Goal: Transaction & Acquisition: Purchase product/service

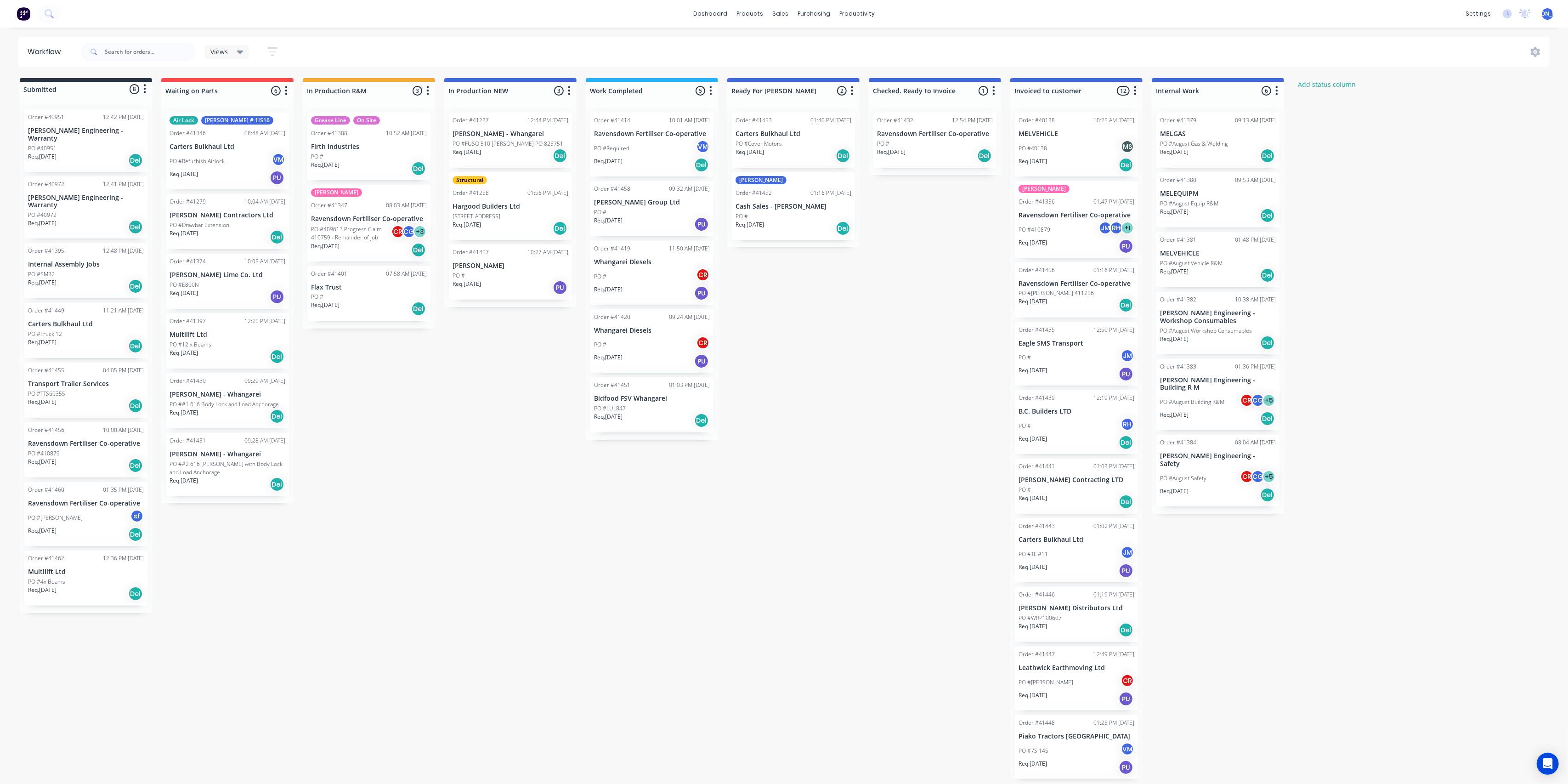
click at [521, 380] on div "Submitted 8 Status colour #273444 hex #273444 Save Cancel Summaries Total order…" at bounding box center [759, 428] width 1533 height 701
click at [814, 41] on div "Sales Orders" at bounding box center [814, 43] width 38 height 8
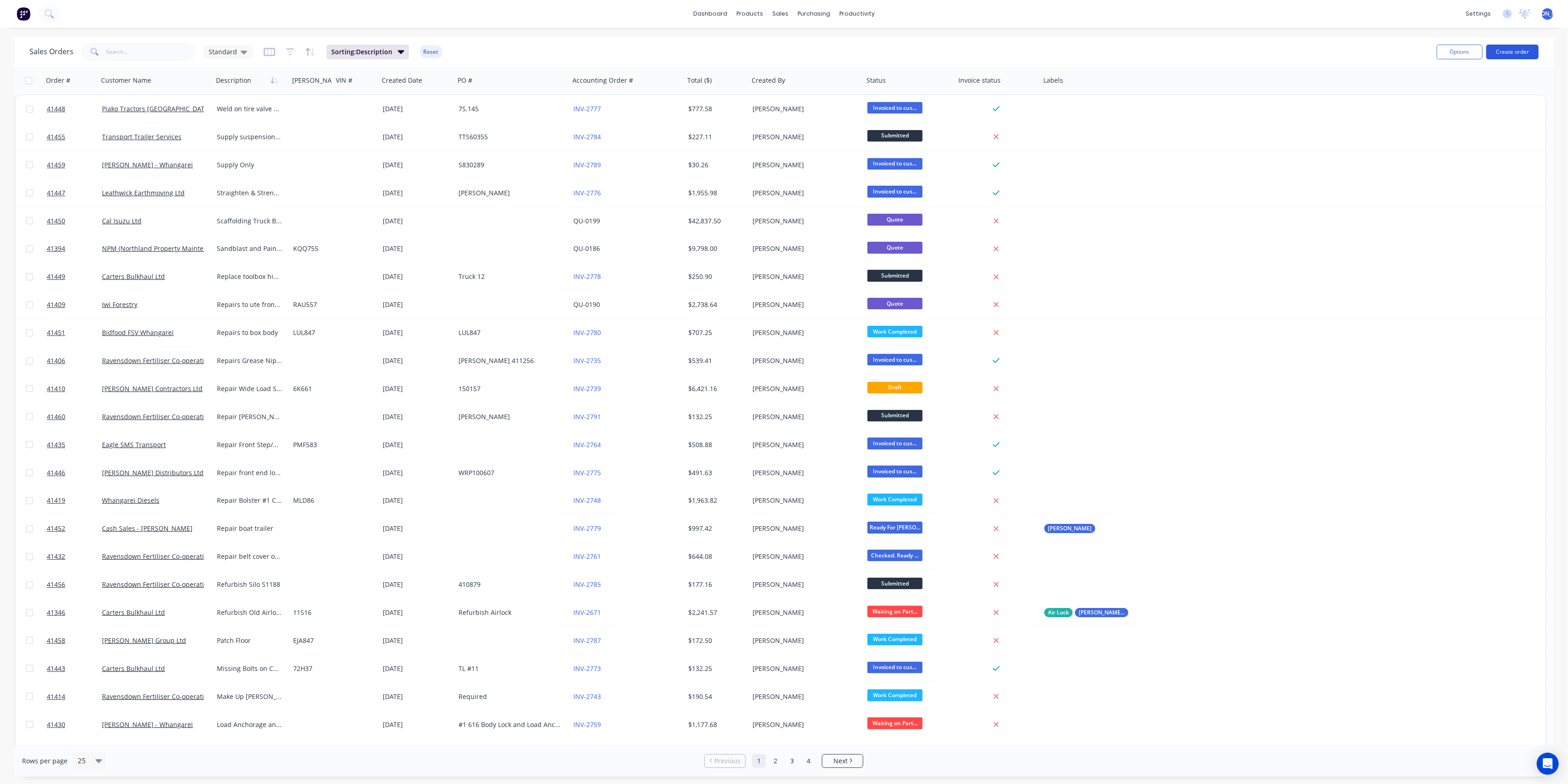
click at [1516, 55] on button "Create order" at bounding box center [1512, 52] width 53 height 14
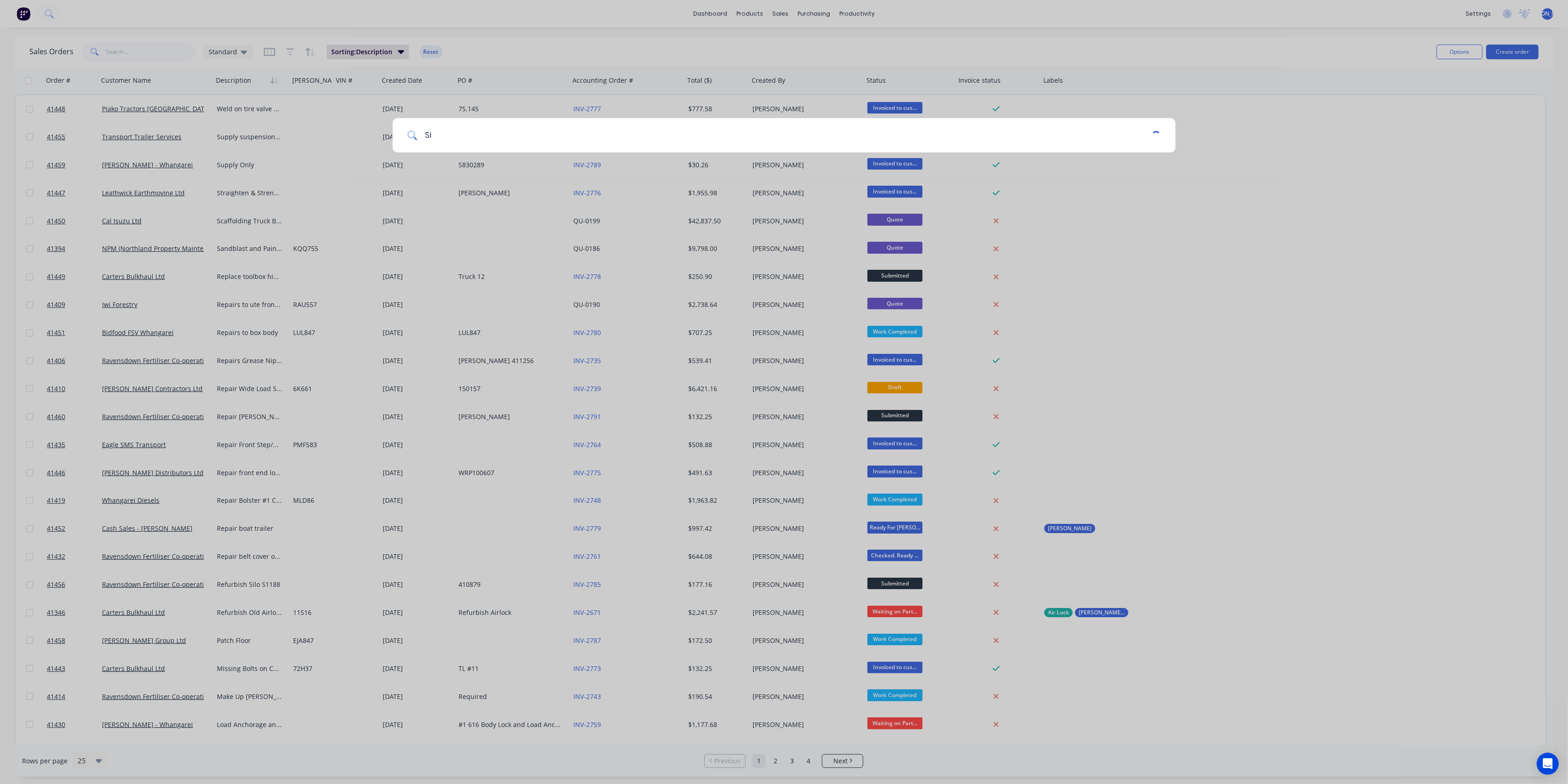
type input "S"
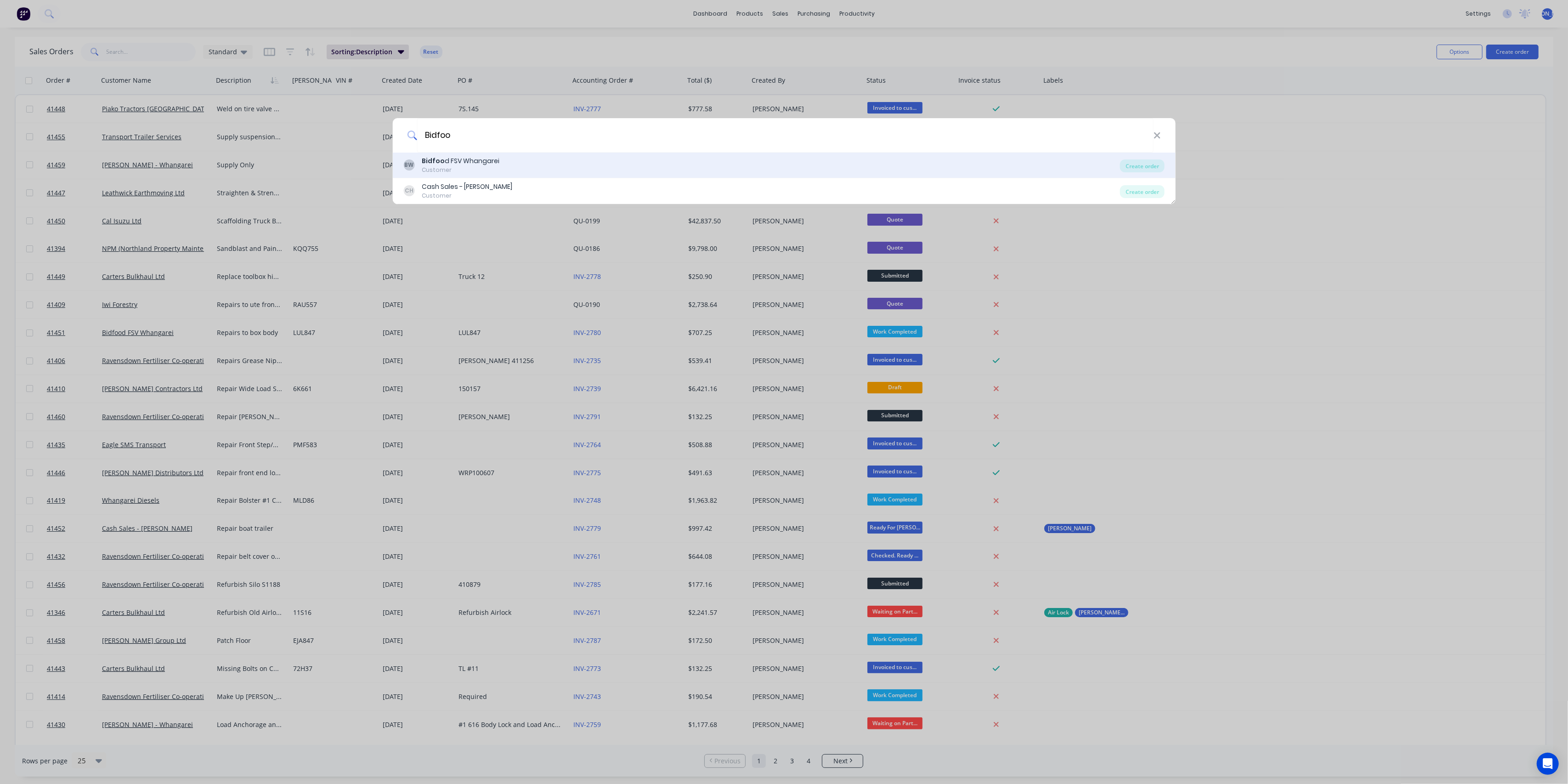
type input "Bidfoo"
click at [598, 165] on div "BW Bidfoo d FSV Whangarei Customer" at bounding box center [762, 165] width 717 height 18
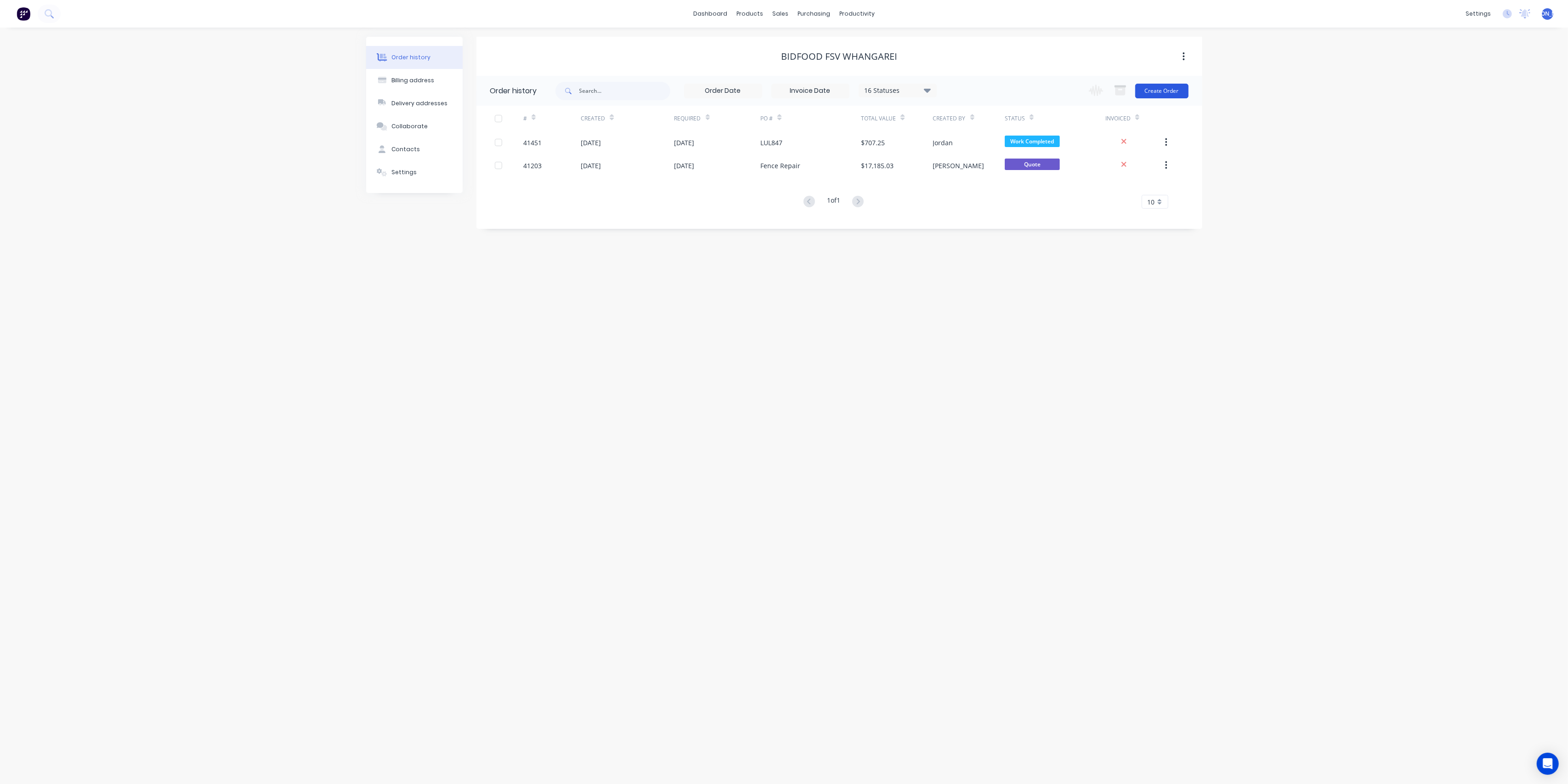
click at [1170, 92] on button "Create Order" at bounding box center [1162, 91] width 53 height 14
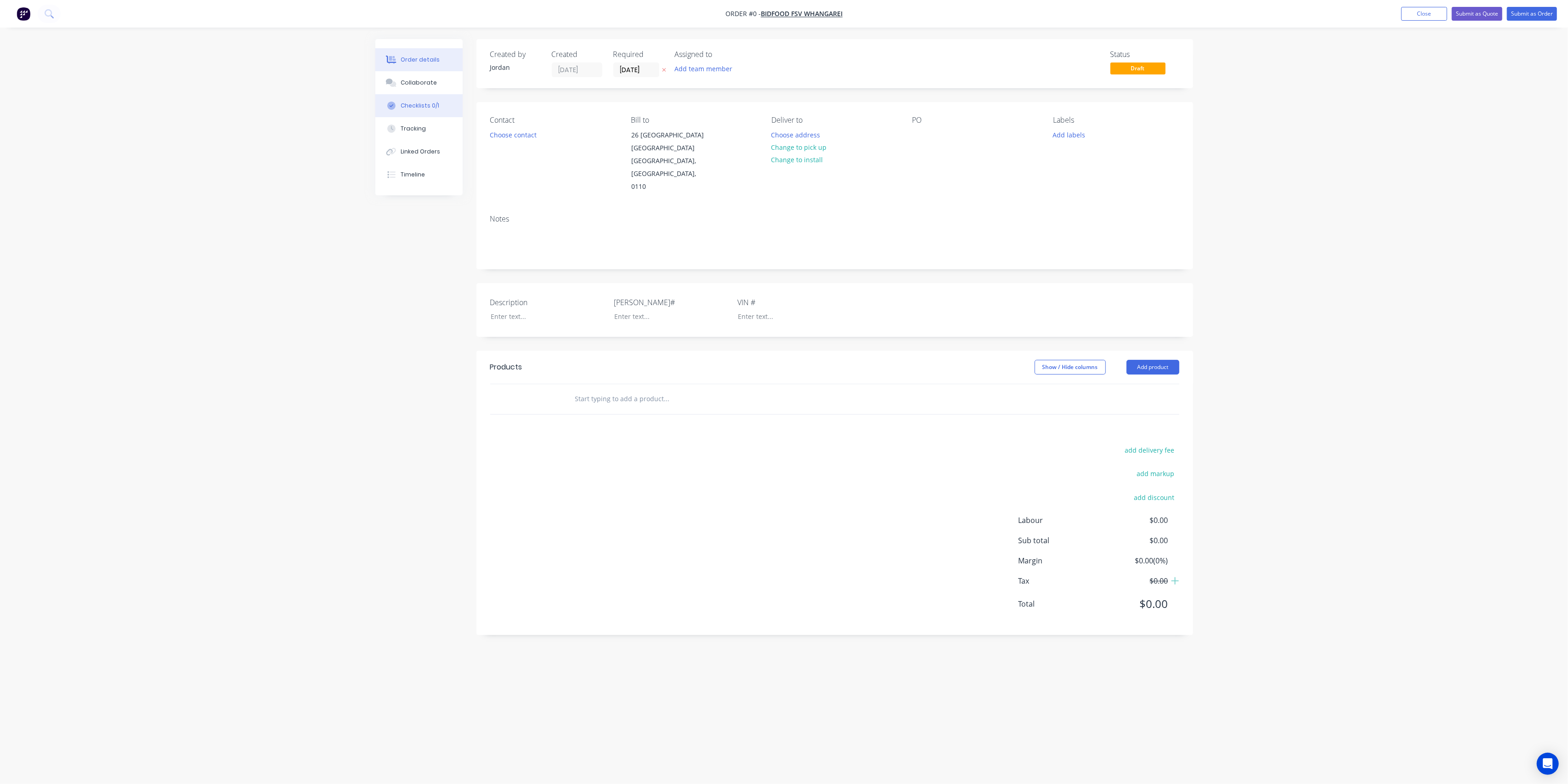
click at [437, 105] on button "Checklists 0/1" at bounding box center [419, 105] width 87 height 23
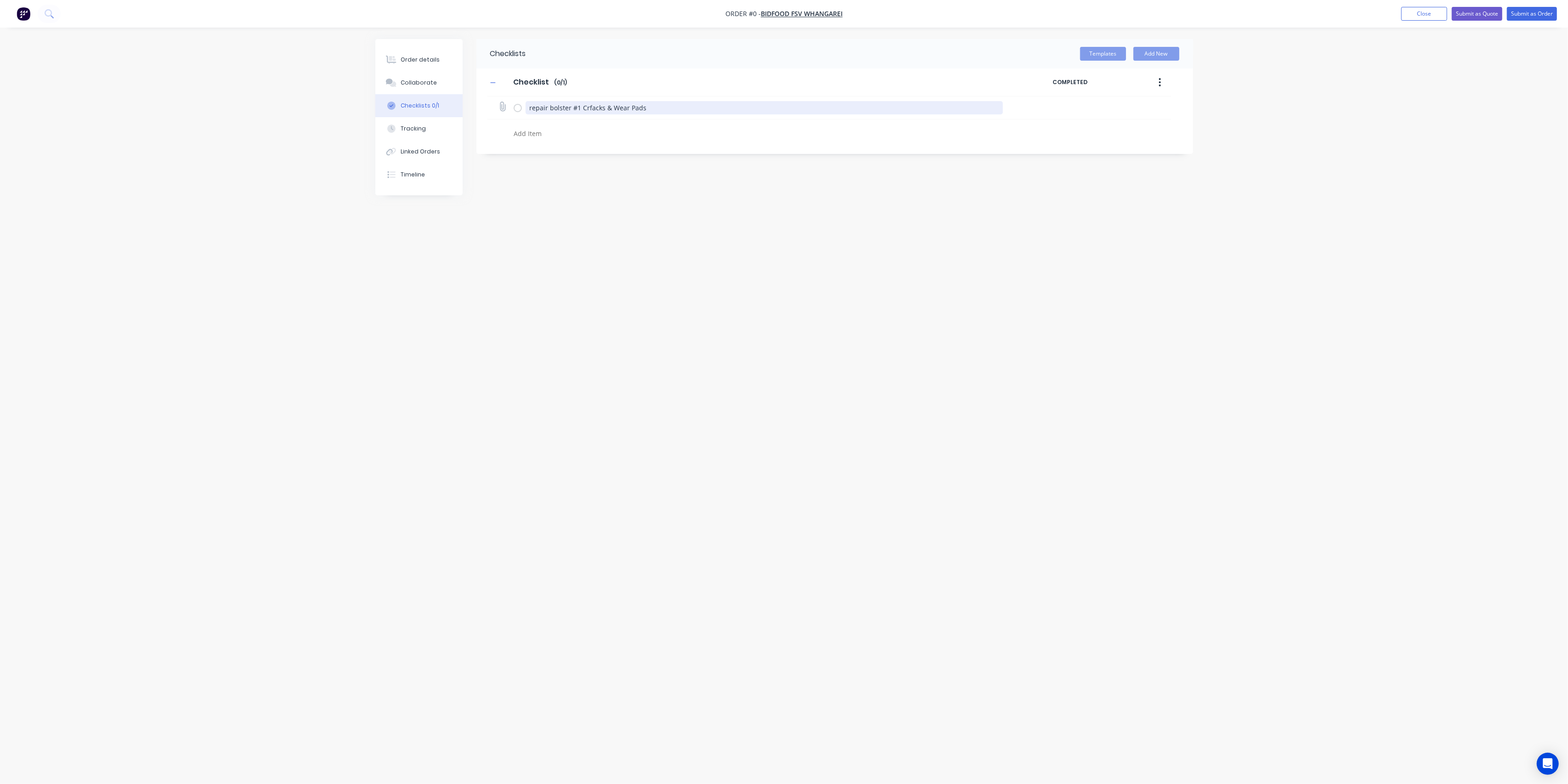
click at [742, 108] on textarea "repair bolster #1 Crfacks & Wear Pads" at bounding box center [764, 108] width 477 height 13
type textarea "x"
drag, startPoint x: 1149, startPoint y: 80, endPoint x: 1163, endPoint y: 80, distance: 14.0
click at [1153, 80] on div "COMPLETED" at bounding box center [1112, 82] width 118 height 17
click at [1160, 83] on icon "button" at bounding box center [1159, 82] width 2 height 10
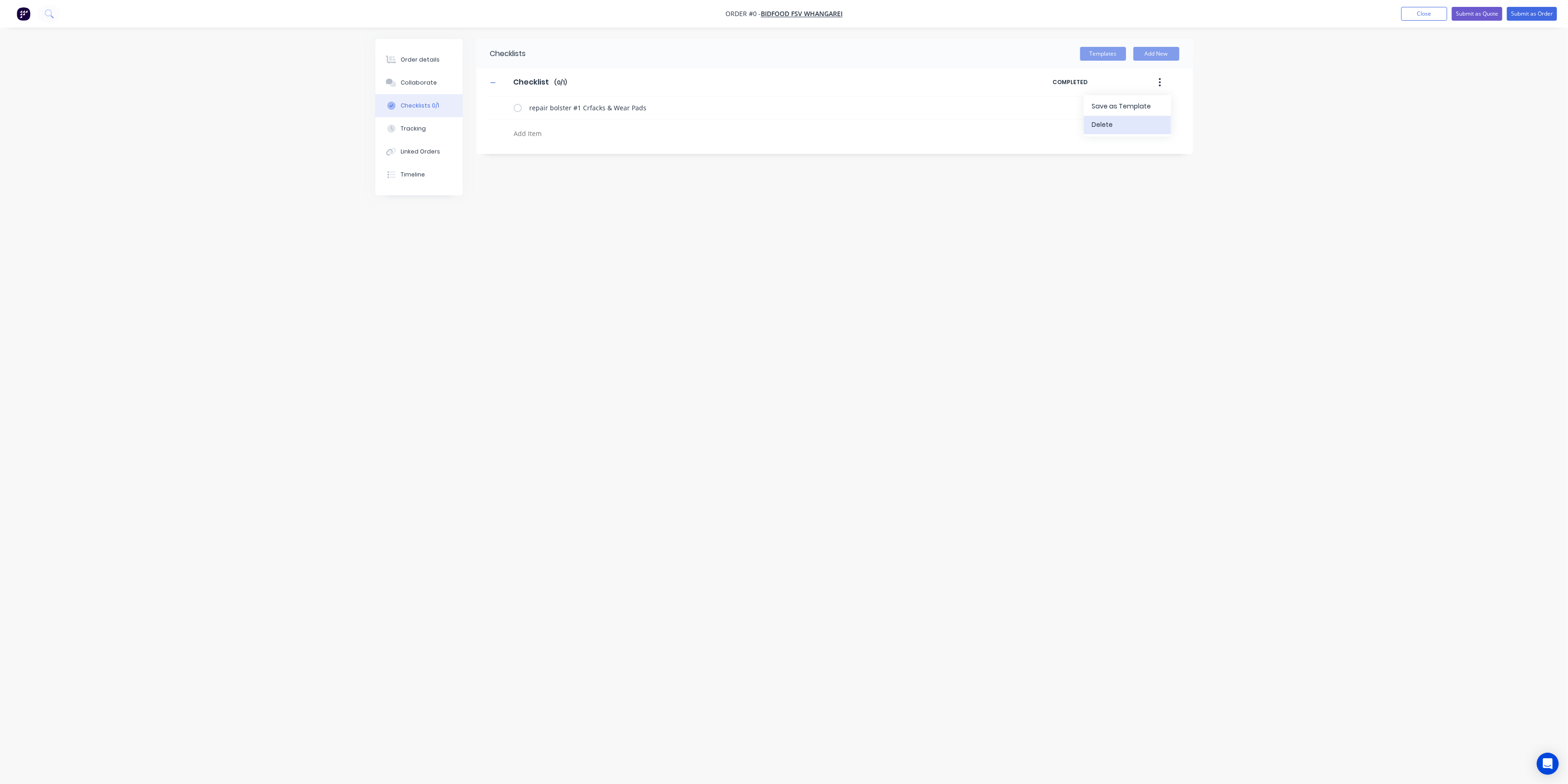
click at [1115, 117] on button "Delete" at bounding box center [1127, 124] width 87 height 18
click at [500, 78] on div "Checklists Templates Add New" at bounding box center [784, 374] width 818 height 671
click at [414, 61] on div "Order details" at bounding box center [420, 59] width 39 height 8
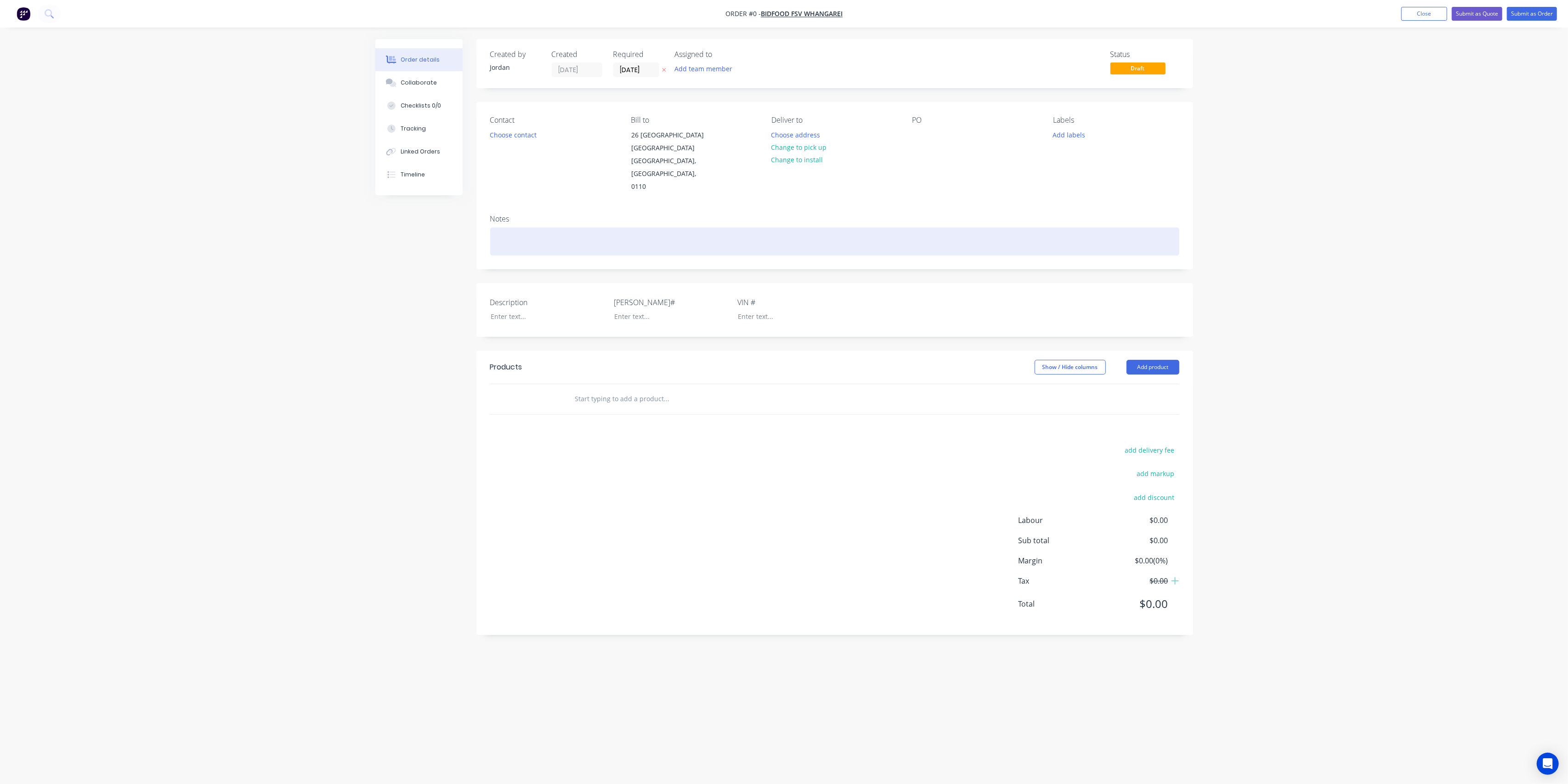
click at [547, 227] on div at bounding box center [835, 241] width 689 height 28
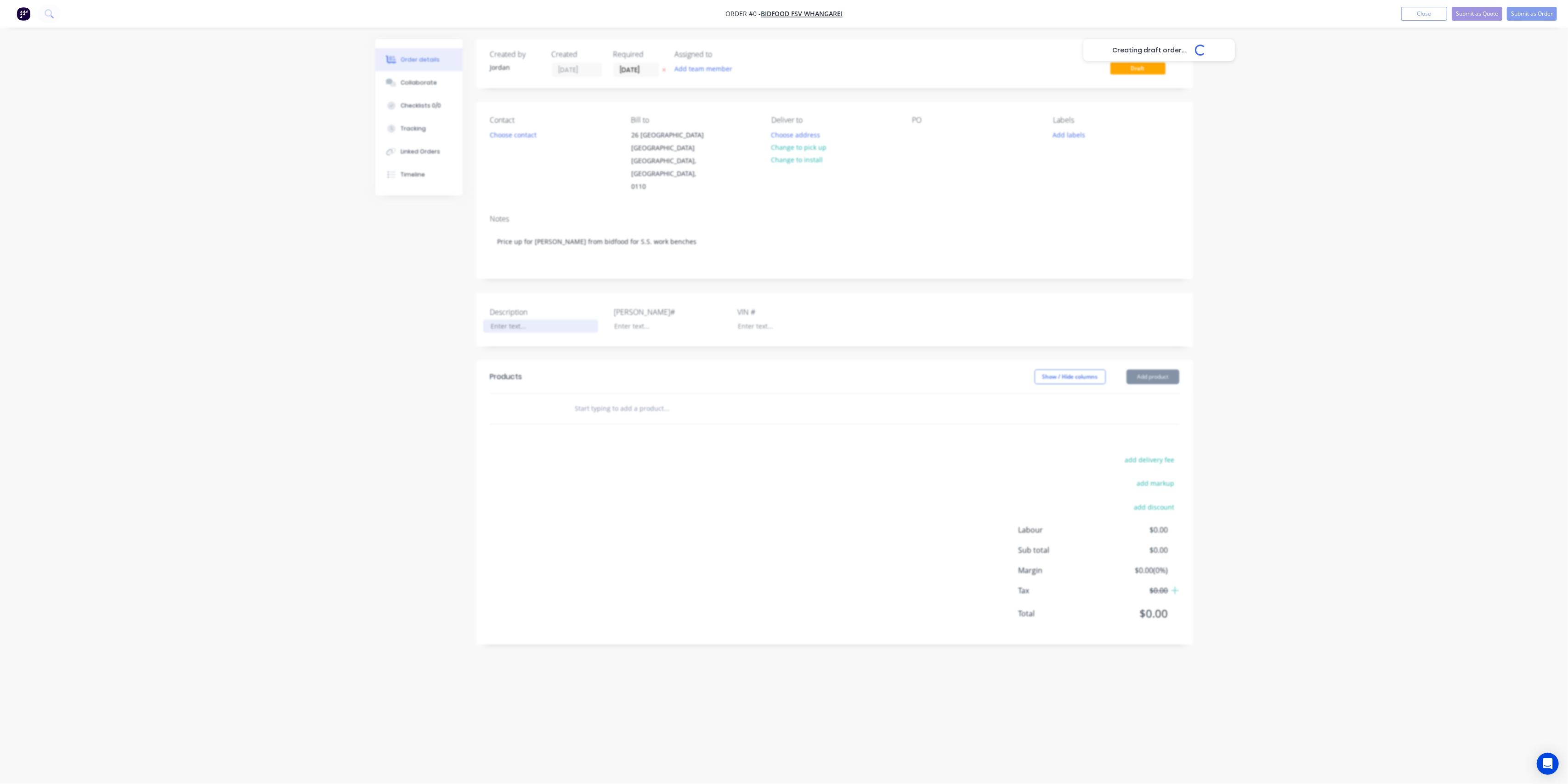
drag, startPoint x: 520, startPoint y: 315, endPoint x: 526, endPoint y: 309, distance: 8.5
click at [520, 314] on div "Creating draft order... Loading... Order details Collaborate Checklists 0/0 Tra…" at bounding box center [784, 374] width 836 height 671
click at [607, 380] on header "Products Show / Hide columns Add product" at bounding box center [835, 396] width 717 height 33
click at [1149, 388] on button "Add product" at bounding box center [1153, 396] width 53 height 14
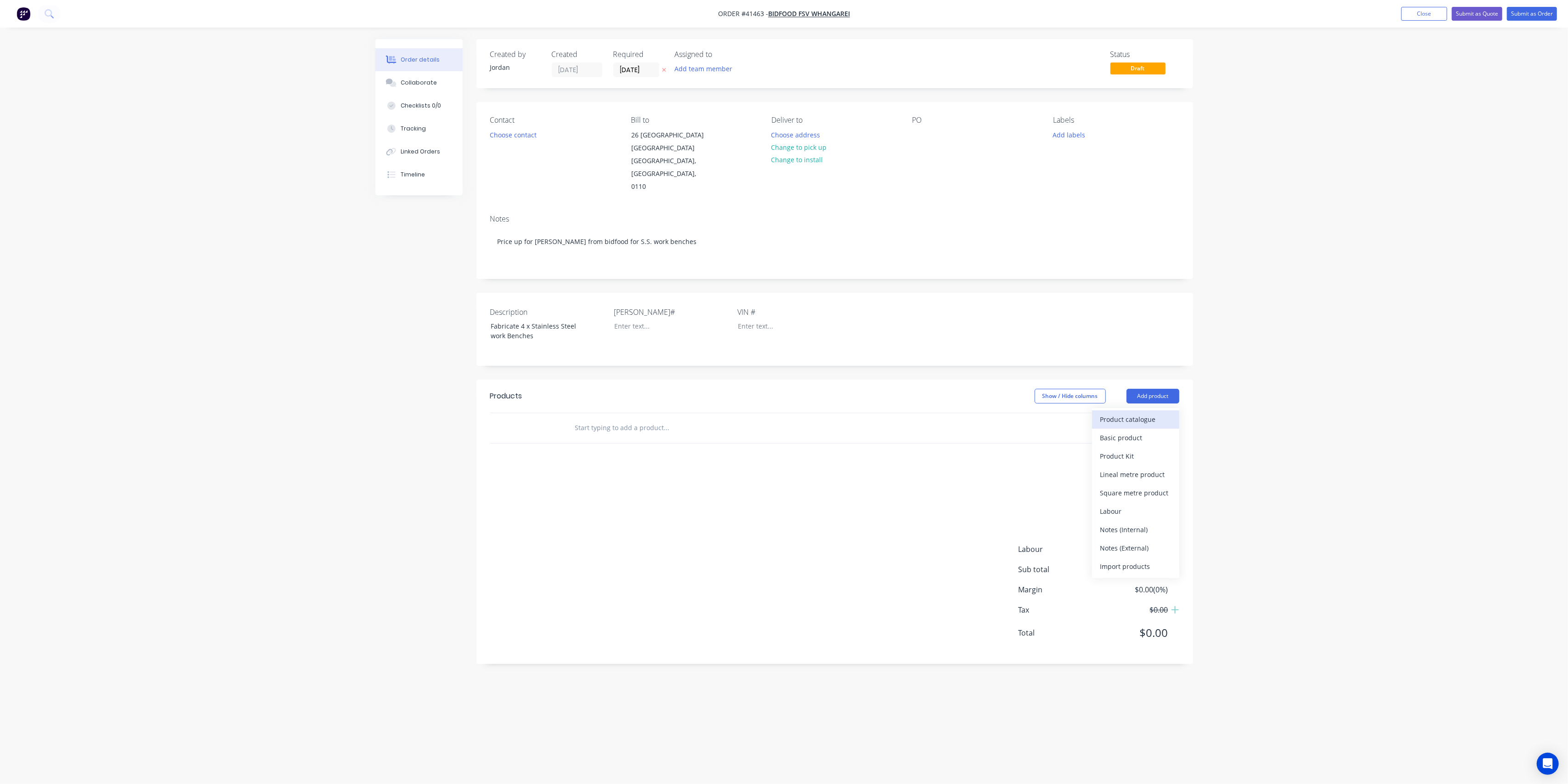
click at [1154, 413] on div "Product catalogue" at bounding box center [1136, 419] width 71 height 13
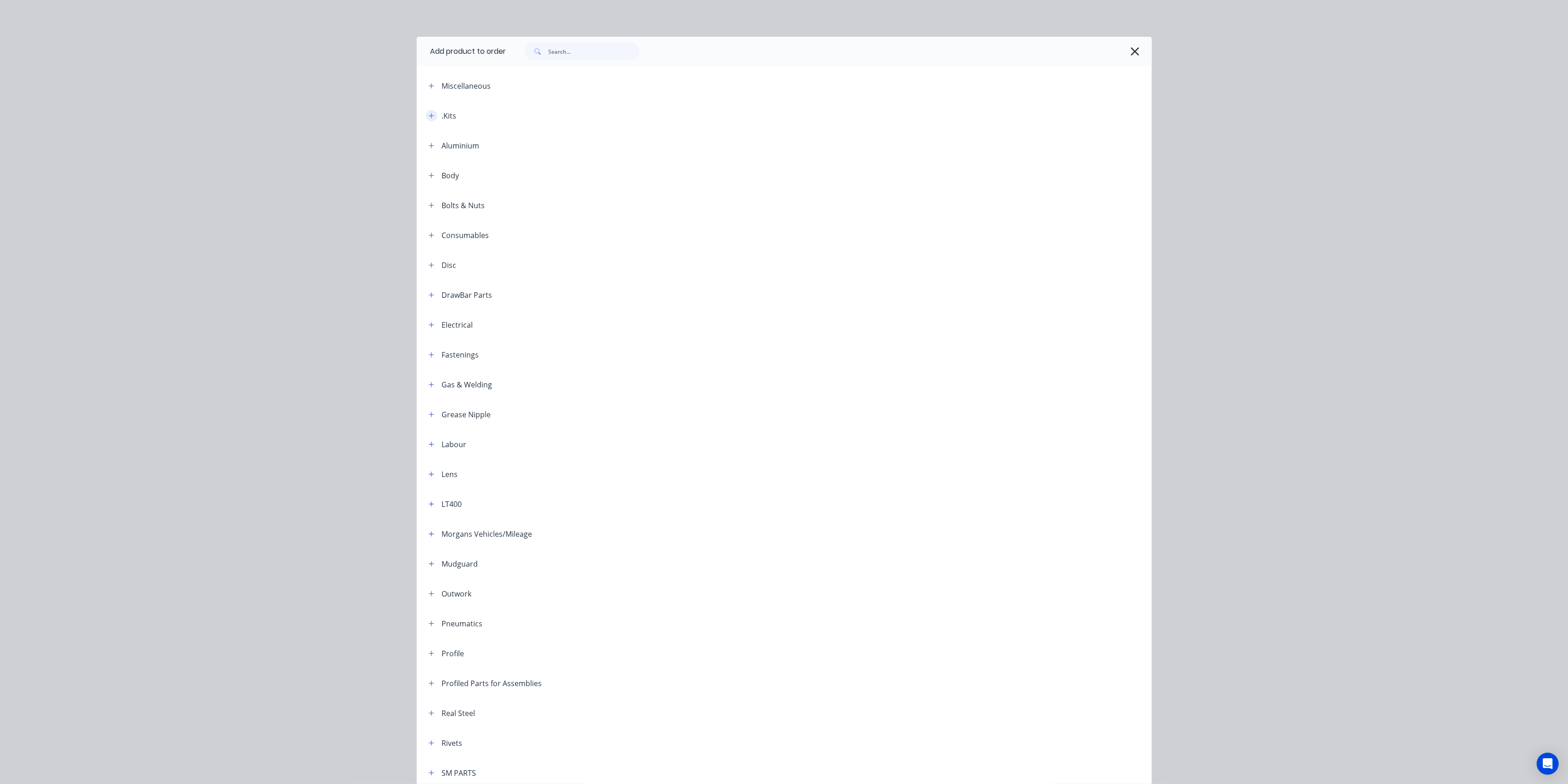
click at [430, 115] on button "button" at bounding box center [432, 116] width 12 height 12
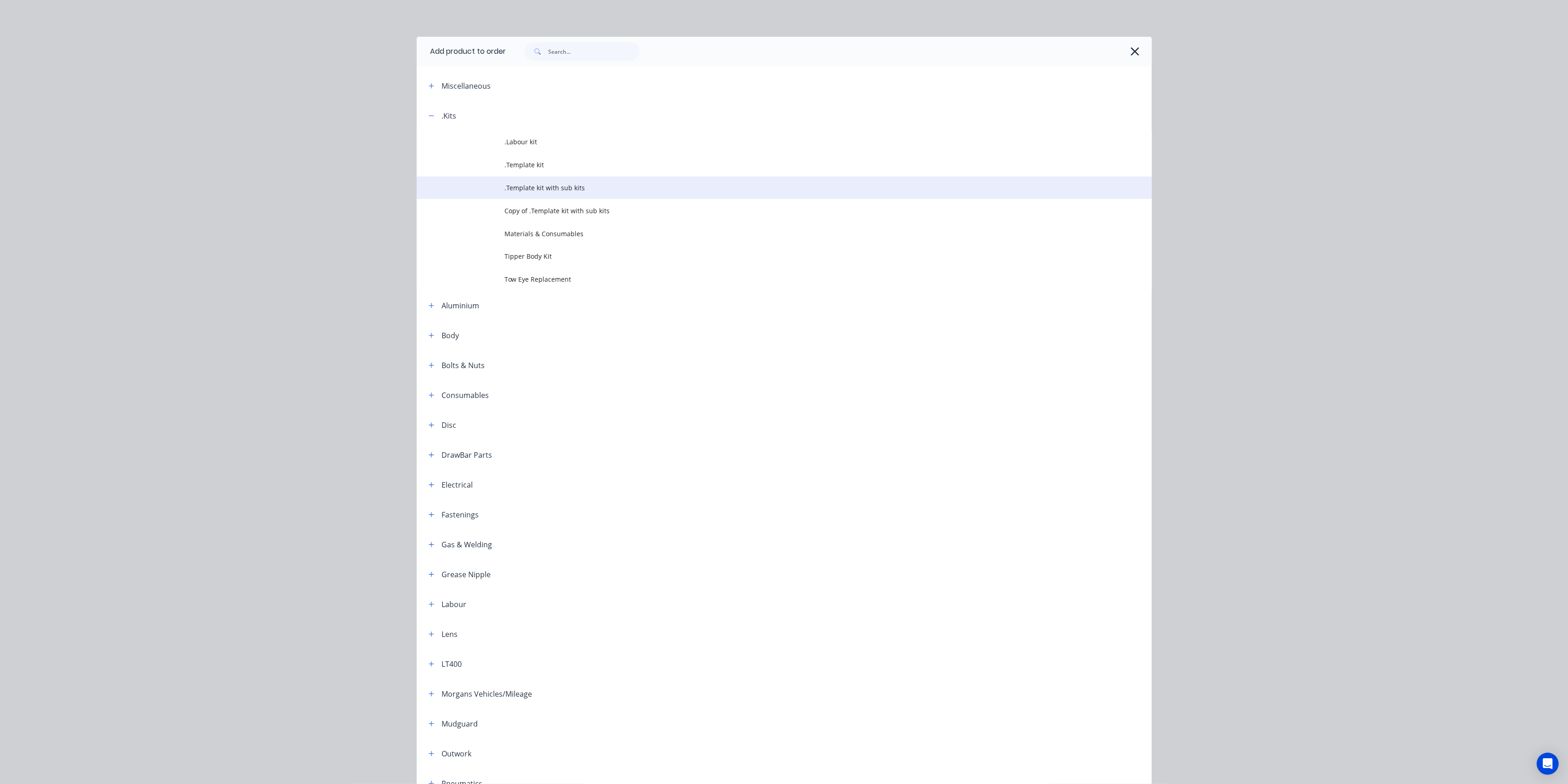
click at [552, 184] on span ".Template kit with sub kits" at bounding box center [763, 187] width 518 height 9
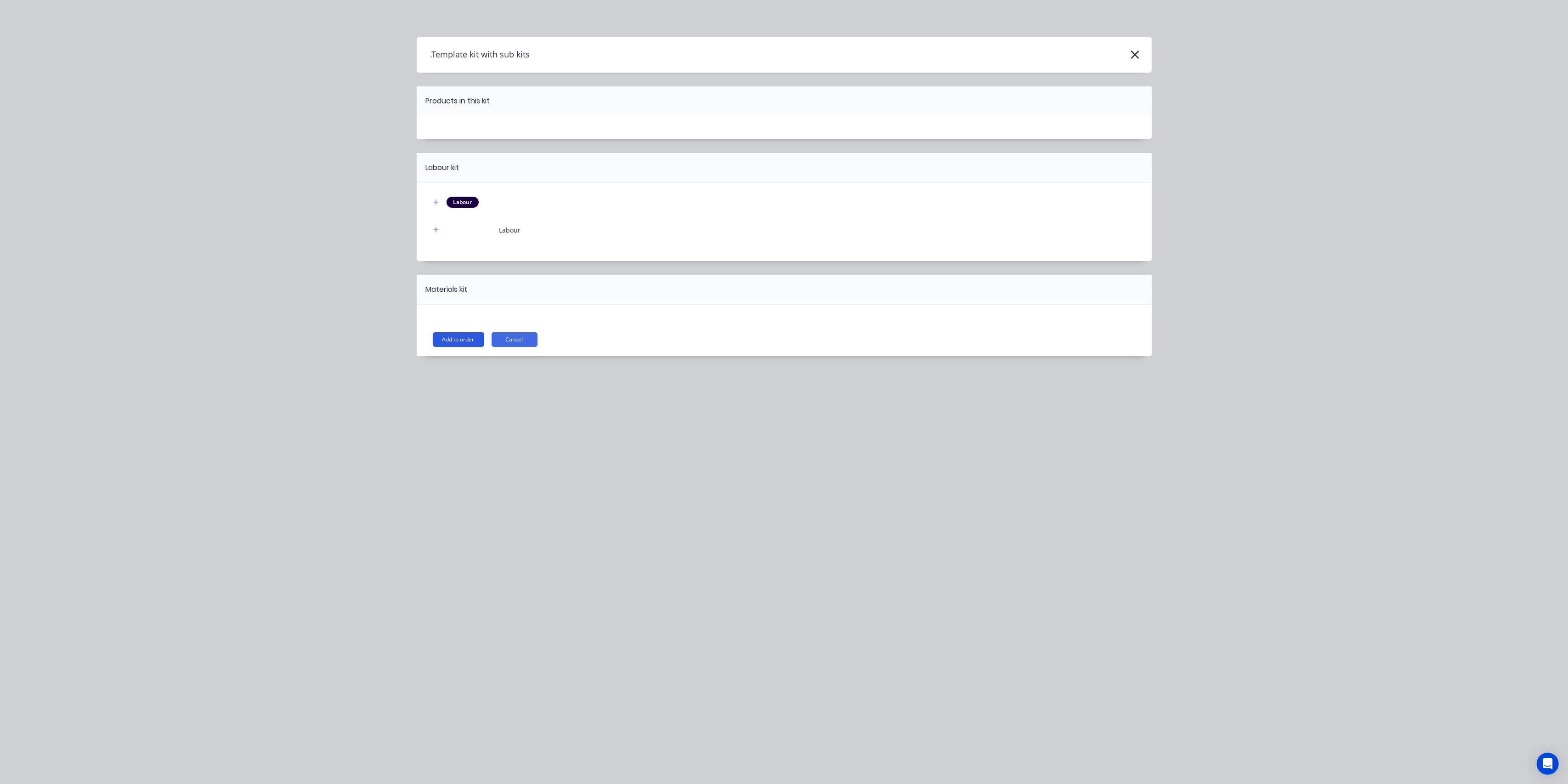
click at [467, 339] on button "Add to order" at bounding box center [458, 339] width 51 height 14
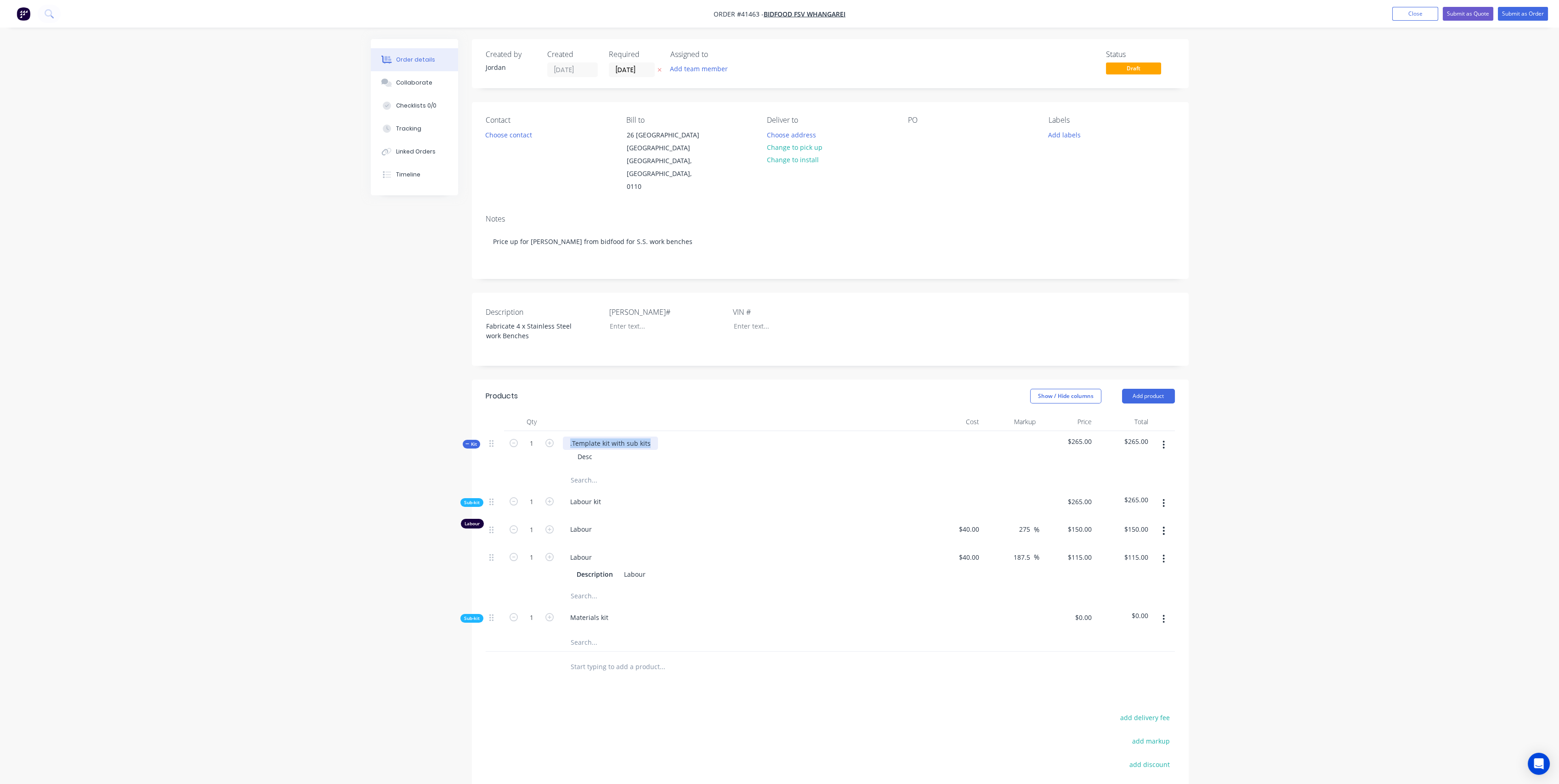
drag, startPoint x: 649, startPoint y: 428, endPoint x: 567, endPoint y: 426, distance: 82.0
click at [567, 437] on div ".Template kit with sub kits" at bounding box center [611, 443] width 95 height 13
click at [659, 437] on div "Fabricate Stainless Steel Workbenches" at bounding box center [630, 443] width 134 height 13
click at [661, 437] on div "Fabricate Stainless Steel Work benches" at bounding box center [630, 443] width 135 height 13
drag, startPoint x: 595, startPoint y: 443, endPoint x: 609, endPoint y: 432, distance: 17.8
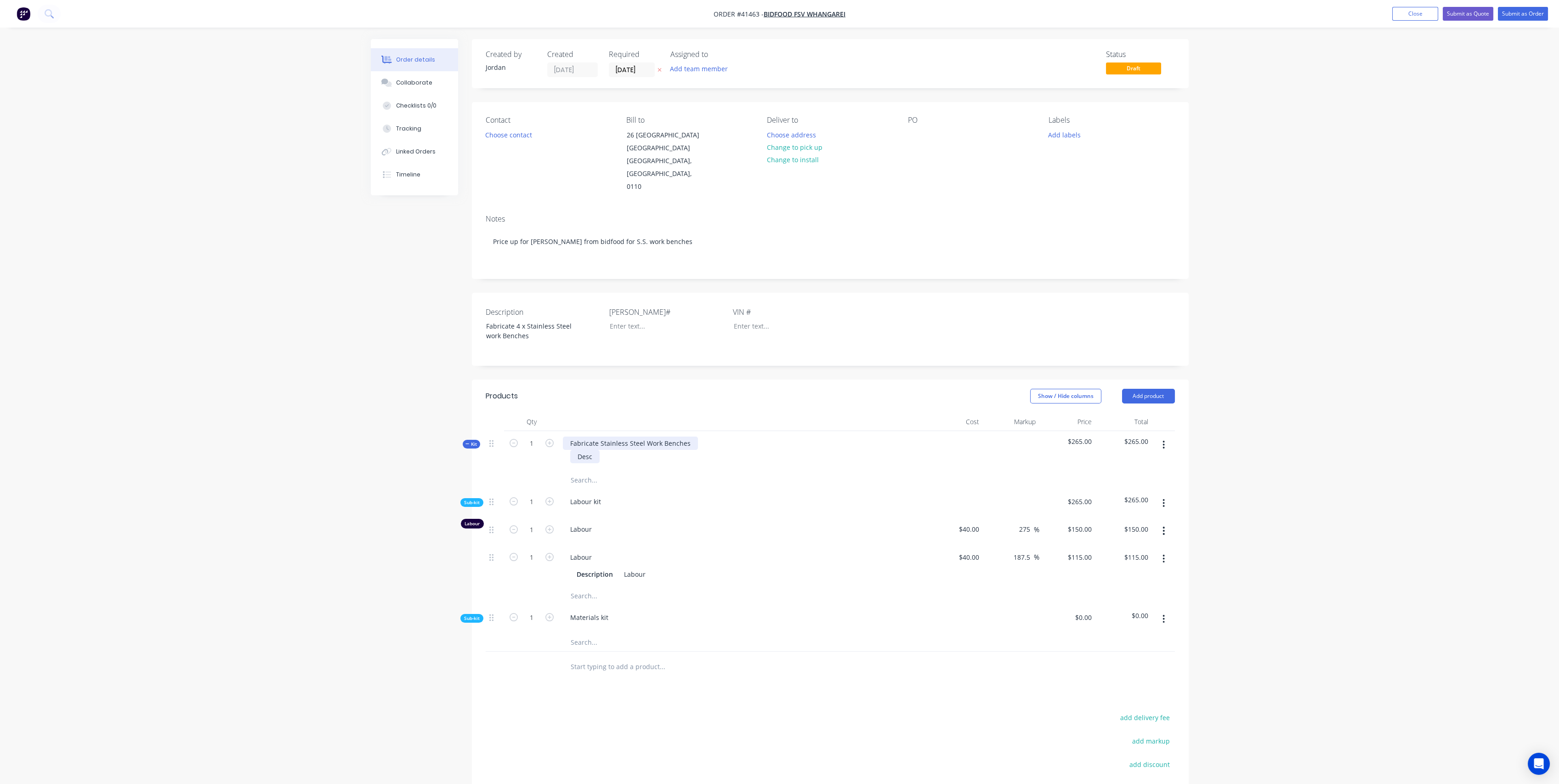
click at [594, 450] on div "Desc" at bounding box center [585, 456] width 30 height 13
click at [419, 448] on div "Created by Jordan Created 25/08/25 Required 25/08/25 Assigned to Add team membe…" at bounding box center [780, 482] width 818 height 887
click at [686, 450] on div "- 1.8m long x 0.8m Wide x 0.9m - Height adjustable feet on each leg" at bounding box center [633, 461] width 124 height 23
click at [1163, 545] on icon "button" at bounding box center [1163, 550] width 2 height 10
click at [1125, 604] on div "Delete" at bounding box center [1132, 611] width 71 height 13
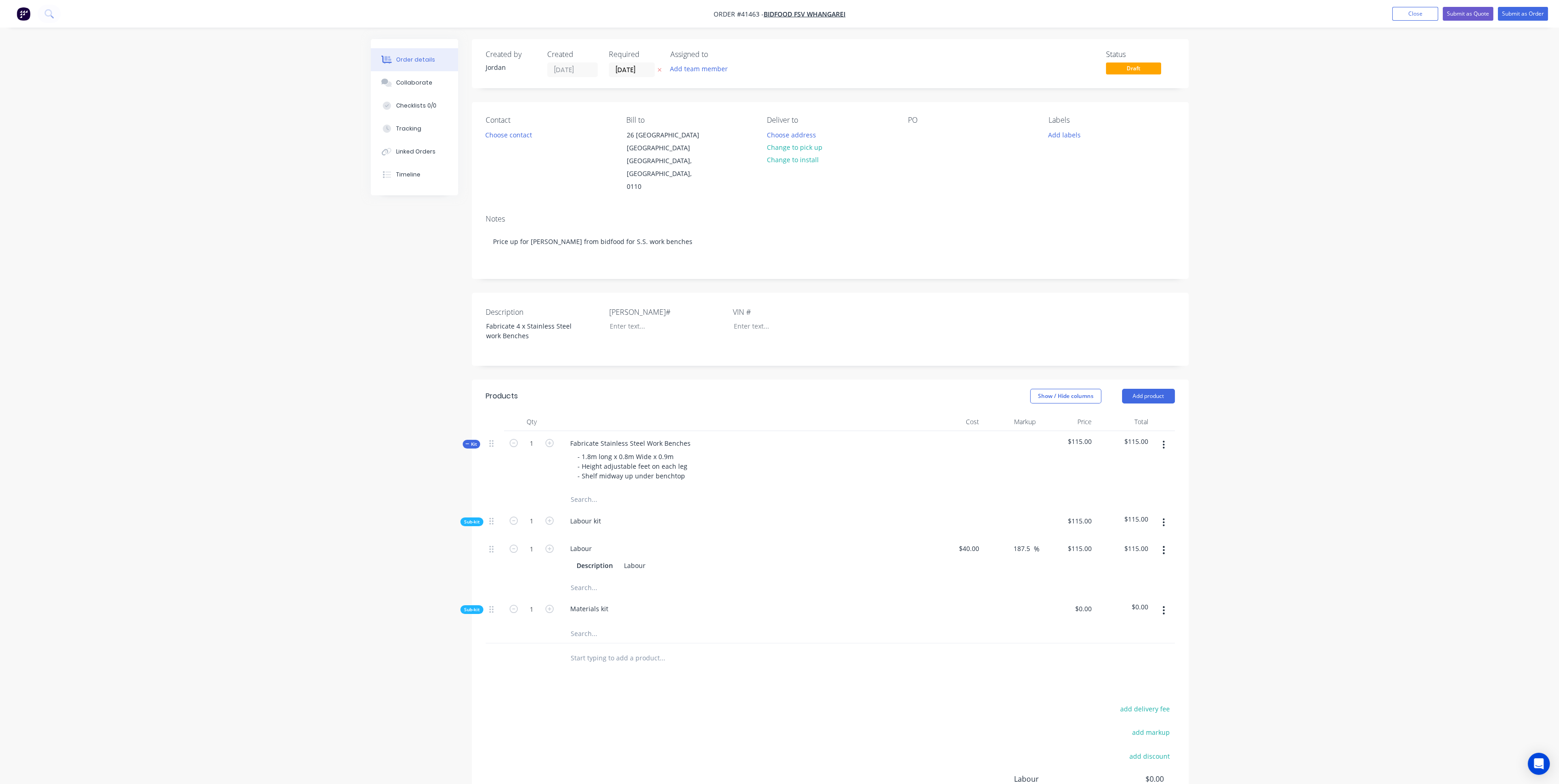
click at [1165, 541] on button "button" at bounding box center [1164, 549] width 22 height 17
click at [1123, 567] on div "Duplicate" at bounding box center [1132, 574] width 71 height 13
click at [1167, 541] on button "button" at bounding box center [1164, 549] width 22 height 17
click at [1141, 567] on div "Duplicate" at bounding box center [1132, 574] width 71 height 13
drag, startPoint x: 643, startPoint y: 550, endPoint x: 672, endPoint y: 534, distance: 33.1
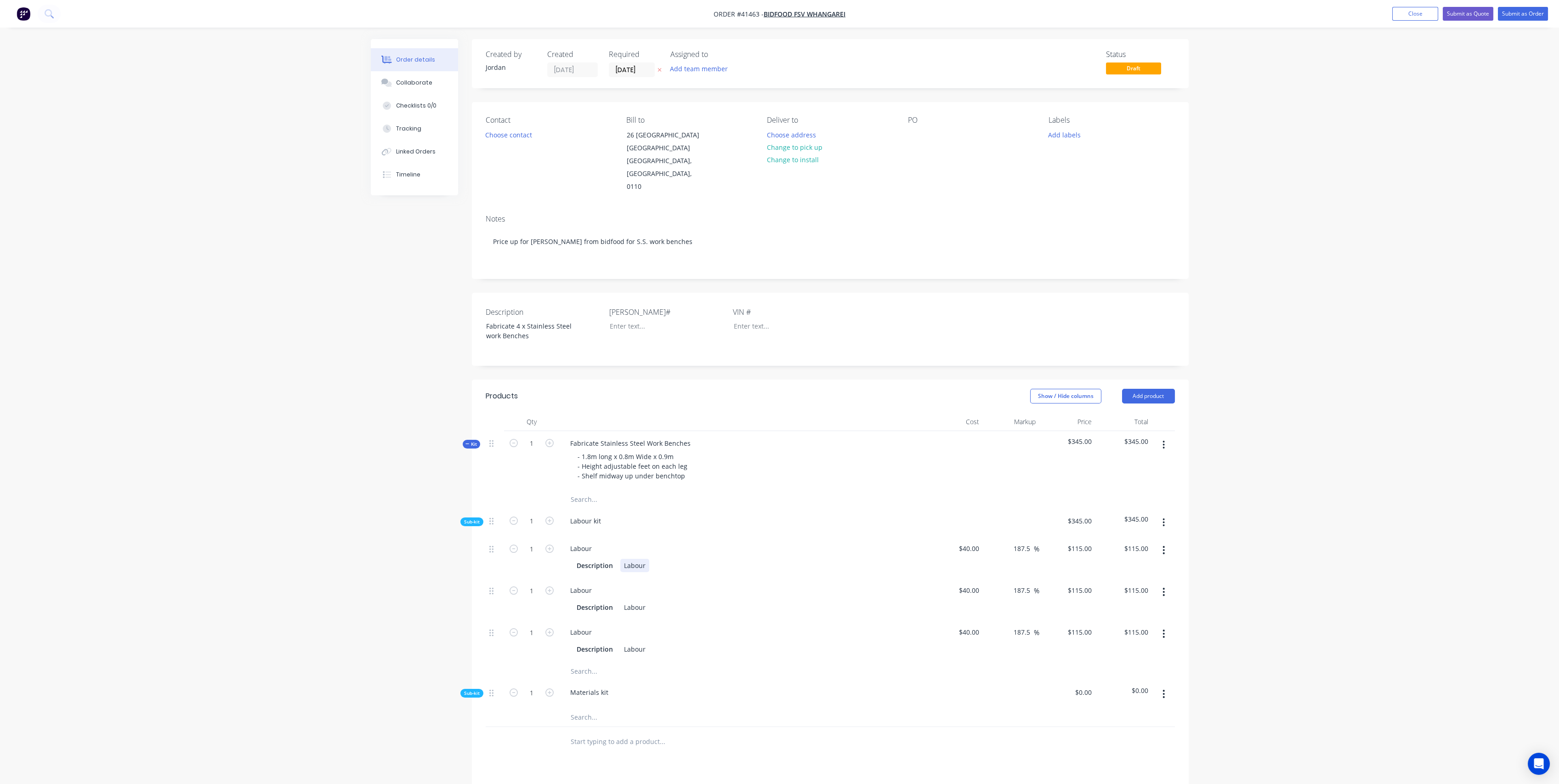
click at [645, 559] on div "Labour" at bounding box center [635, 565] width 29 height 13
drag, startPoint x: 643, startPoint y: 593, endPoint x: 615, endPoint y: 590, distance: 28.2
click at [615, 601] on div "Description Labour" at bounding box center [742, 607] width 336 height 13
drag, startPoint x: 644, startPoint y: 638, endPoint x: 612, endPoint y: 638, distance: 32.0
click at [612, 643] on div "Description Labour" at bounding box center [742, 649] width 336 height 13
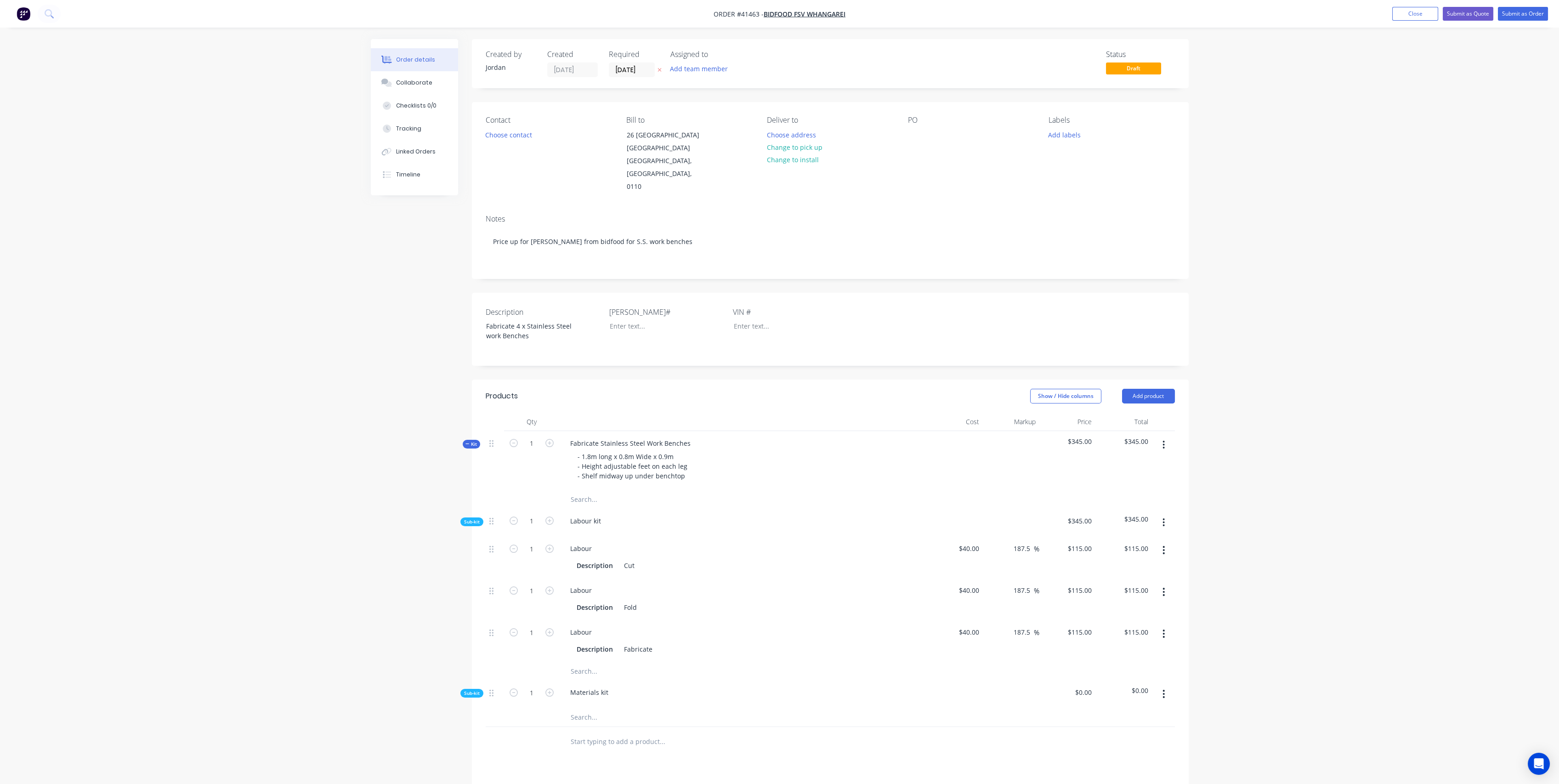
drag, startPoint x: 1074, startPoint y: 649, endPoint x: 1137, endPoint y: 635, distance: 64.5
click at [1078, 661] on div at bounding box center [830, 670] width 690 height 18
click at [1165, 629] on icon "button" at bounding box center [1163, 634] width 2 height 10
click at [1148, 651] on div "Duplicate" at bounding box center [1132, 658] width 71 height 13
drag, startPoint x: 621, startPoint y: 676, endPoint x: 596, endPoint y: 677, distance: 25.0
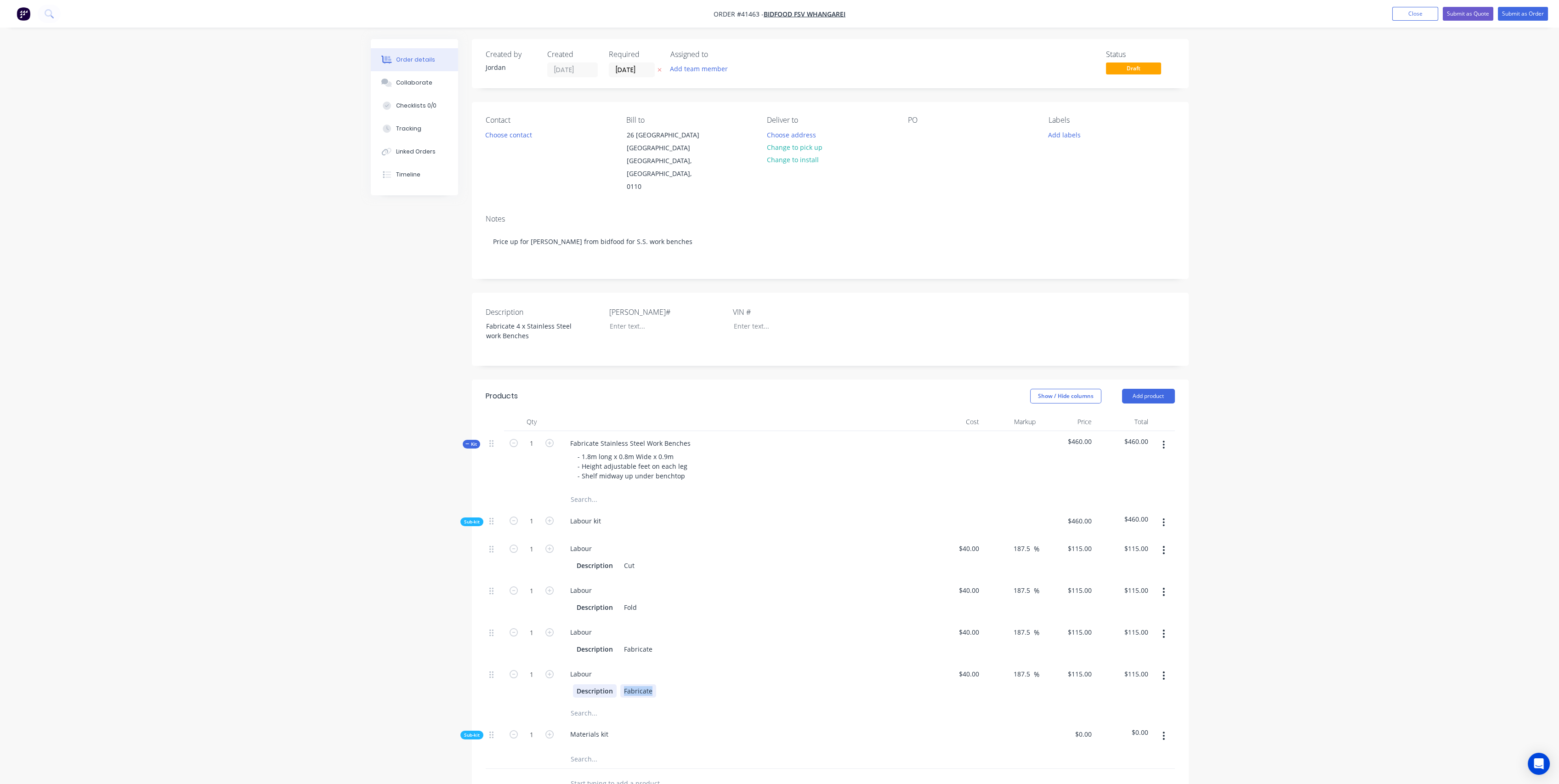
click at [596, 684] on div "Description Fabricate" at bounding box center [742, 691] width 336 height 13
click at [768, 661] on div "Labour Description Weld" at bounding box center [743, 682] width 368 height 42
click at [1168, 667] on button "button" at bounding box center [1164, 675] width 22 height 17
click at [1141, 693] on div "Duplicate" at bounding box center [1132, 700] width 71 height 13
drag, startPoint x: 638, startPoint y: 718, endPoint x: 614, endPoint y: 713, distance: 24.5
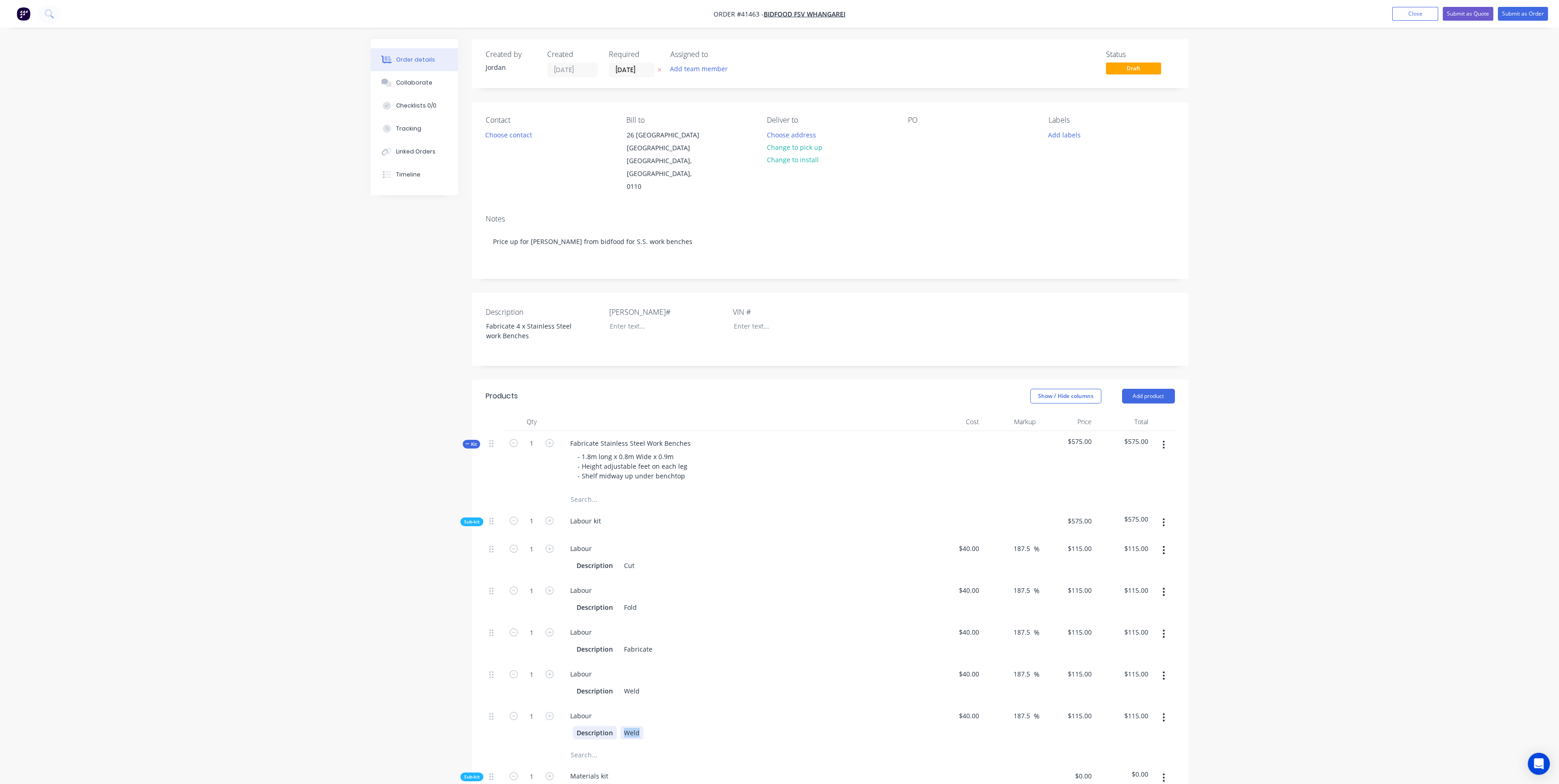
click at [614, 726] on div "Description Weld" at bounding box center [742, 733] width 336 height 13
click at [695, 684] on div "Description Weld" at bounding box center [742, 691] width 336 height 13
click at [539, 541] on input "1" at bounding box center [531, 548] width 24 height 14
drag, startPoint x: 717, startPoint y: 541, endPoint x: 742, endPoint y: 539, distance: 25.1
click at [717, 541] on div "Labour" at bounding box center [743, 548] width 360 height 13
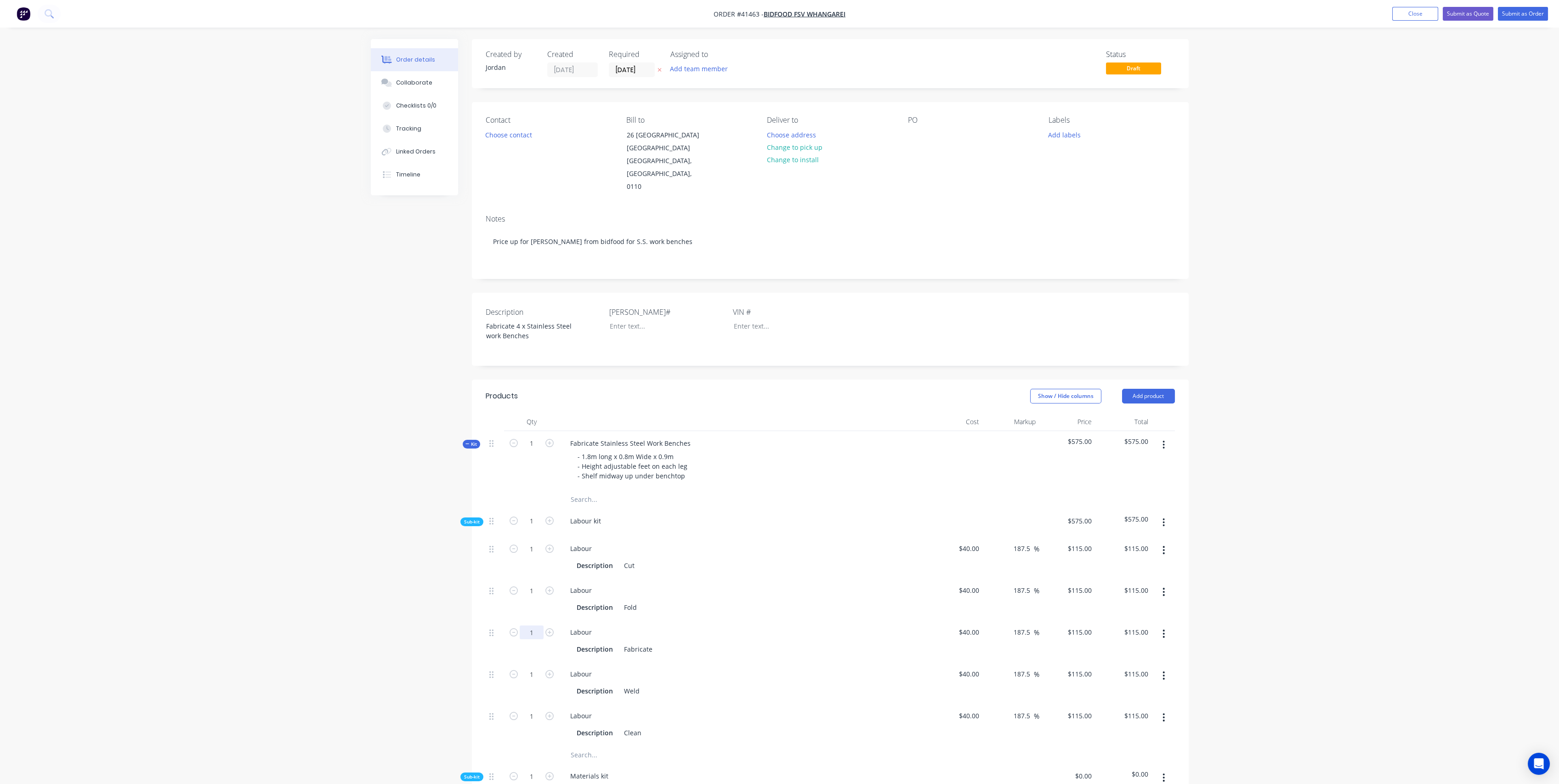
click at [539, 555] on input "1" at bounding box center [531, 548] width 24 height 14
type input "10"
type input "$1,150.00"
drag, startPoint x: 770, startPoint y: 601, endPoint x: 740, endPoint y: 611, distance: 31.6
click at [769, 601] on div "Labour Description Fold" at bounding box center [743, 599] width 368 height 42
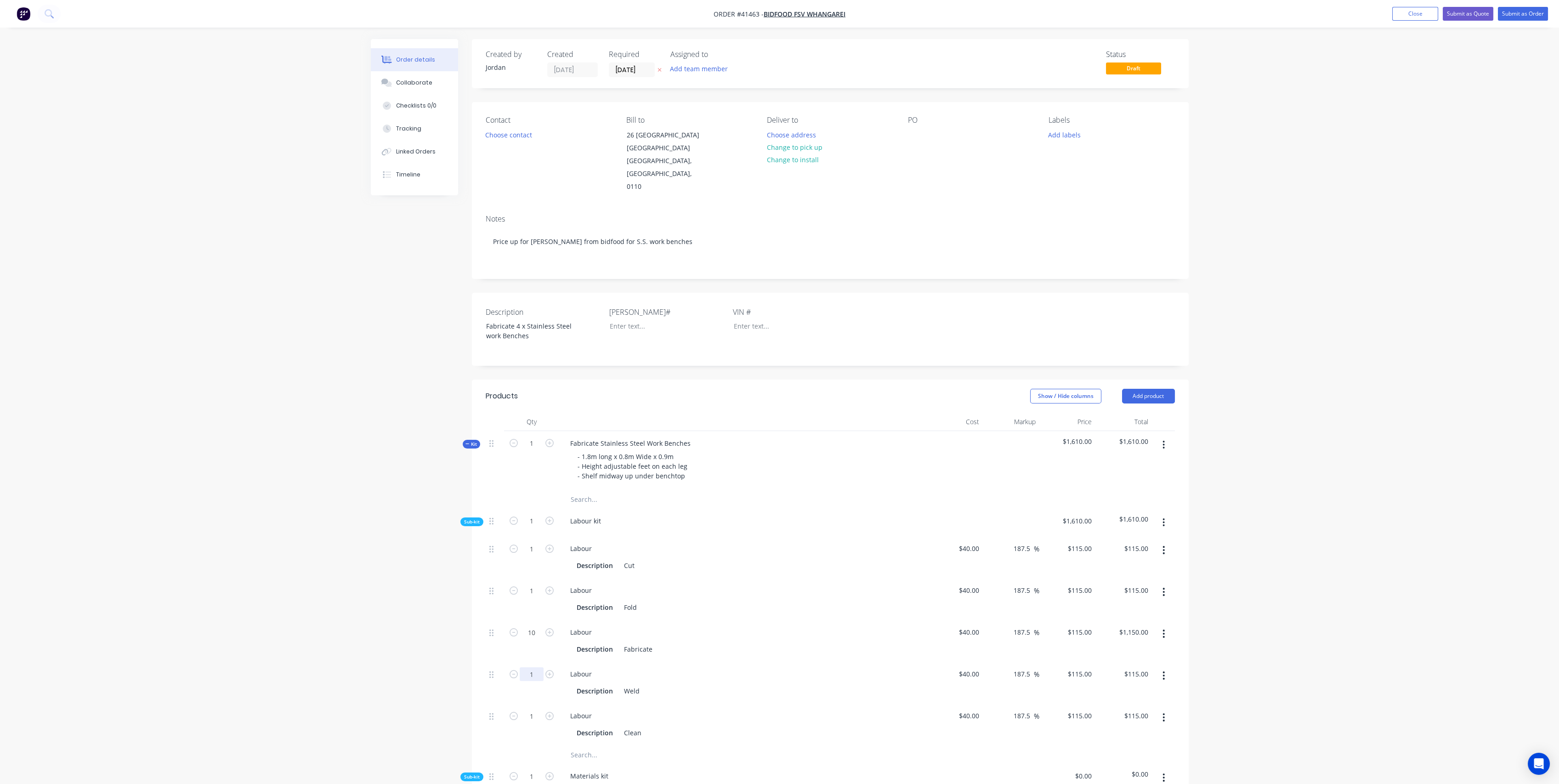
click at [533, 555] on input "1" at bounding box center [531, 548] width 24 height 14
click at [769, 643] on div "Description Fabricate" at bounding box center [742, 649] width 336 height 13
drag, startPoint x: 534, startPoint y: 621, endPoint x: 543, endPoint y: 615, distance: 10.8
click at [534, 555] on input "10" at bounding box center [531, 548] width 24 height 14
type input "8"
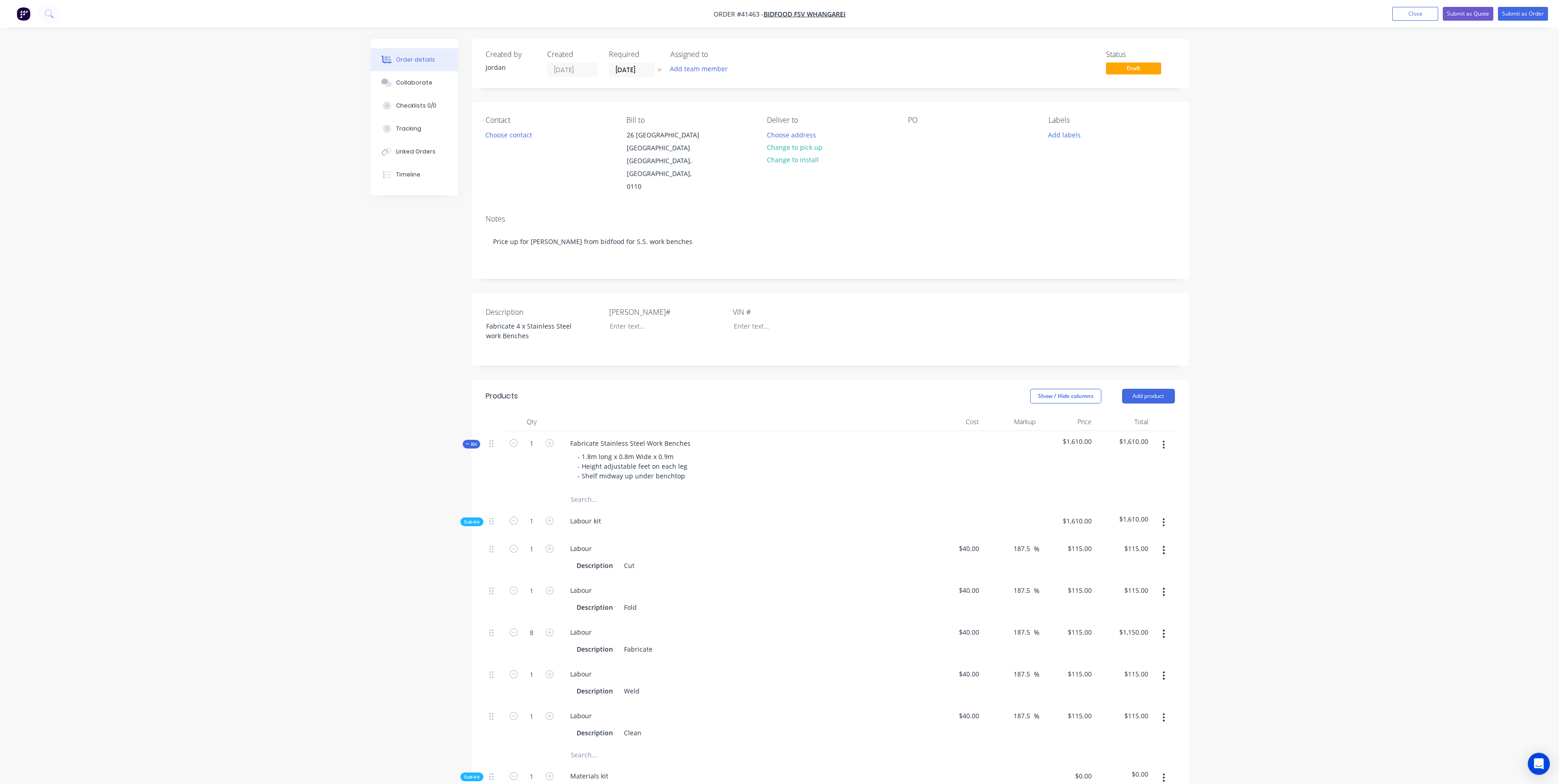
type input "$920.00"
click at [767, 625] on div "Labour" at bounding box center [743, 632] width 360 height 13
click at [535, 555] on input "1" at bounding box center [531, 548] width 24 height 14
type input "5"
type input "$575.00"
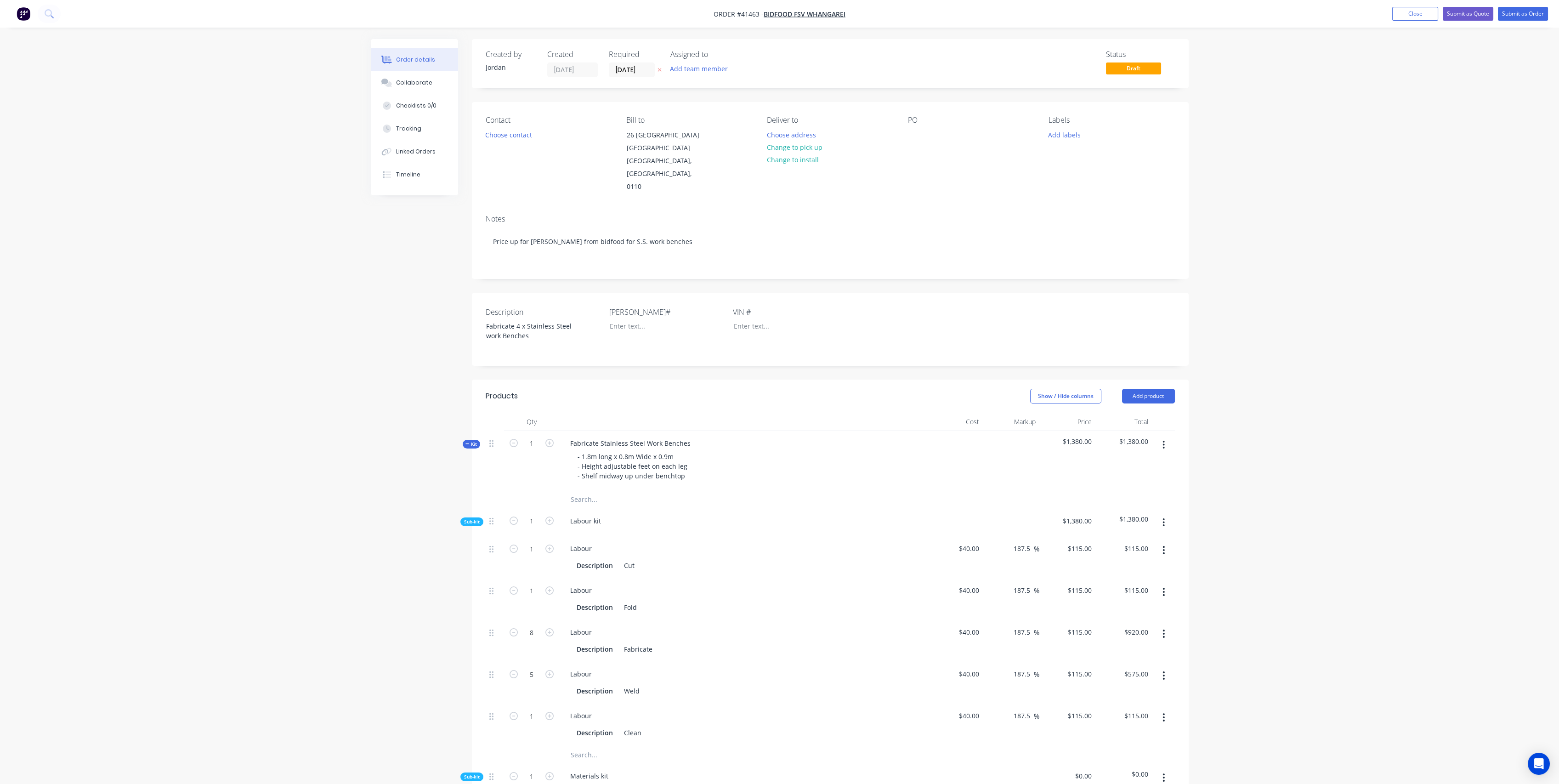
click at [848, 620] on div "Labour Description Fabricate" at bounding box center [743, 641] width 368 height 42
click at [540, 555] on input "8" at bounding box center [531, 548] width 24 height 14
type input "6"
type input "$690.00"
click at [842, 598] on div "Description Fold" at bounding box center [743, 606] width 360 height 15
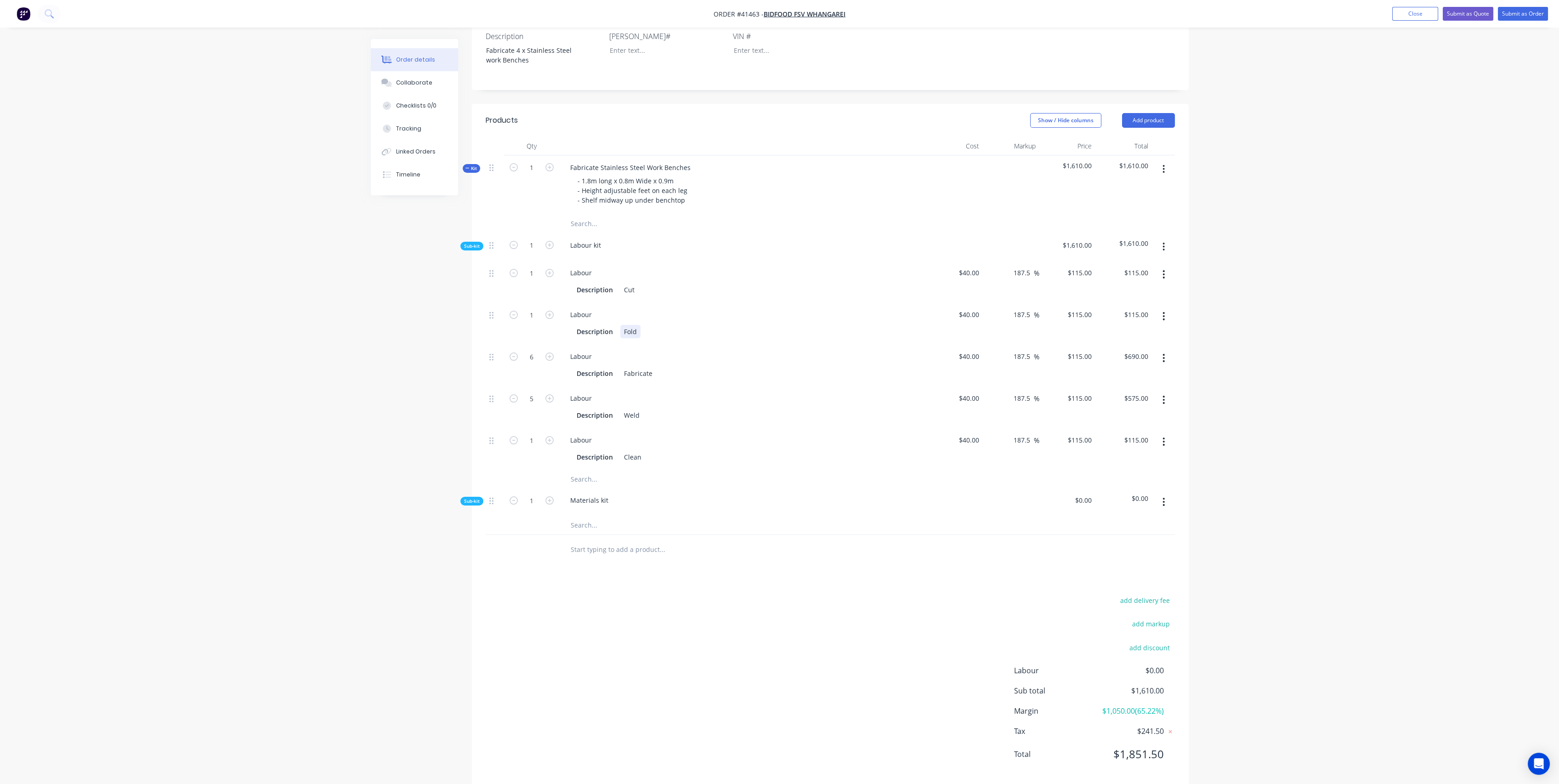
scroll to position [277, 0]
click at [583, 515] on input "text" at bounding box center [662, 523] width 184 height 18
click at [641, 515] on input "1.5mm 316 S.S. Seet -" at bounding box center [662, 523] width 184 height 18
type input "1.5mm 316 S.S. Seet"
click at [653, 539] on button "Add 1.5mm 316 S.S. Seet to kit" at bounding box center [701, 547] width 276 height 30
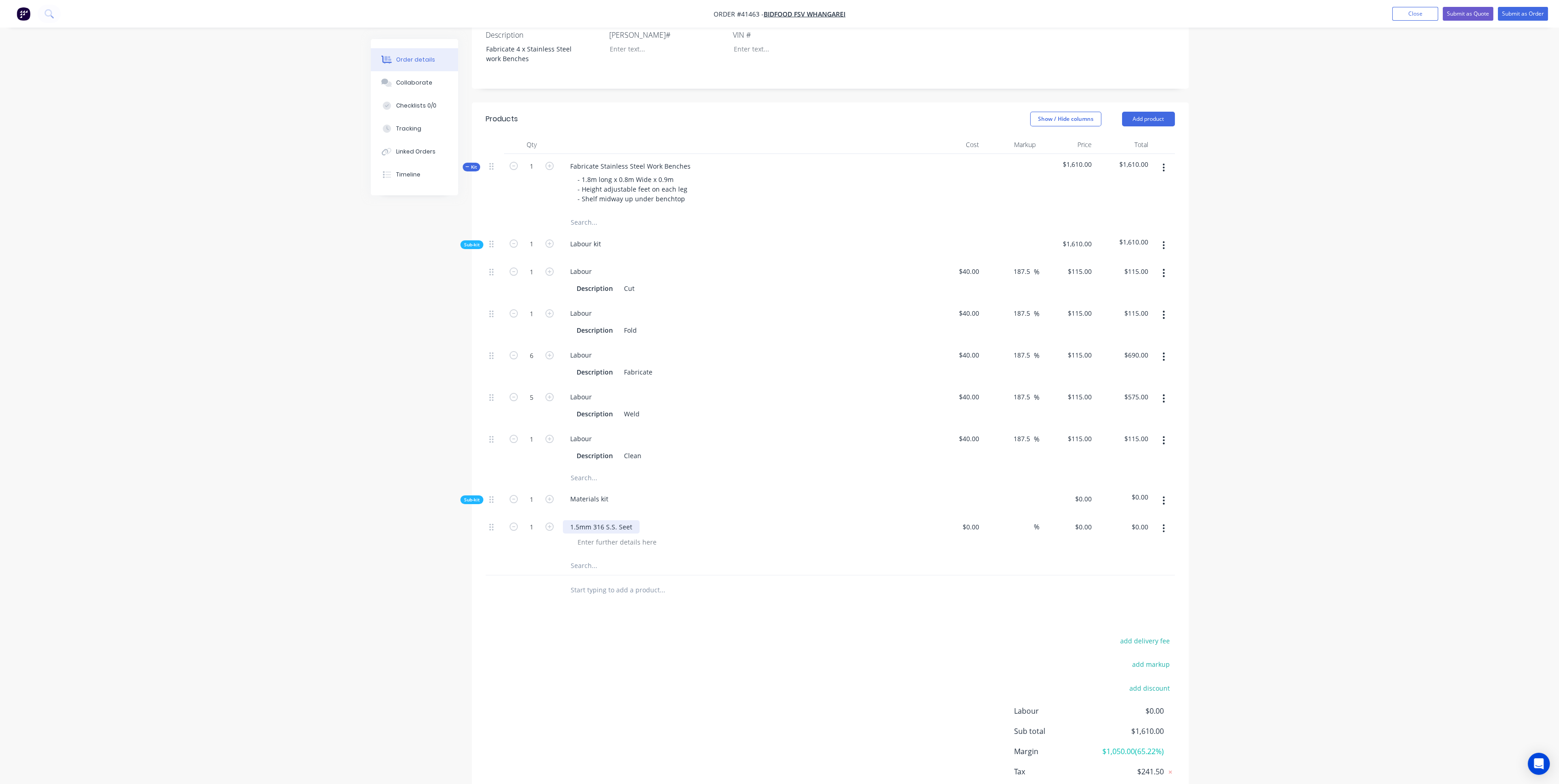
click at [621, 520] on div "1.5mm 316 S.S. Seet" at bounding box center [602, 526] width 77 height 13
click at [635, 535] on div at bounding box center [617, 541] width 94 height 13
click at [747, 557] on input "text" at bounding box center [662, 565] width 184 height 18
type input "50x50x2mm SHS"
click at [619, 575] on button "Add 50x50x2mm SHS to kit" at bounding box center [701, 589] width 276 height 30
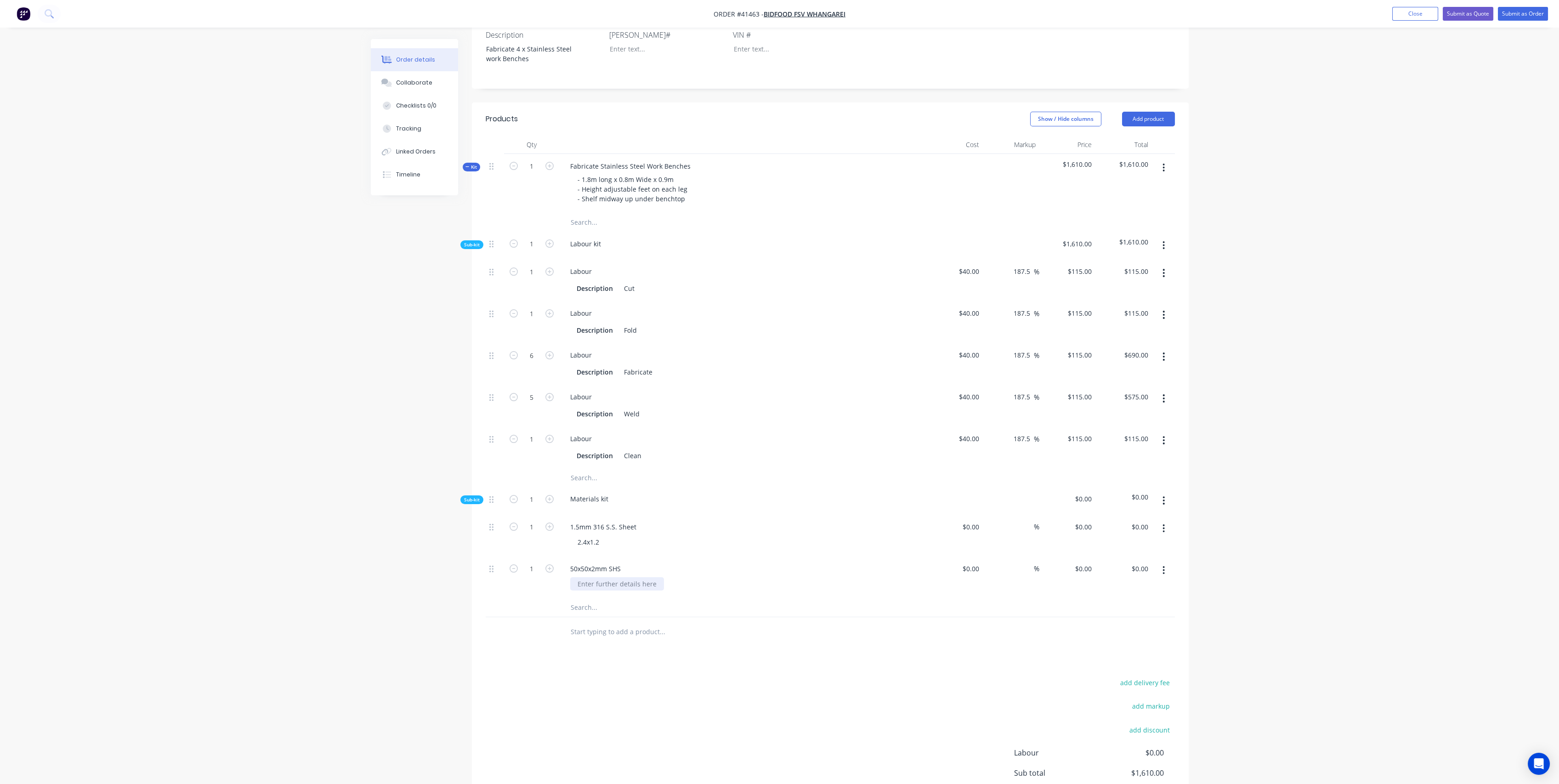
drag, startPoint x: 617, startPoint y: 567, endPoint x: 691, endPoint y: 557, distance: 74.7
click at [616, 577] on div at bounding box center [617, 583] width 94 height 13
click at [610, 598] on input "text" at bounding box center [662, 607] width 184 height 18
click at [584, 598] on input "40x2 316 SS SHS" at bounding box center [662, 607] width 184 height 18
click at [640, 598] on input "40x2mm 316 SS SHS" at bounding box center [662, 607] width 184 height 18
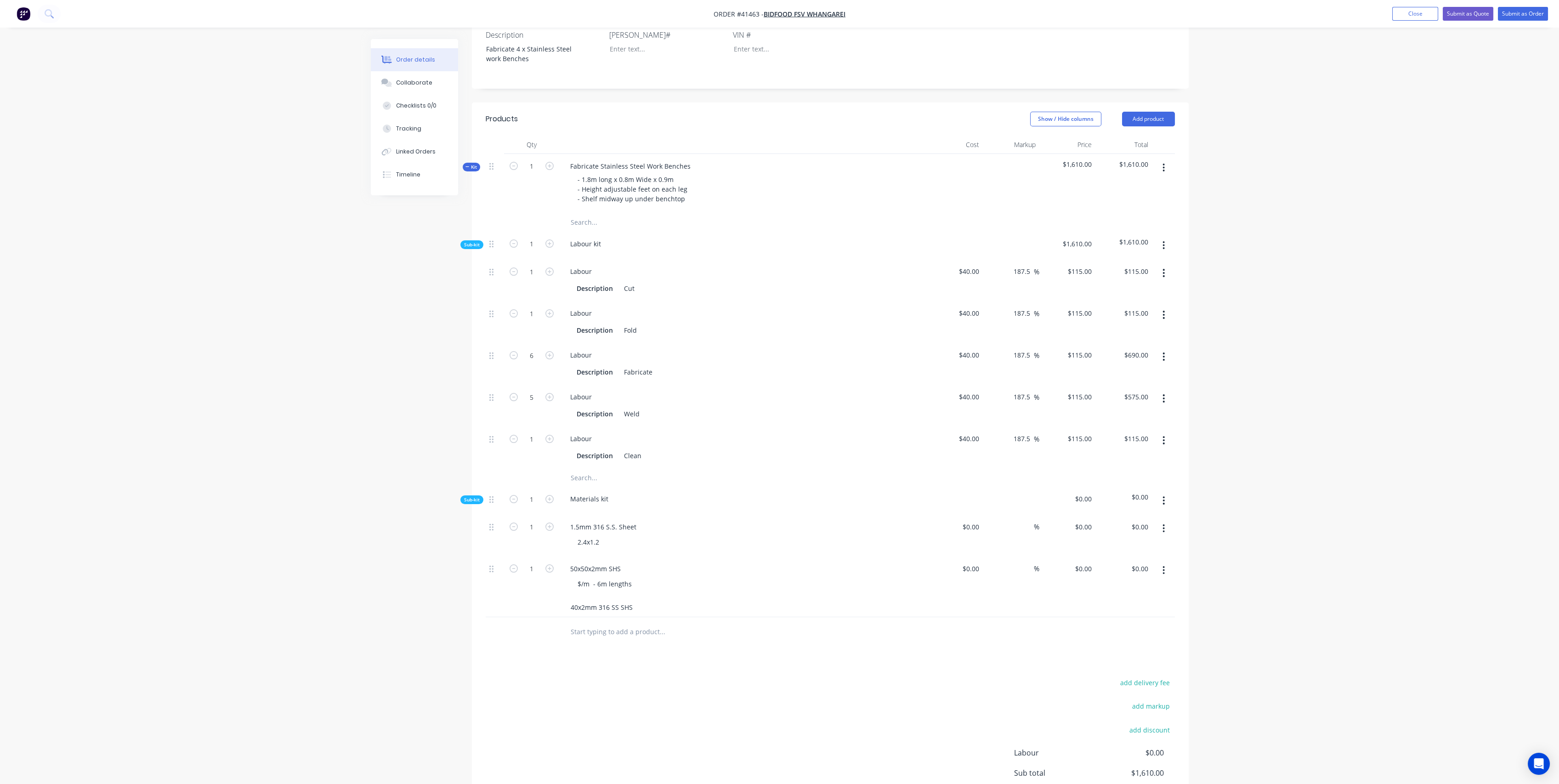
type input "40x2mm 316 SS SHS"
click at [722, 625] on input "text" at bounding box center [662, 631] width 184 height 18
click at [629, 598] on input "40x2mm 316 SS SHS" at bounding box center [662, 607] width 184 height 18
click at [651, 618] on button "Add 40x2mm 316 SS SHS to kit" at bounding box center [701, 631] width 276 height 30
click at [594, 619] on div at bounding box center [617, 625] width 94 height 13
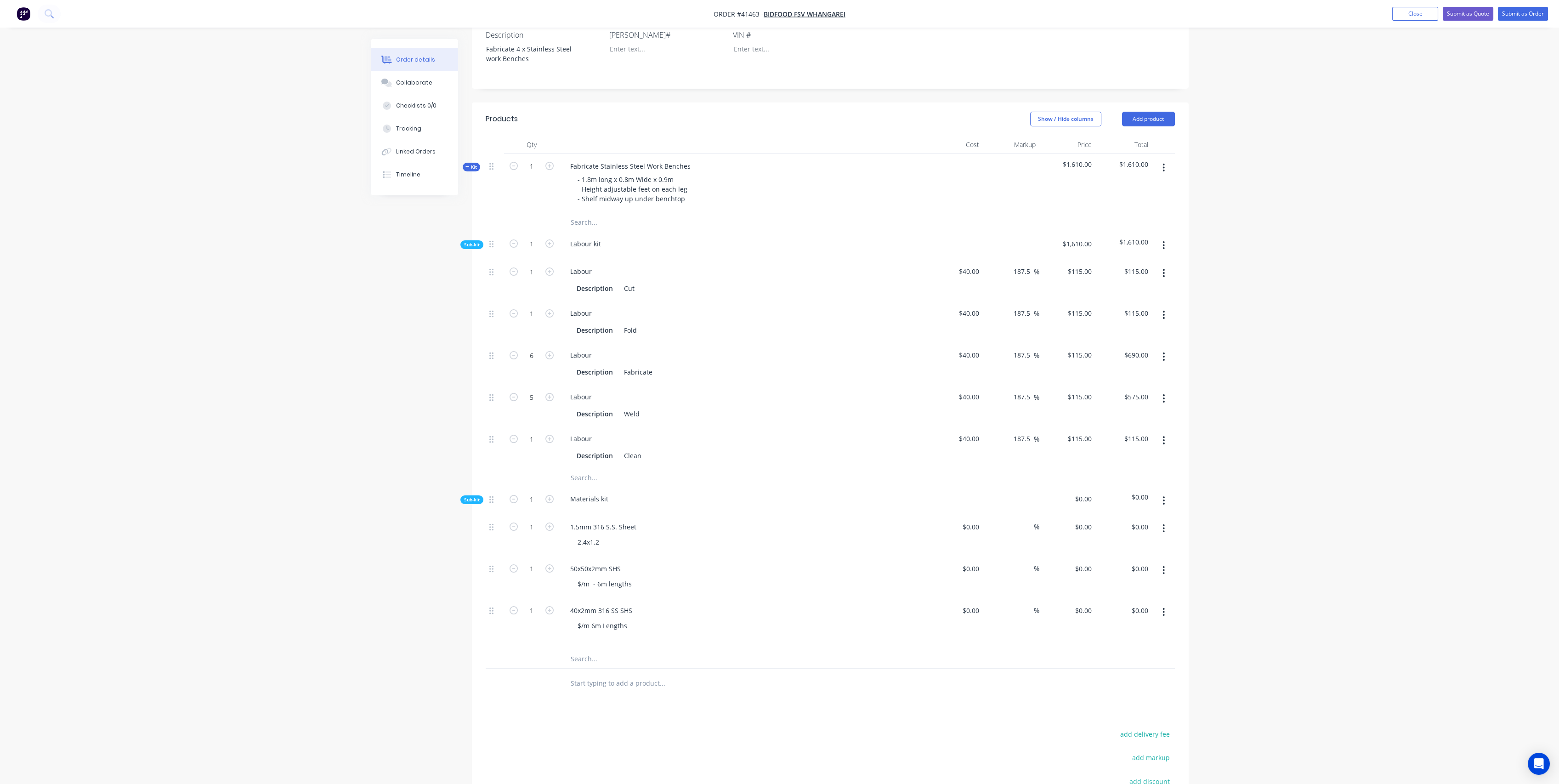
click at [661, 619] on div "$/m 6m Lengths" at bounding box center [747, 630] width 353 height 23
click at [592, 562] on div "50x50x2mm SHS" at bounding box center [596, 568] width 65 height 13
click at [650, 576] on div "50x2mm 316 SS SHS $/m - 6m lengths" at bounding box center [743, 578] width 368 height 42
click at [583, 640] on input "text" at bounding box center [662, 649] width 184 height 18
type input "Adjustable Feet"
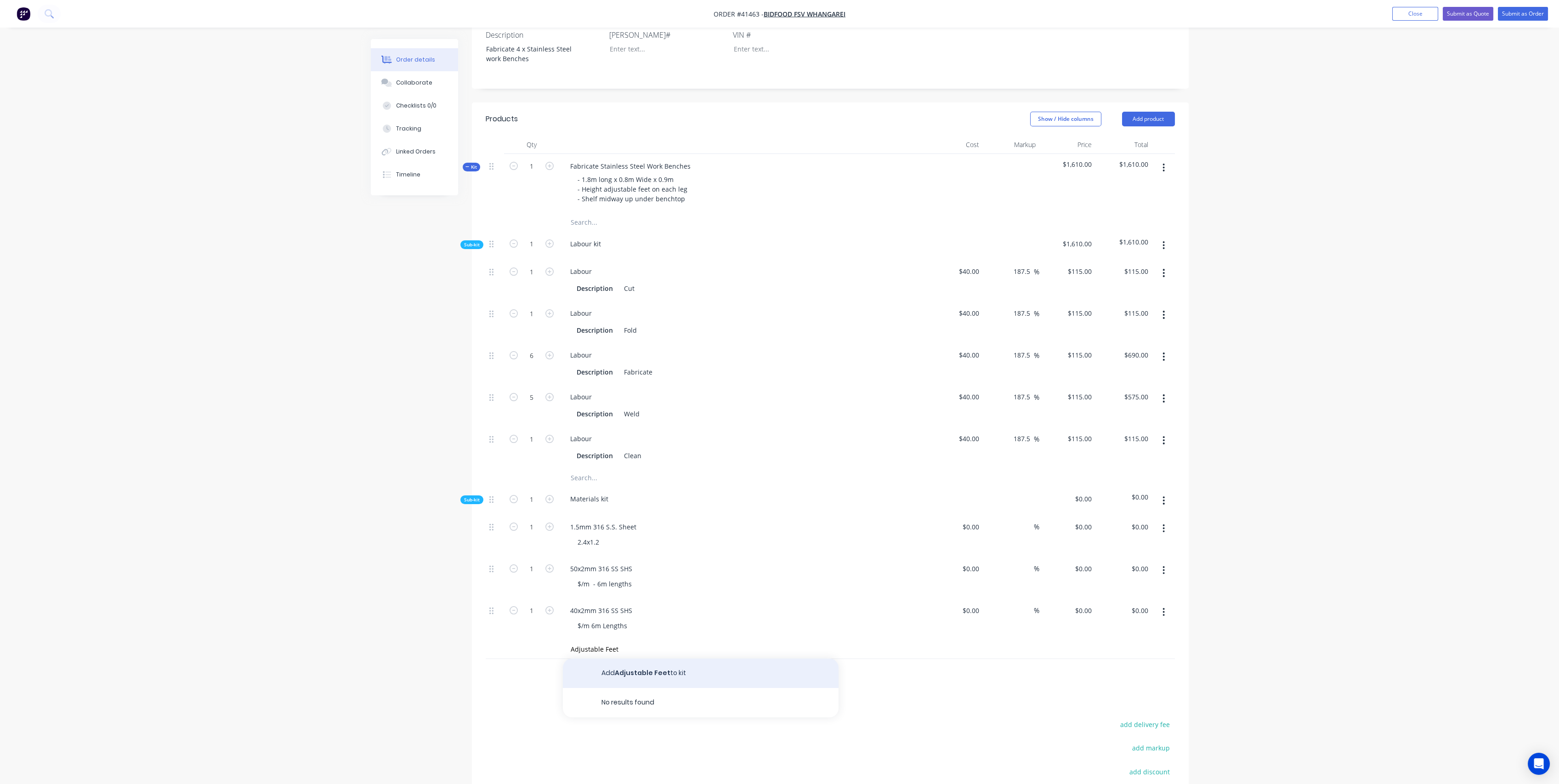
click at [625, 658] on button "Add Adjustable Feet to kit" at bounding box center [701, 673] width 276 height 30
click at [619, 661] on div at bounding box center [617, 667] width 94 height 13
click at [555, 645] on form "1" at bounding box center [531, 651] width 48 height 14
click at [552, 648] on icon "button" at bounding box center [549, 651] width 8 height 8
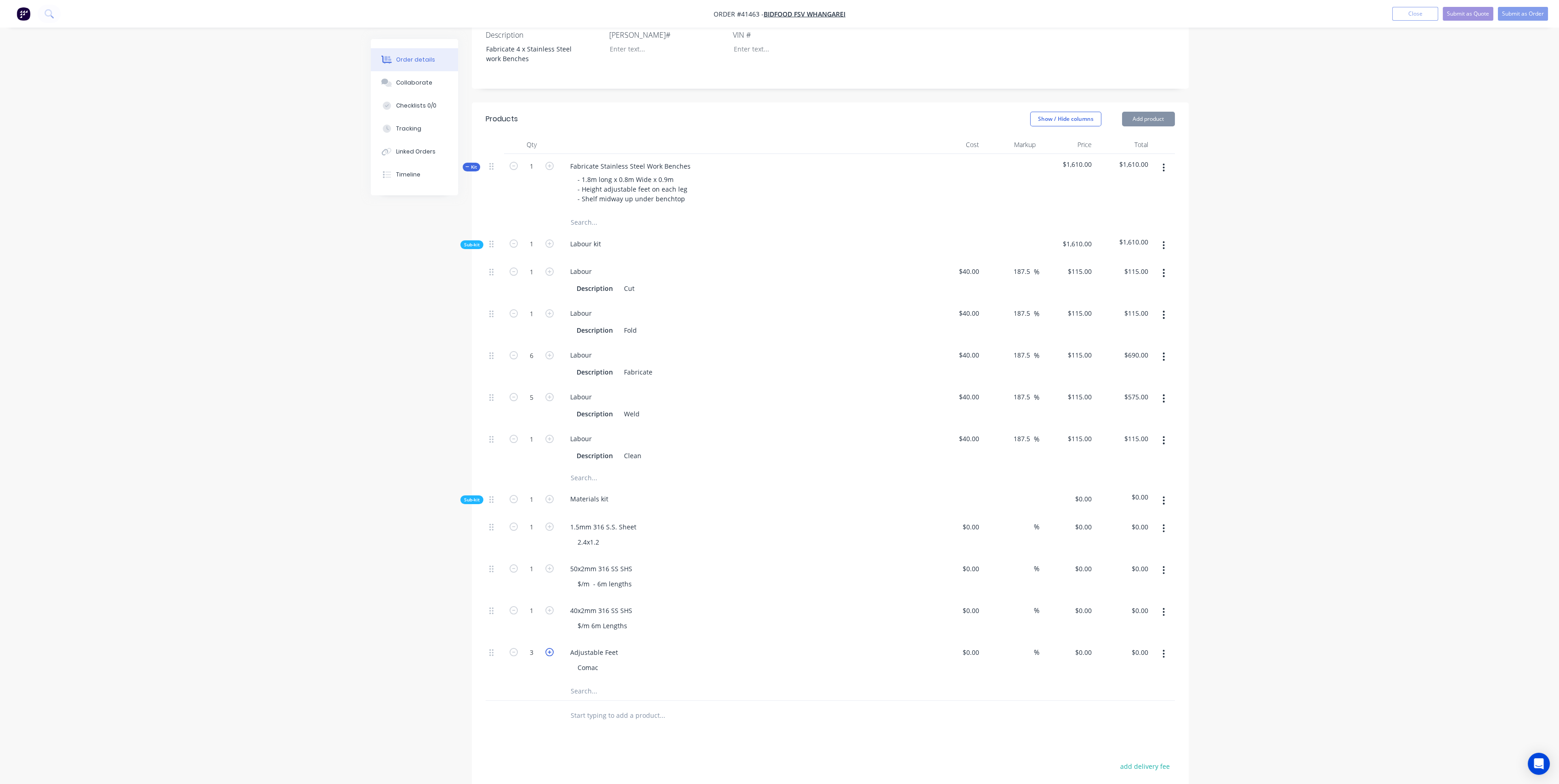
click at [552, 648] on icon "button" at bounding box center [549, 651] width 8 height 8
click at [551, 648] on icon "button" at bounding box center [549, 651] width 8 height 8
type input "6"
click at [974, 645] on input at bounding box center [972, 652] width 21 height 13
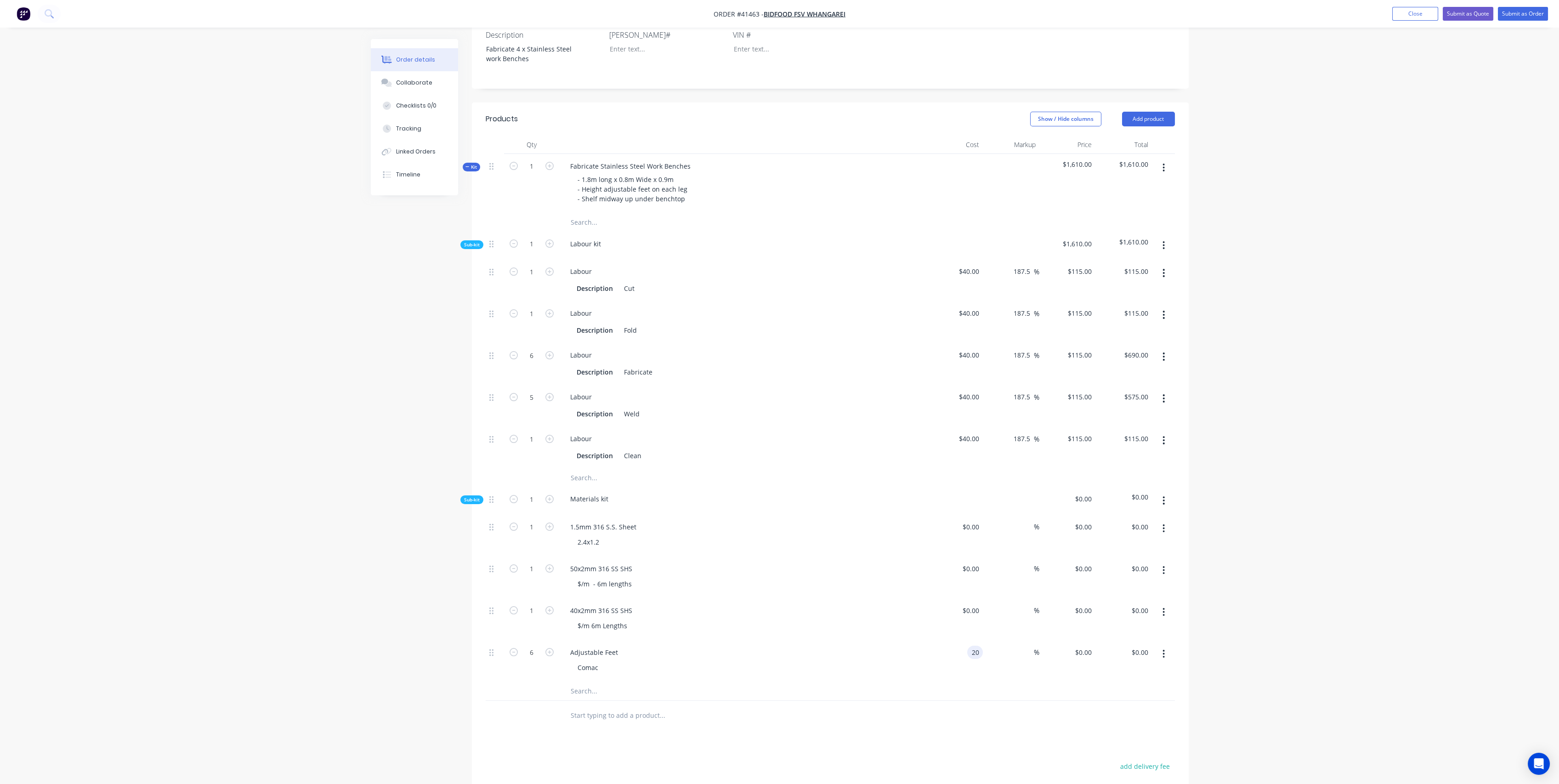
type input "2"
type input "$30.00"
type input "$180.00"
drag, startPoint x: 1034, startPoint y: 639, endPoint x: 1048, endPoint y: 630, distance: 16.6
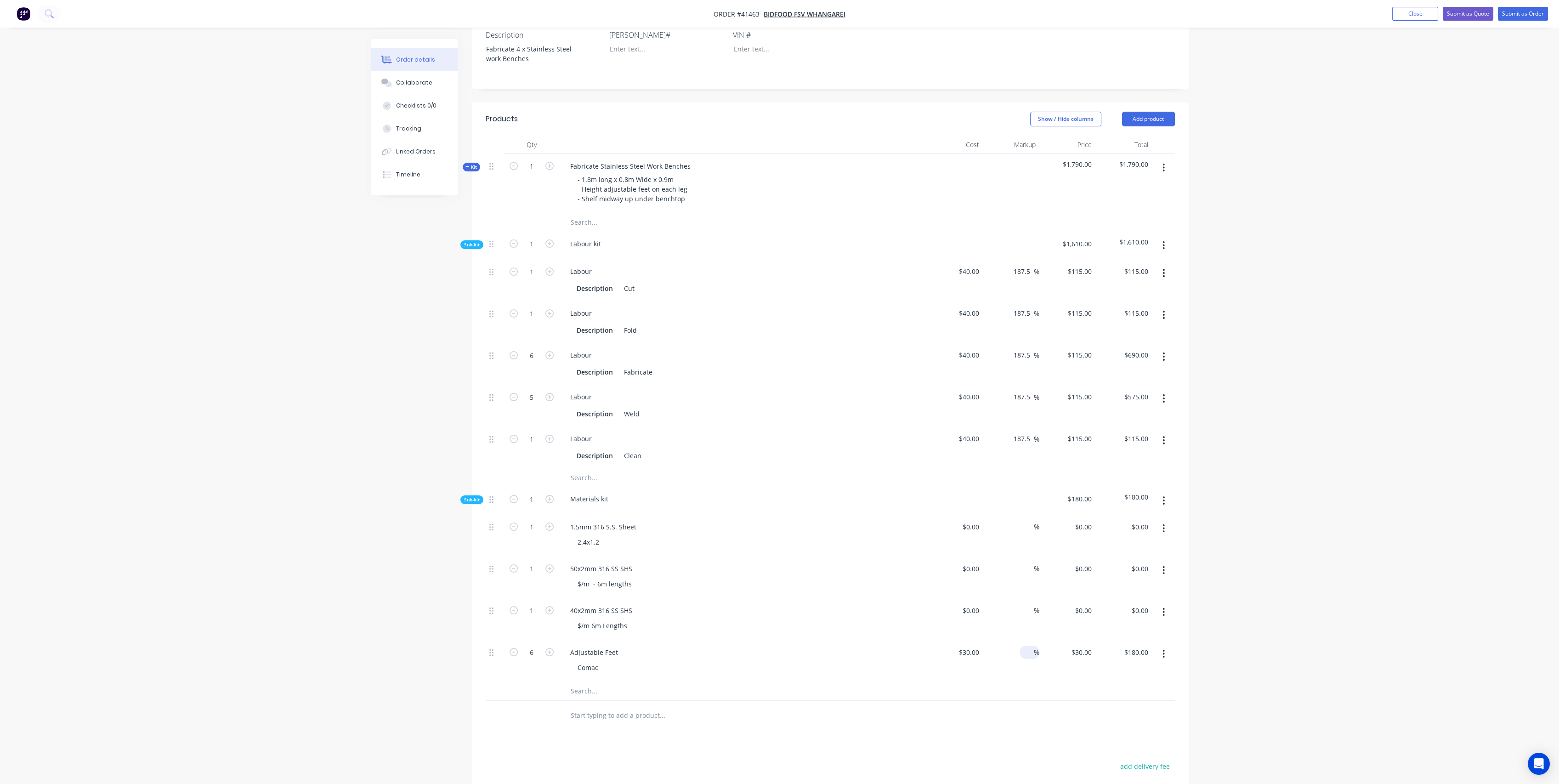
click at [1035, 647] on span "%" at bounding box center [1037, 652] width 6 height 11
type input "80"
type input "$54.00"
type input "$324.00"
click at [977, 604] on input at bounding box center [972, 610] width 21 height 13
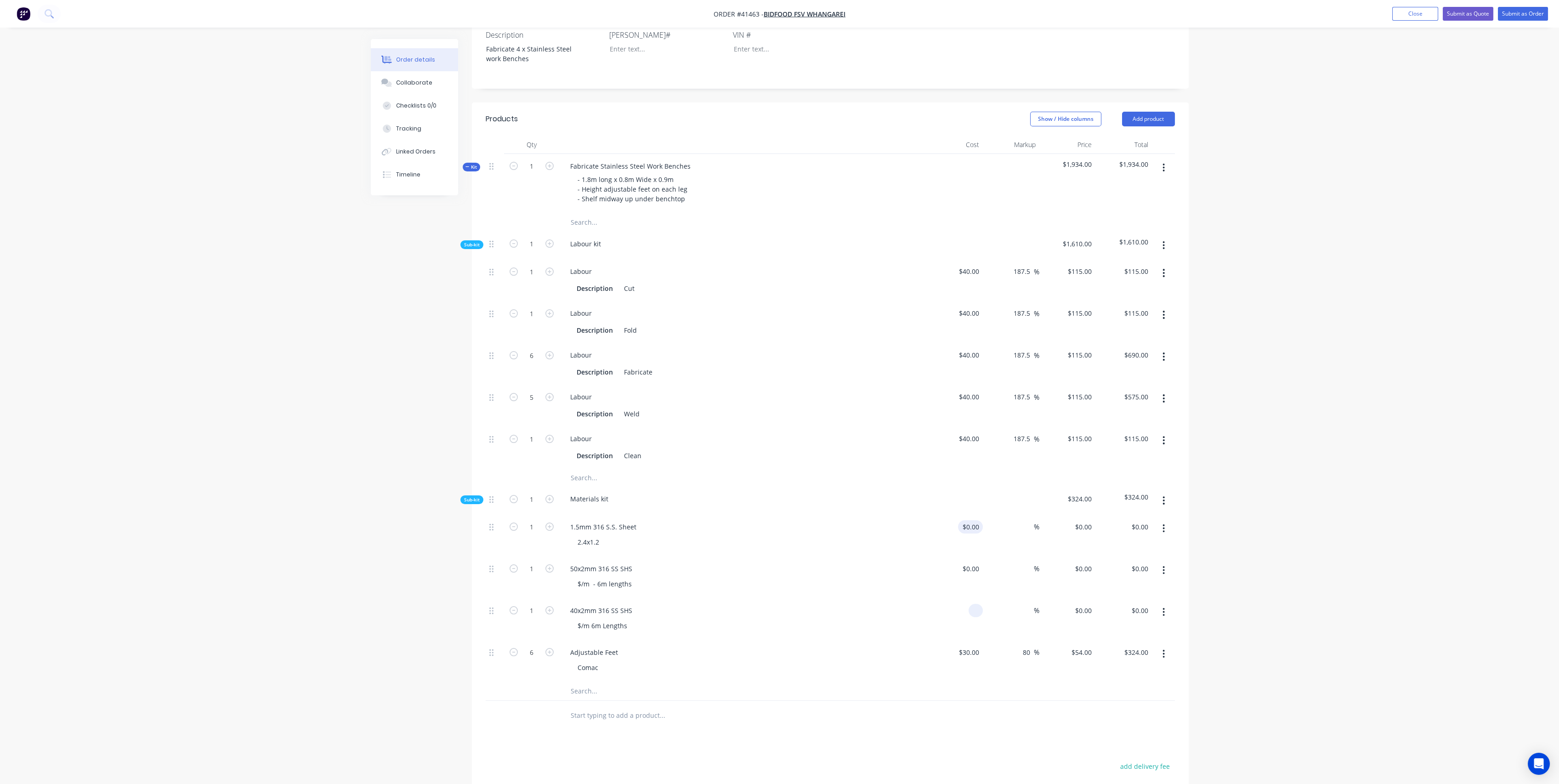
type input "$0.00"
click at [974, 520] on input at bounding box center [972, 526] width 21 height 13
type input "4"
type input "$0.00"
click at [978, 562] on input at bounding box center [978, 568] width 11 height 13
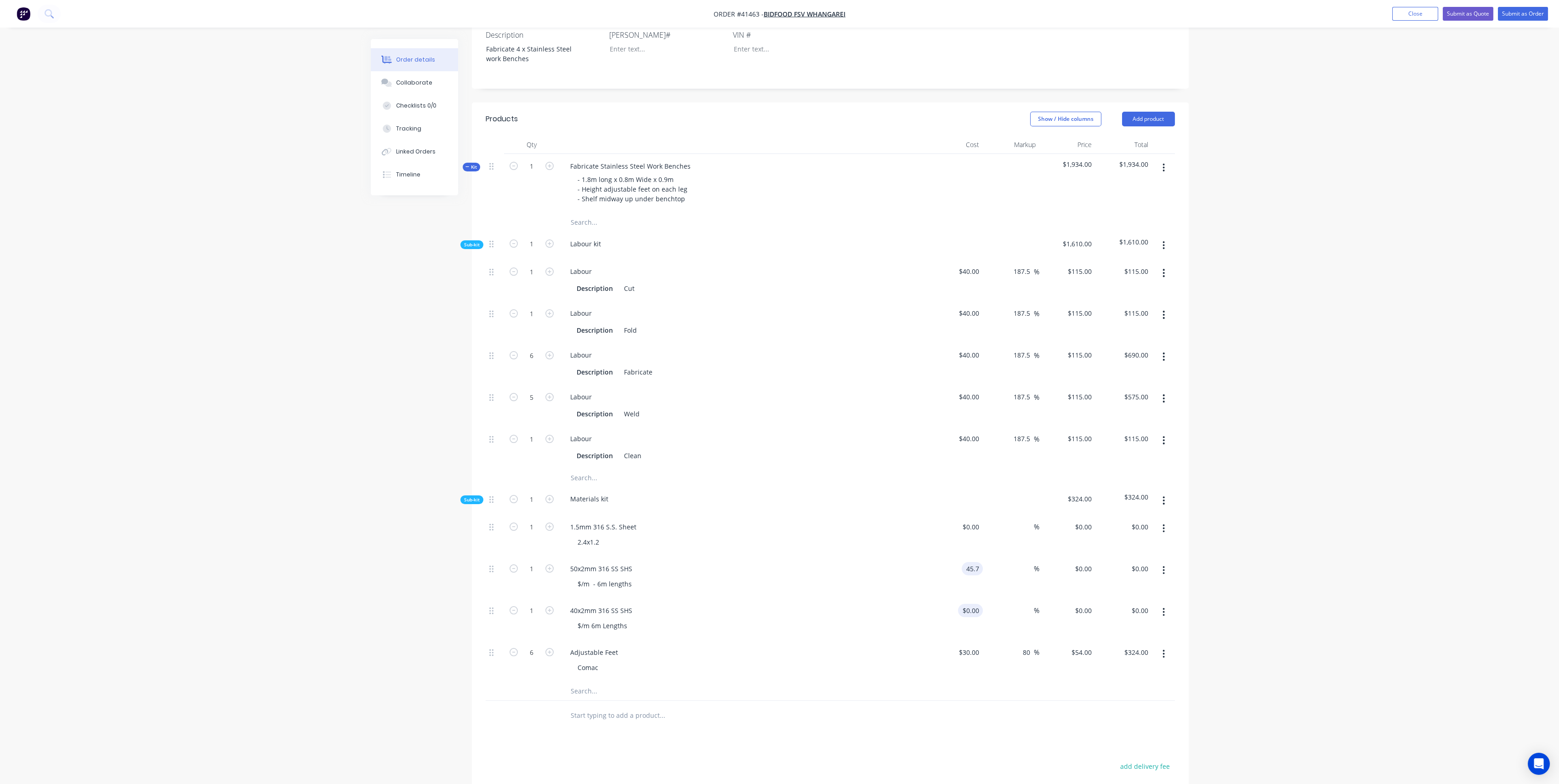
type input "$45.70"
click at [978, 604] on input "0" at bounding box center [972, 610] width 21 height 13
type input "$36.50"
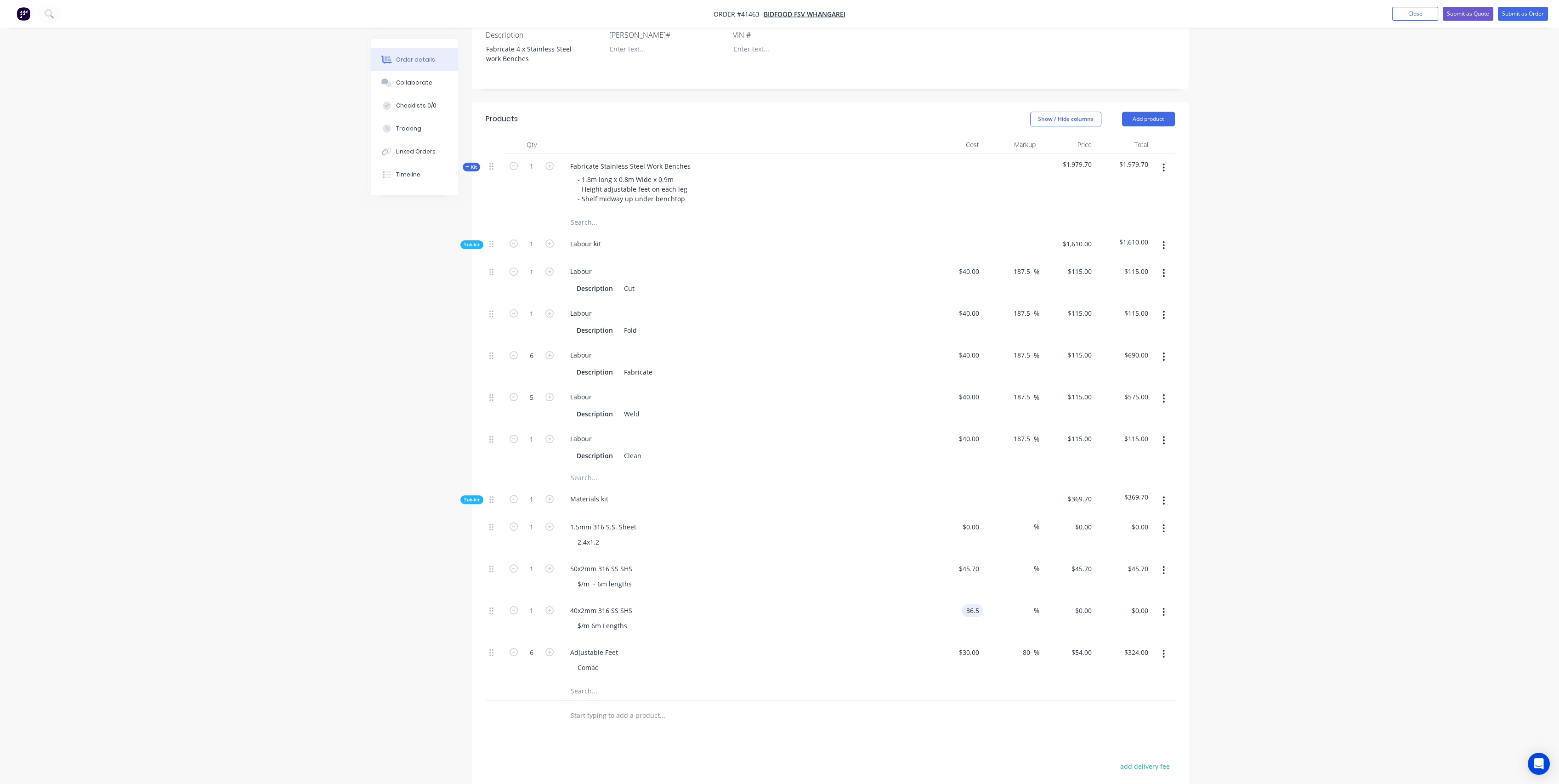
type input "$36.50"
click at [945, 598] on div "$36.50 36.5" at bounding box center [955, 619] width 56 height 42
click at [974, 520] on input "0" at bounding box center [978, 526] width 11 height 13
type input "$498.00"
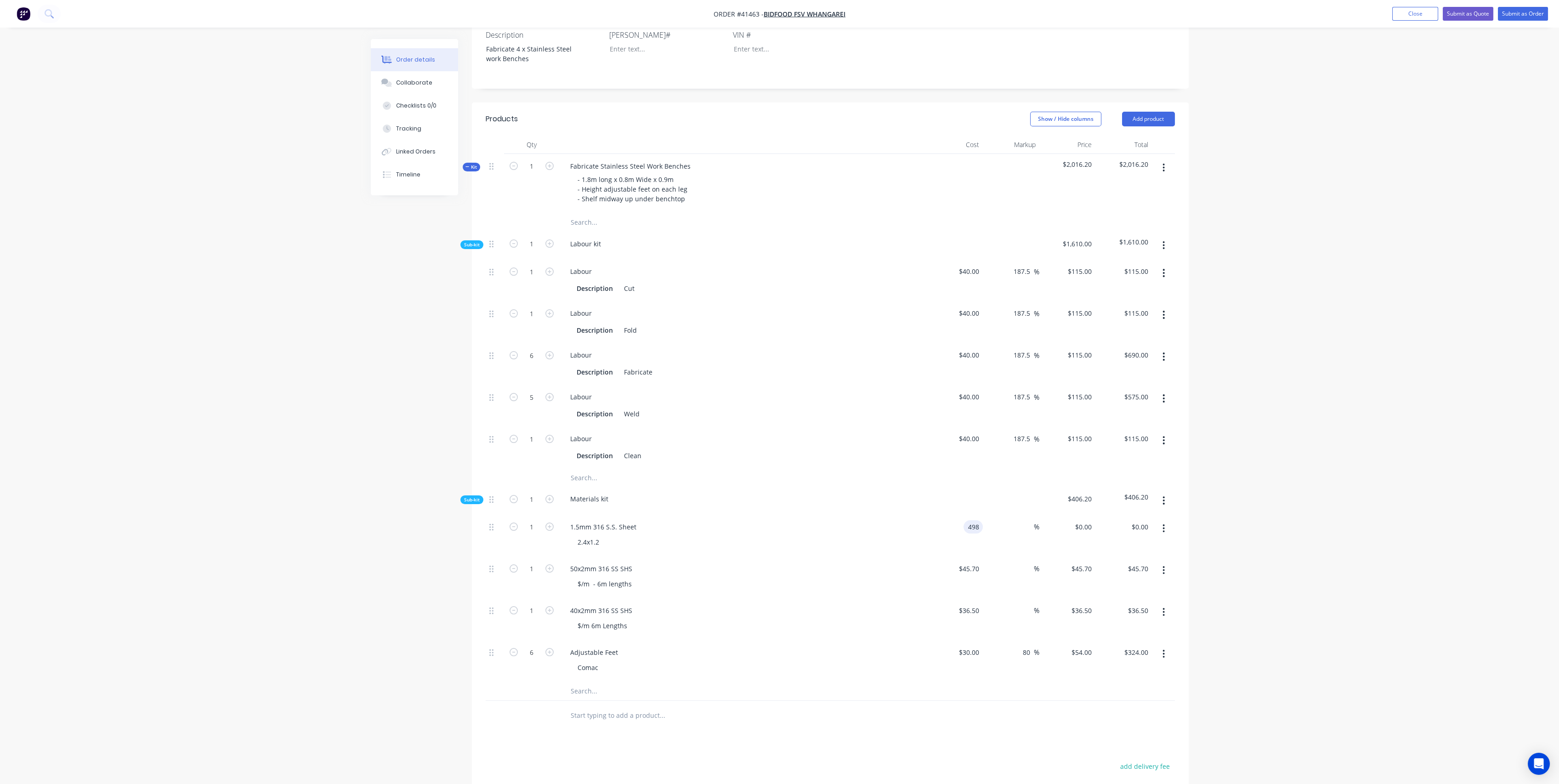
type input "$498.00"
click at [941, 559] on div "$45.70 $45.70" at bounding box center [955, 578] width 56 height 42
drag, startPoint x: 533, startPoint y: 552, endPoint x: 581, endPoint y: 535, distance: 50.9
click at [533, 279] on input "1" at bounding box center [531, 271] width 24 height 14
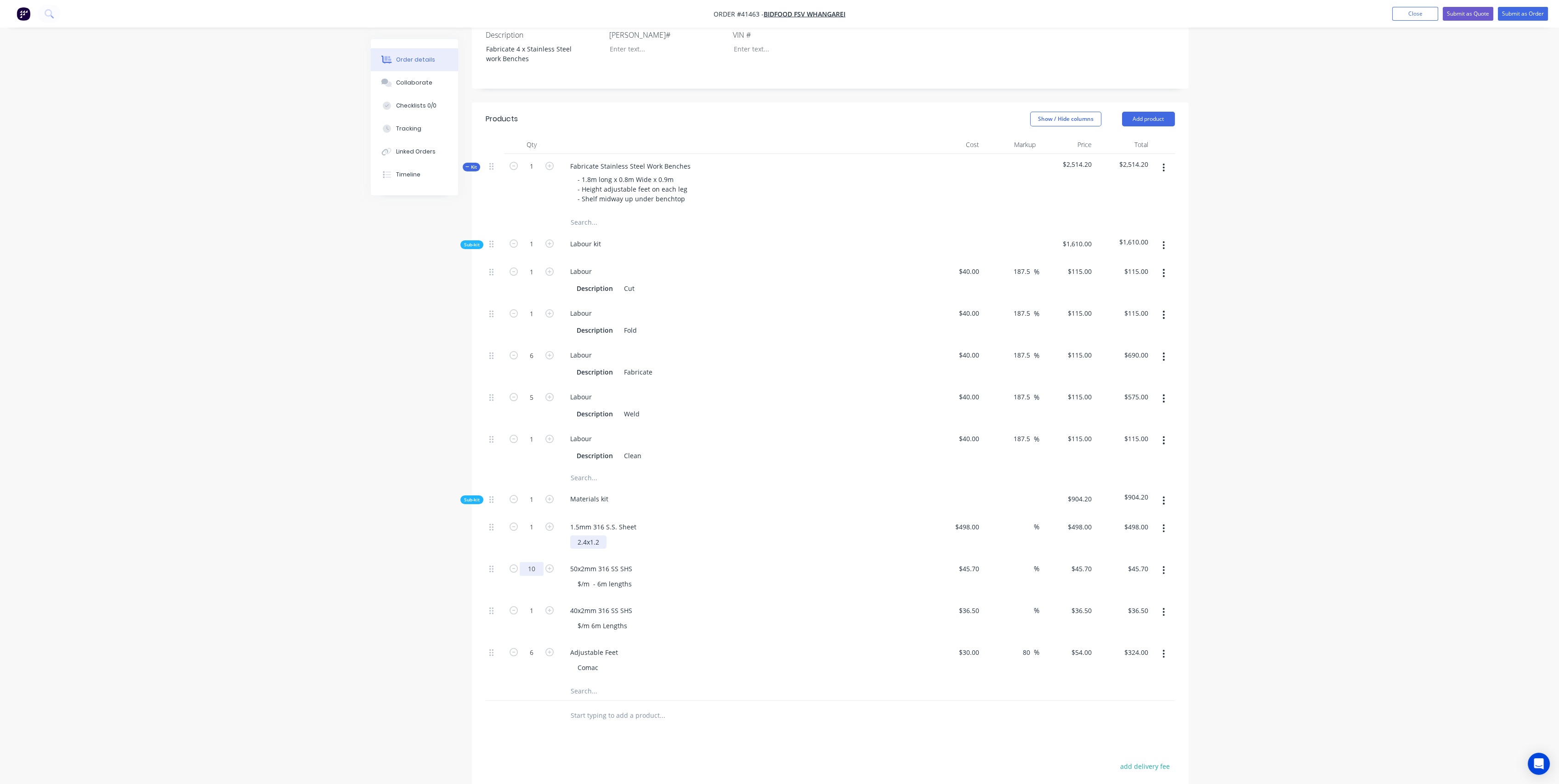
type input "10"
type input "$457.00"
click at [737, 604] on div "40x2mm 316 SS SHS" at bounding box center [743, 610] width 360 height 13
click at [537, 279] on input "10" at bounding box center [531, 271] width 24 height 14
type input "10.5"
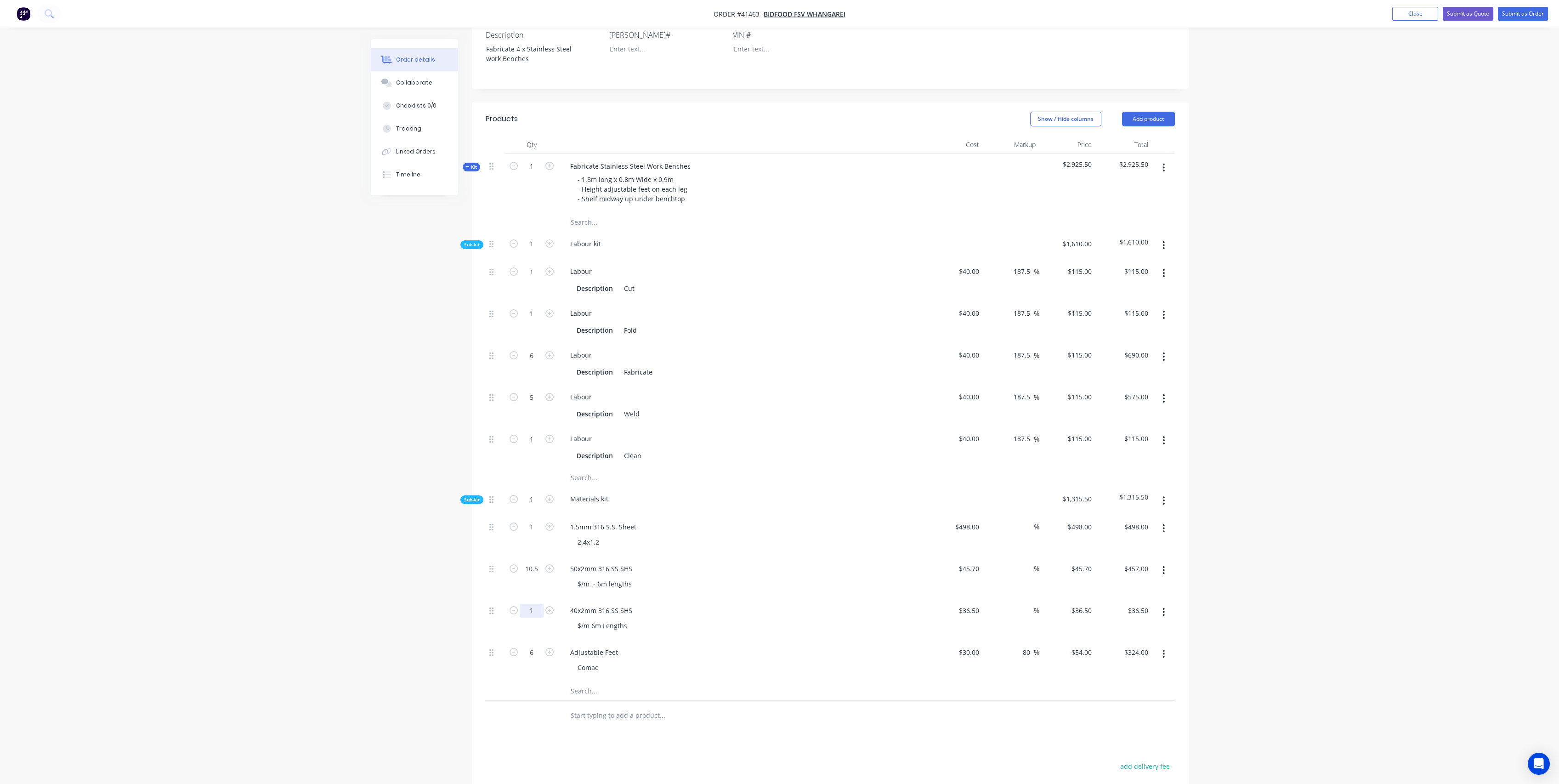
type input "$479.85"
click at [534, 279] on input "1" at bounding box center [531, 271] width 24 height 14
type input "8"
type input "$292.00"
drag, startPoint x: 848, startPoint y: 583, endPoint x: 971, endPoint y: 570, distance: 123.7
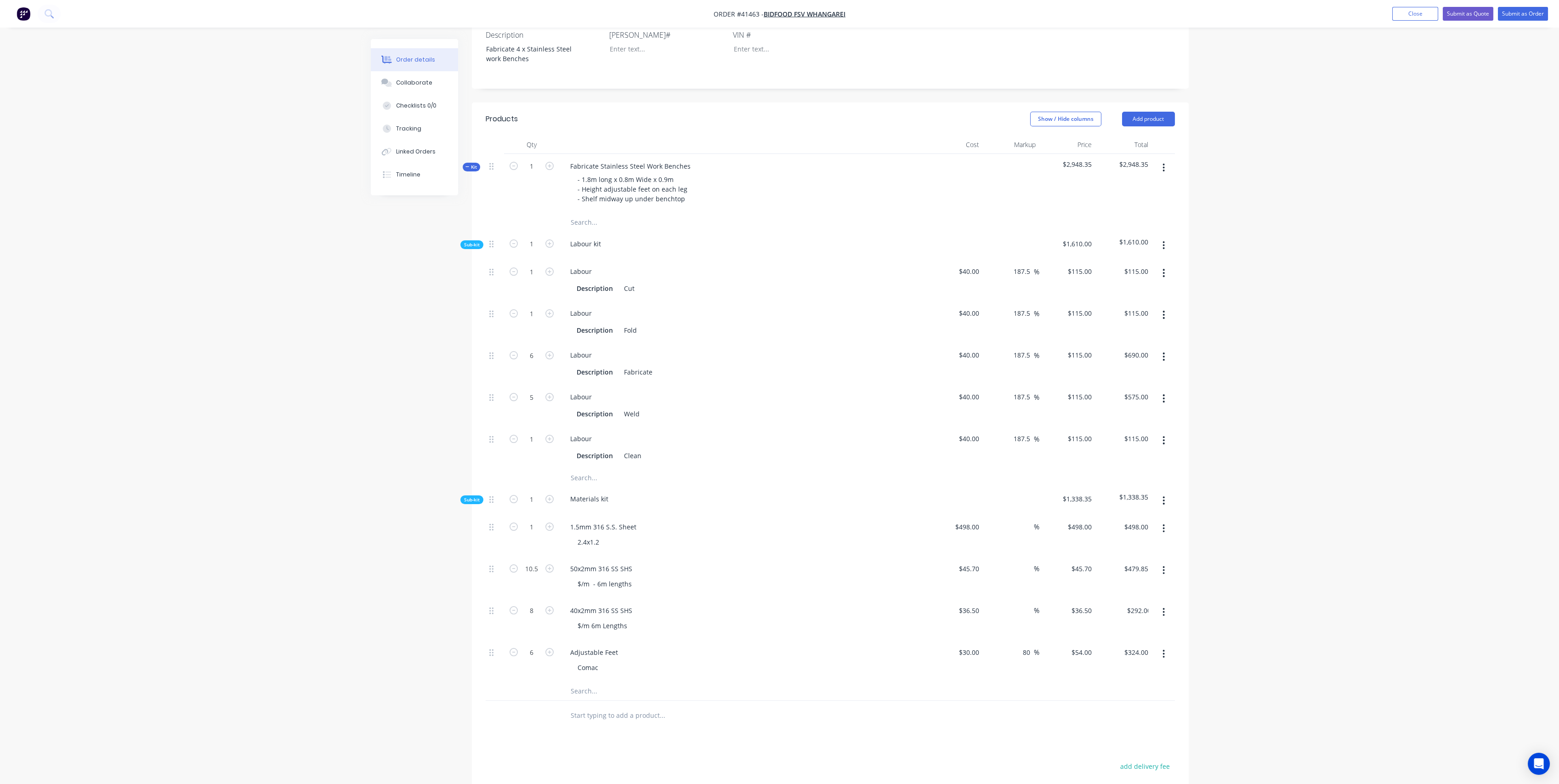
click at [848, 583] on div "50x2mm 316 SS SHS $/m - 6m lengths" at bounding box center [743, 578] width 368 height 42
click at [1025, 604] on input at bounding box center [1028, 610] width 11 height 13
type input "80"
type input "$65.70"
type input "$525.60"
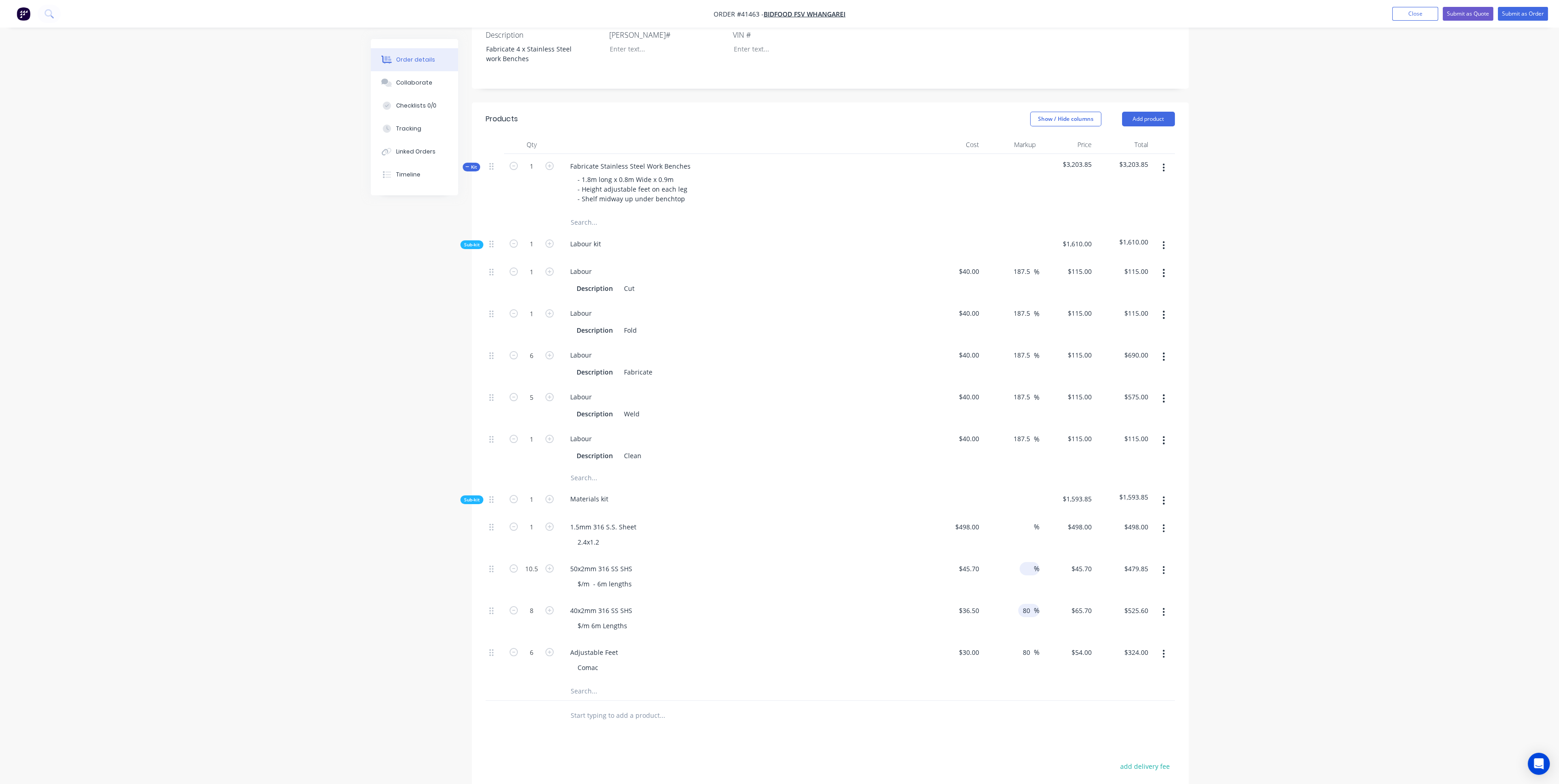
click at [1025, 562] on input at bounding box center [1028, 568] width 11 height 13
type input "80"
type input "$82.26"
type input "$863.73"
click at [1025, 520] on input at bounding box center [1028, 526] width 11 height 13
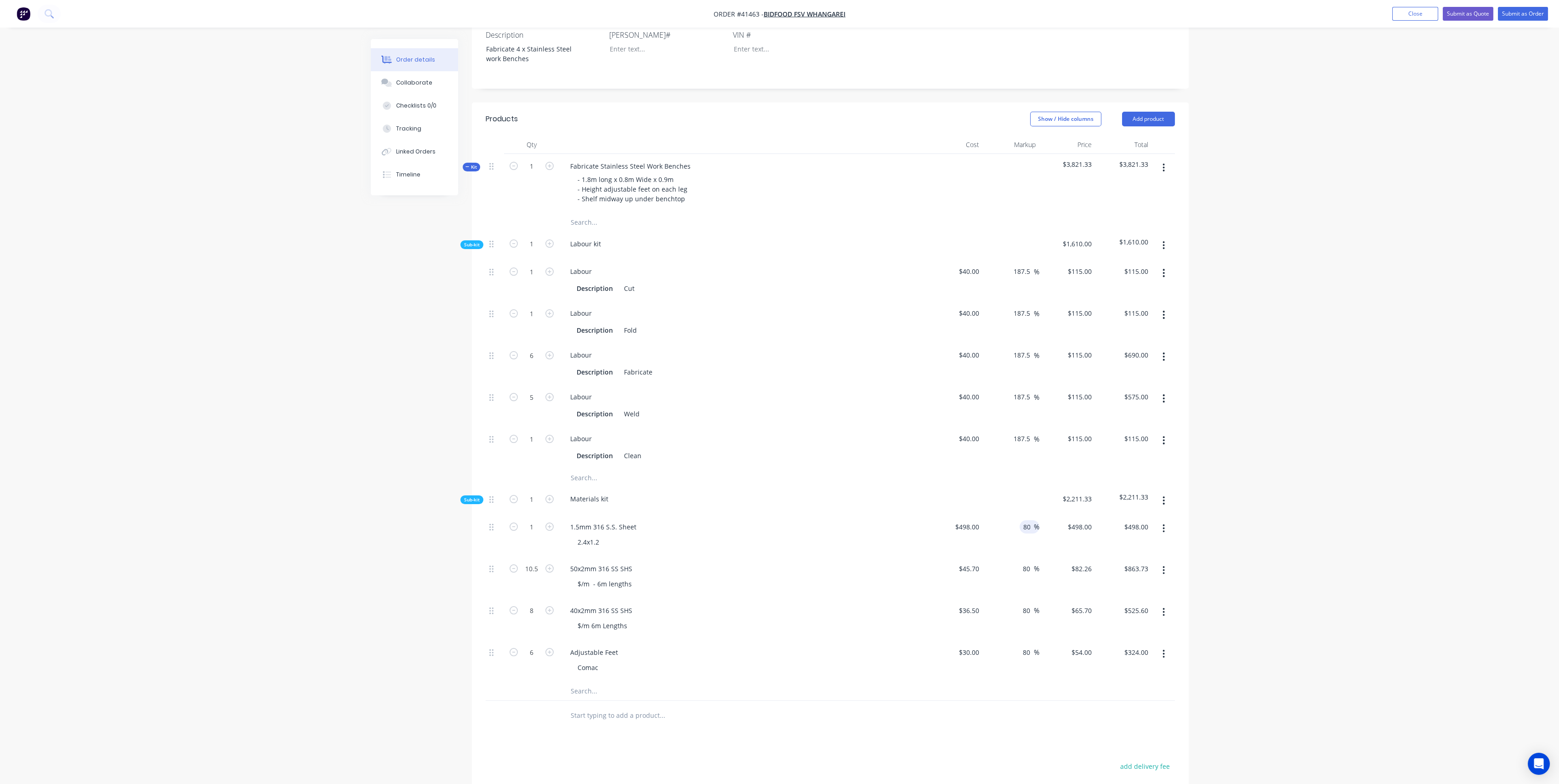
type input "80"
type input "$896.40"
click at [957, 487] on div at bounding box center [955, 500] width 56 height 28
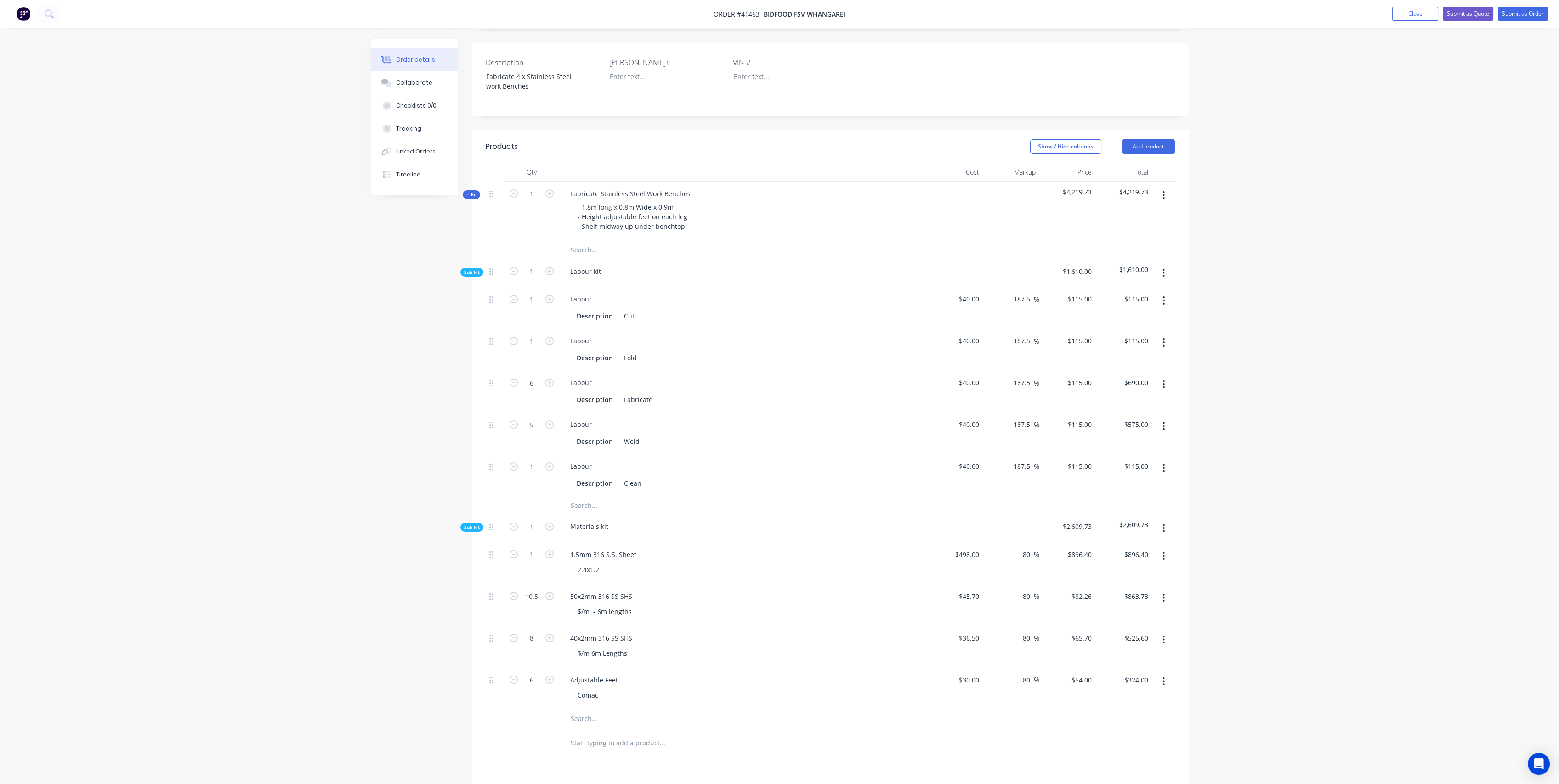
scroll to position [342, 0]
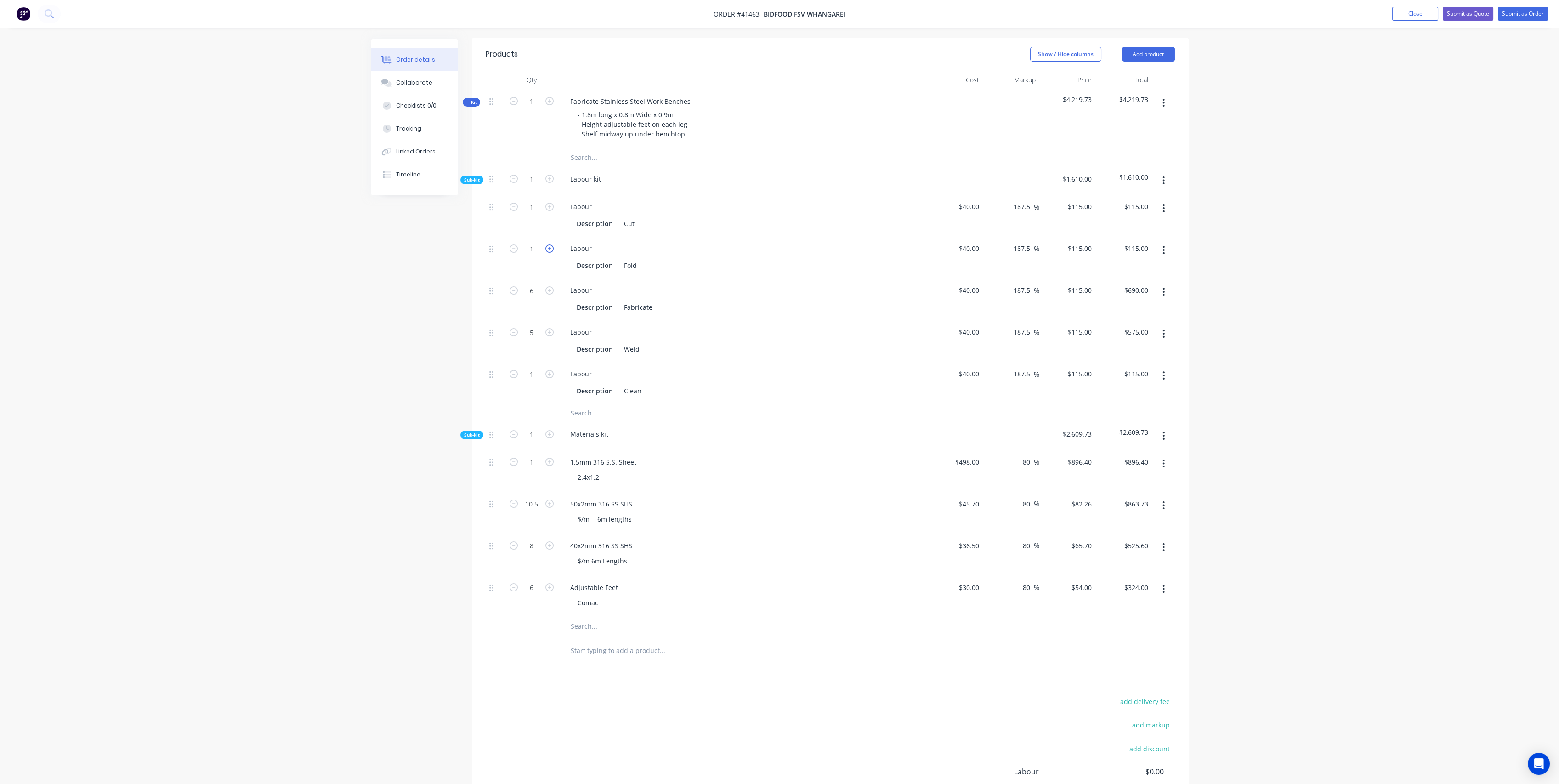
click at [548, 245] on icon "button" at bounding box center [549, 248] width 8 height 8
type input "2"
type input "$230.00"
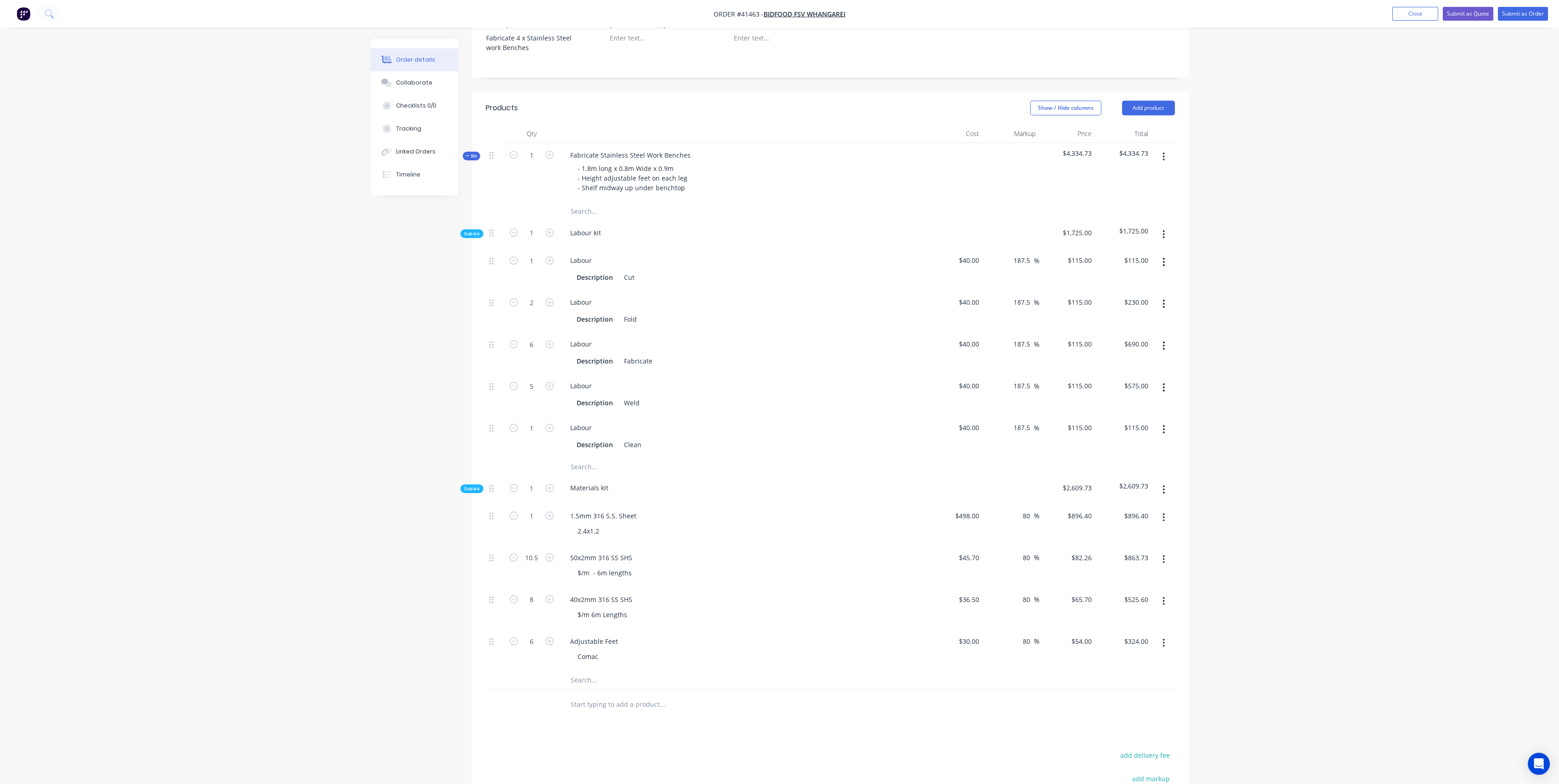
scroll to position [240, 0]
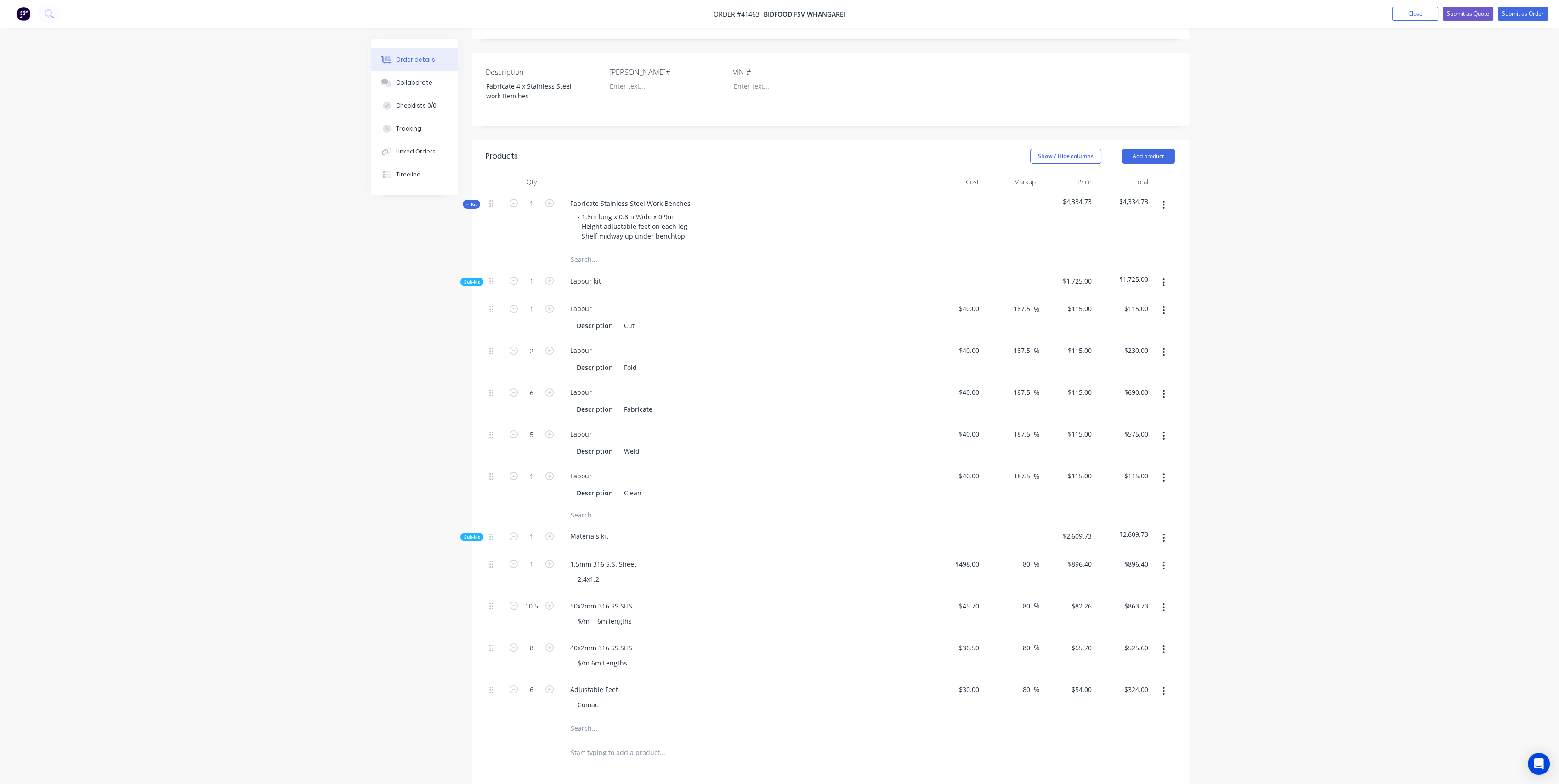
click at [366, 445] on div "Order details Collaborate Checklists 0/0 Tracking Linked Orders Timeline Order …" at bounding box center [780, 401] width 836 height 1203
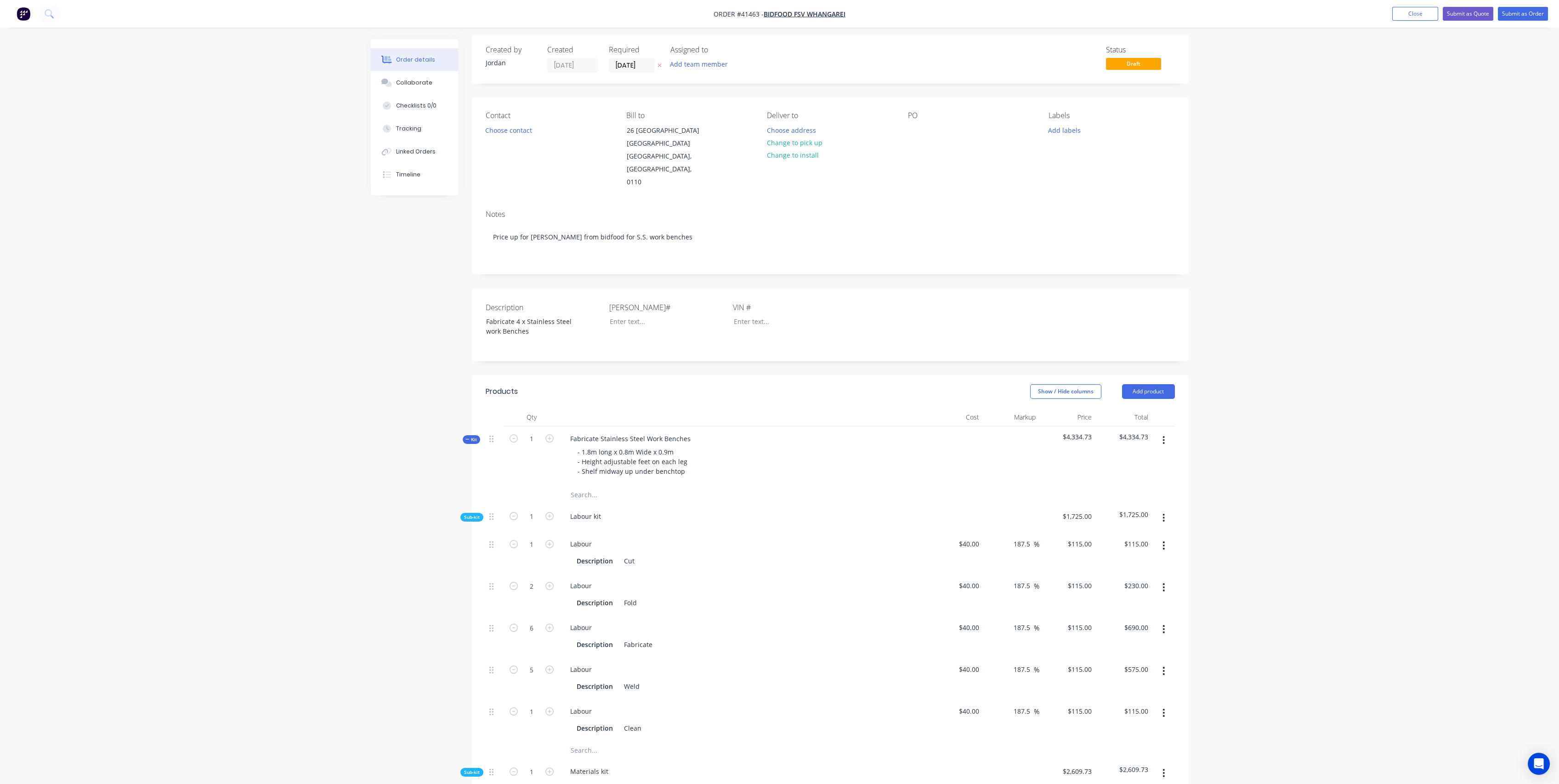
scroll to position [0, 0]
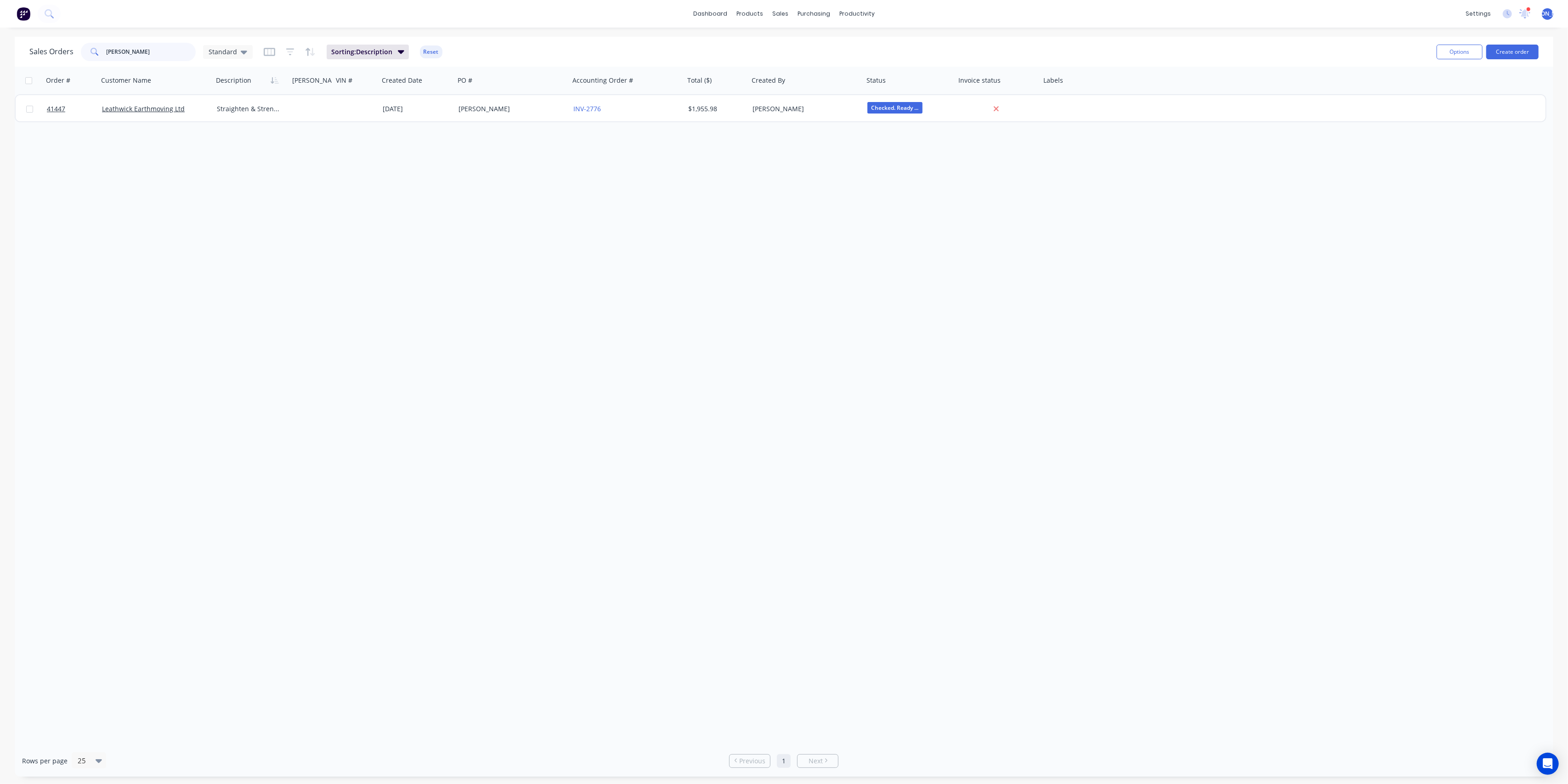
drag, startPoint x: 133, startPoint y: 51, endPoint x: 92, endPoint y: 43, distance: 41.8
click at [92, 43] on div "leath" at bounding box center [138, 51] width 115 height 18
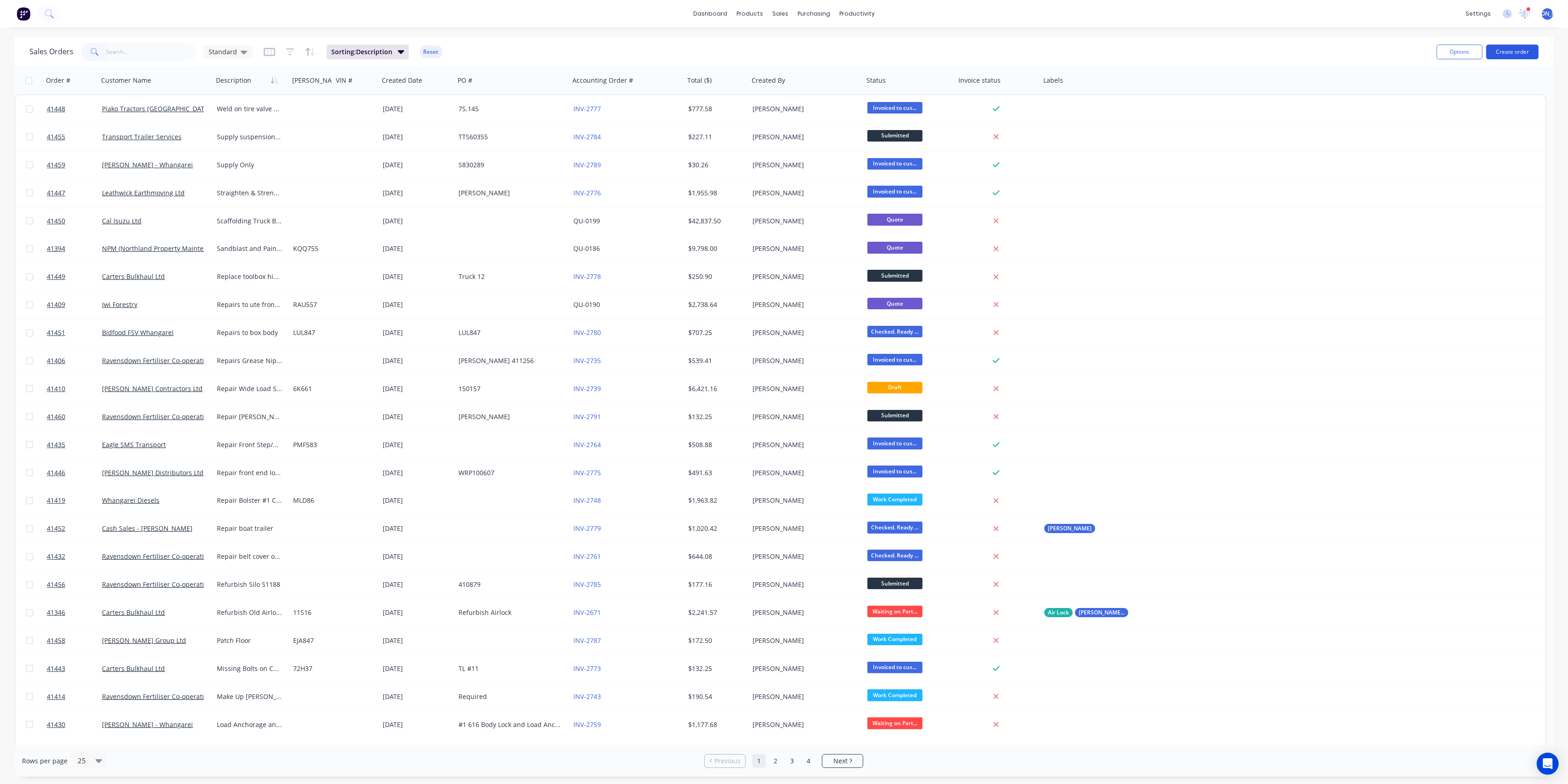
click at [1504, 56] on button "Create order" at bounding box center [1512, 52] width 53 height 14
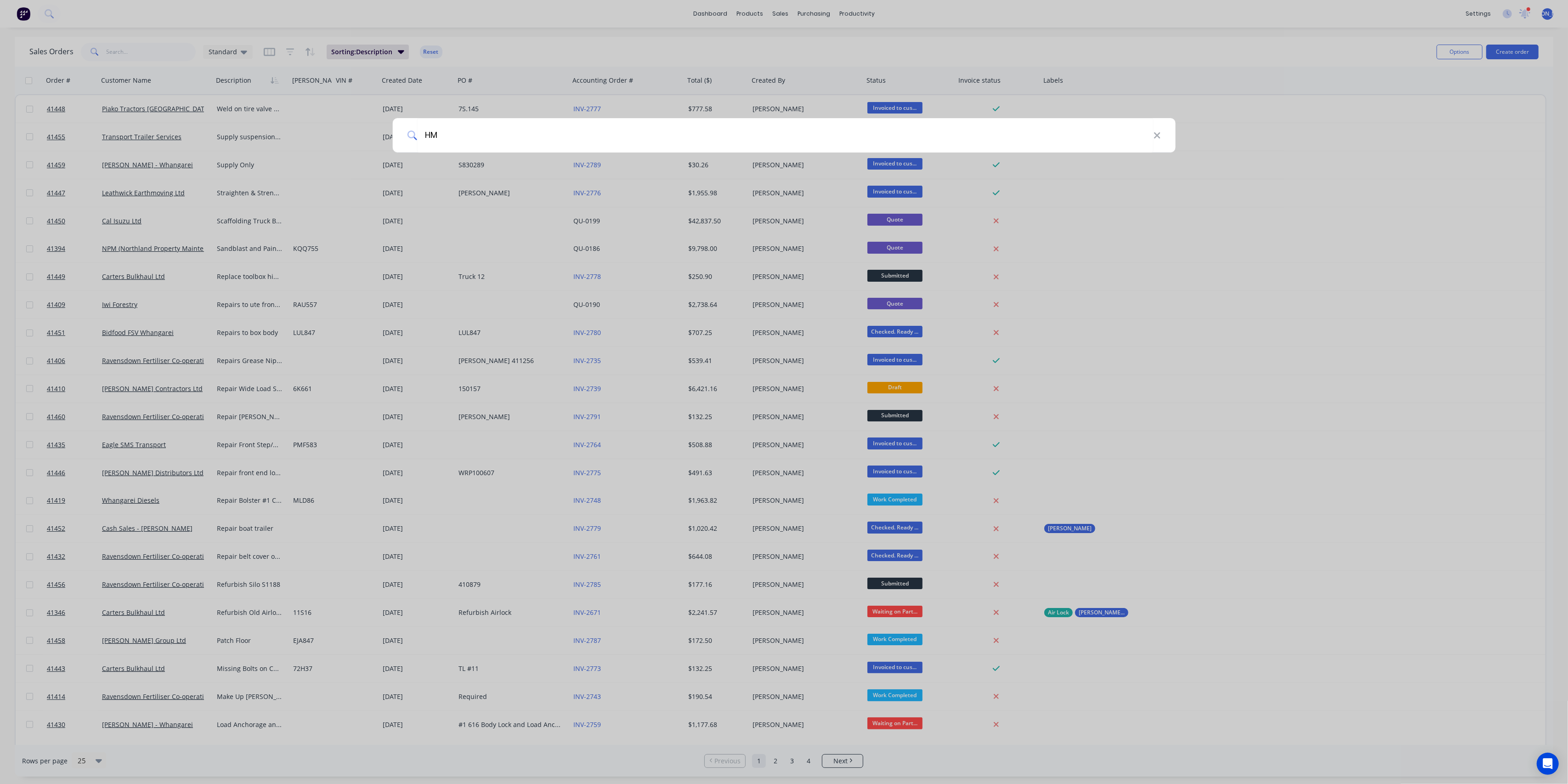
type input "HMF"
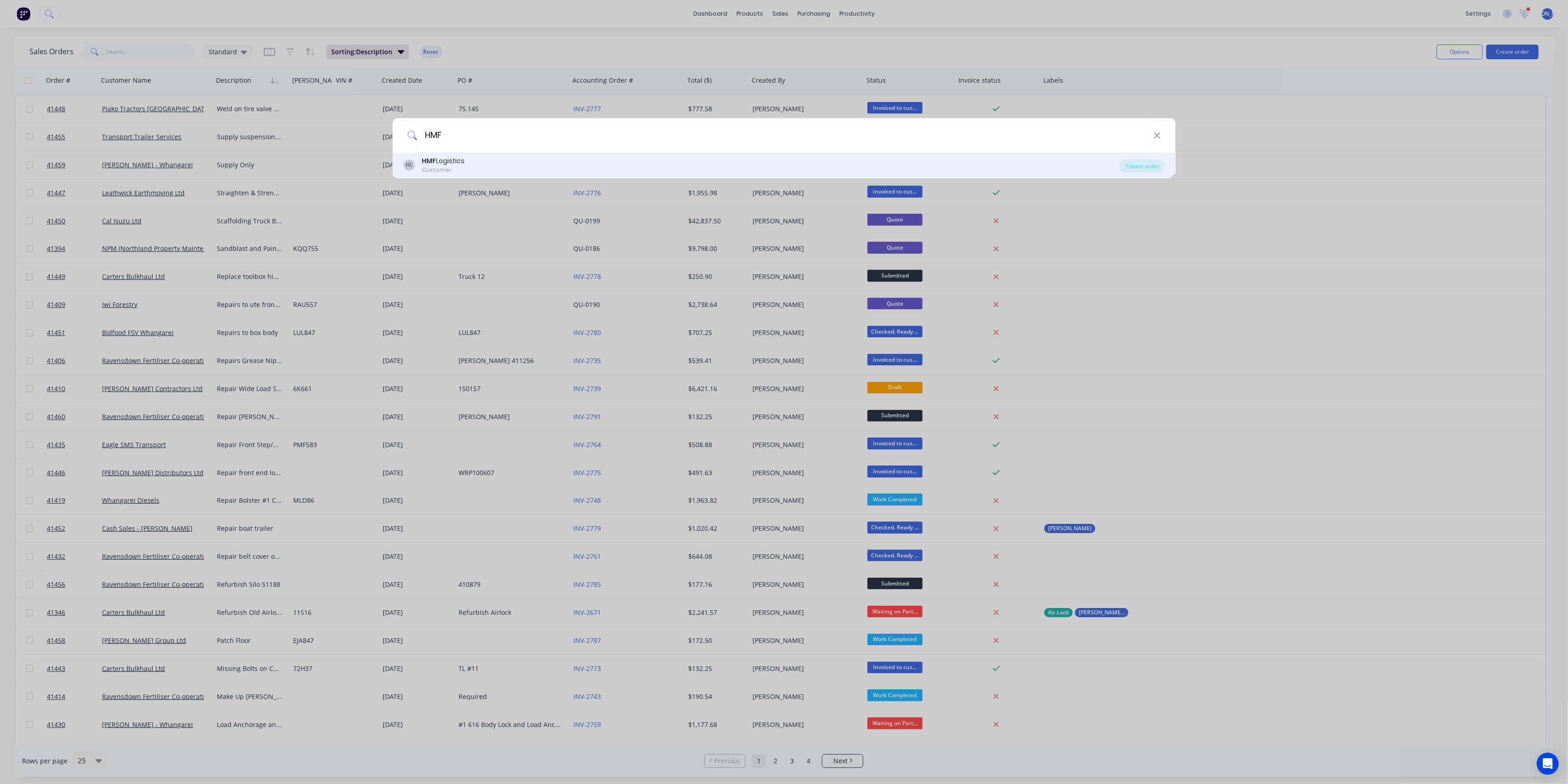
click at [459, 162] on div "HMF Logistics" at bounding box center [443, 160] width 43 height 9
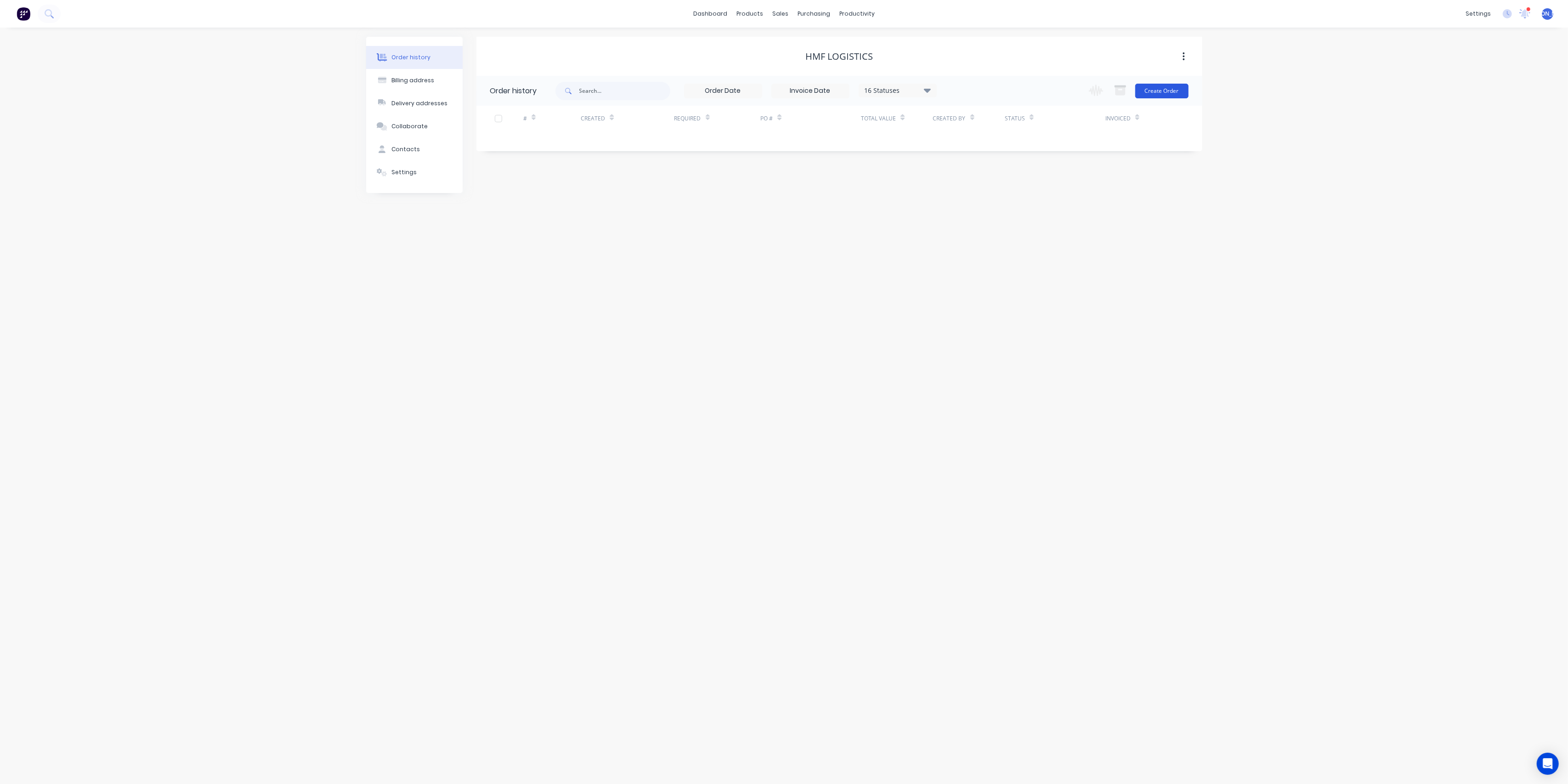
click at [1168, 90] on button "Create Order" at bounding box center [1162, 91] width 53 height 14
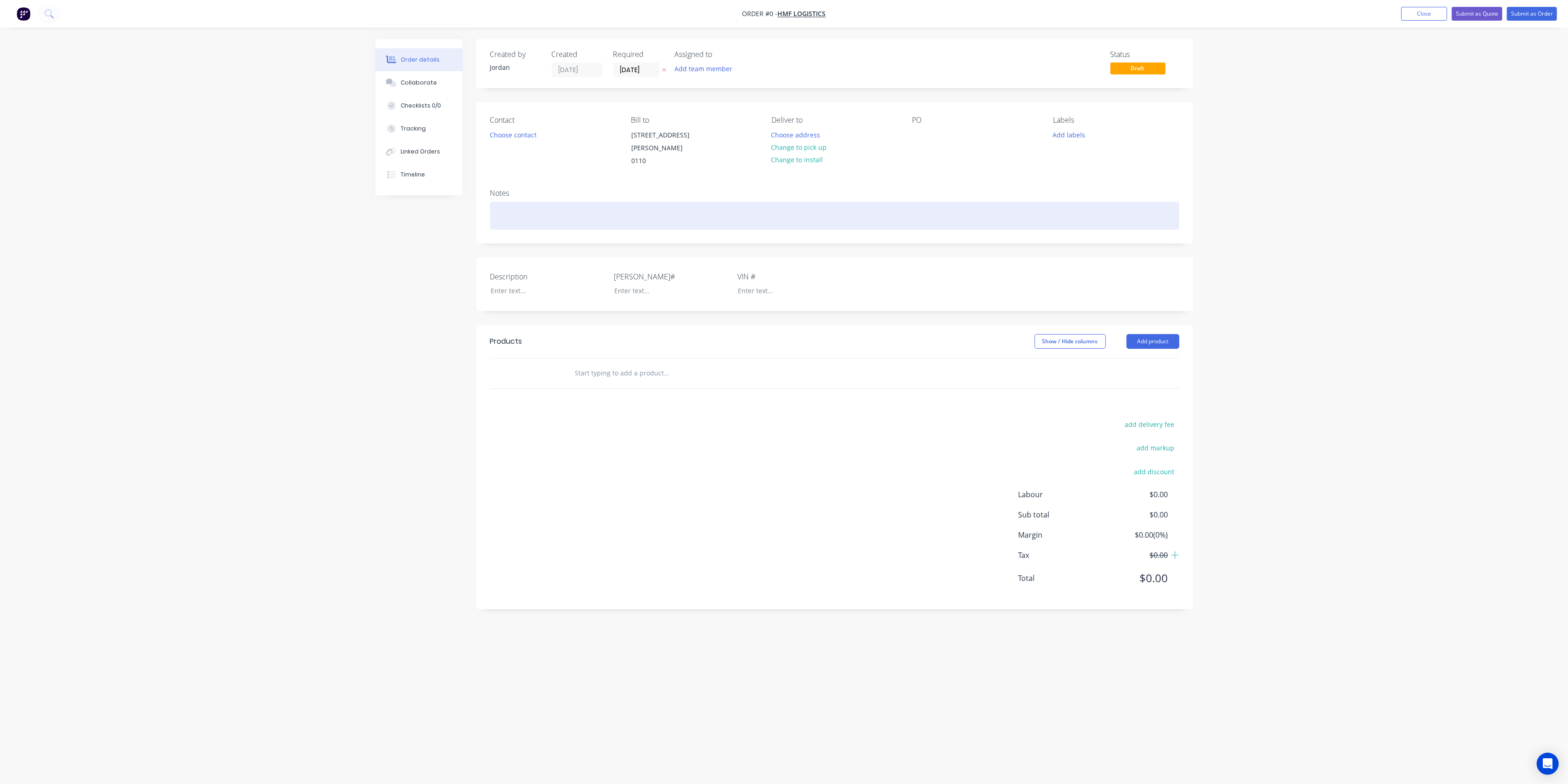
click at [518, 209] on div at bounding box center [835, 215] width 689 height 28
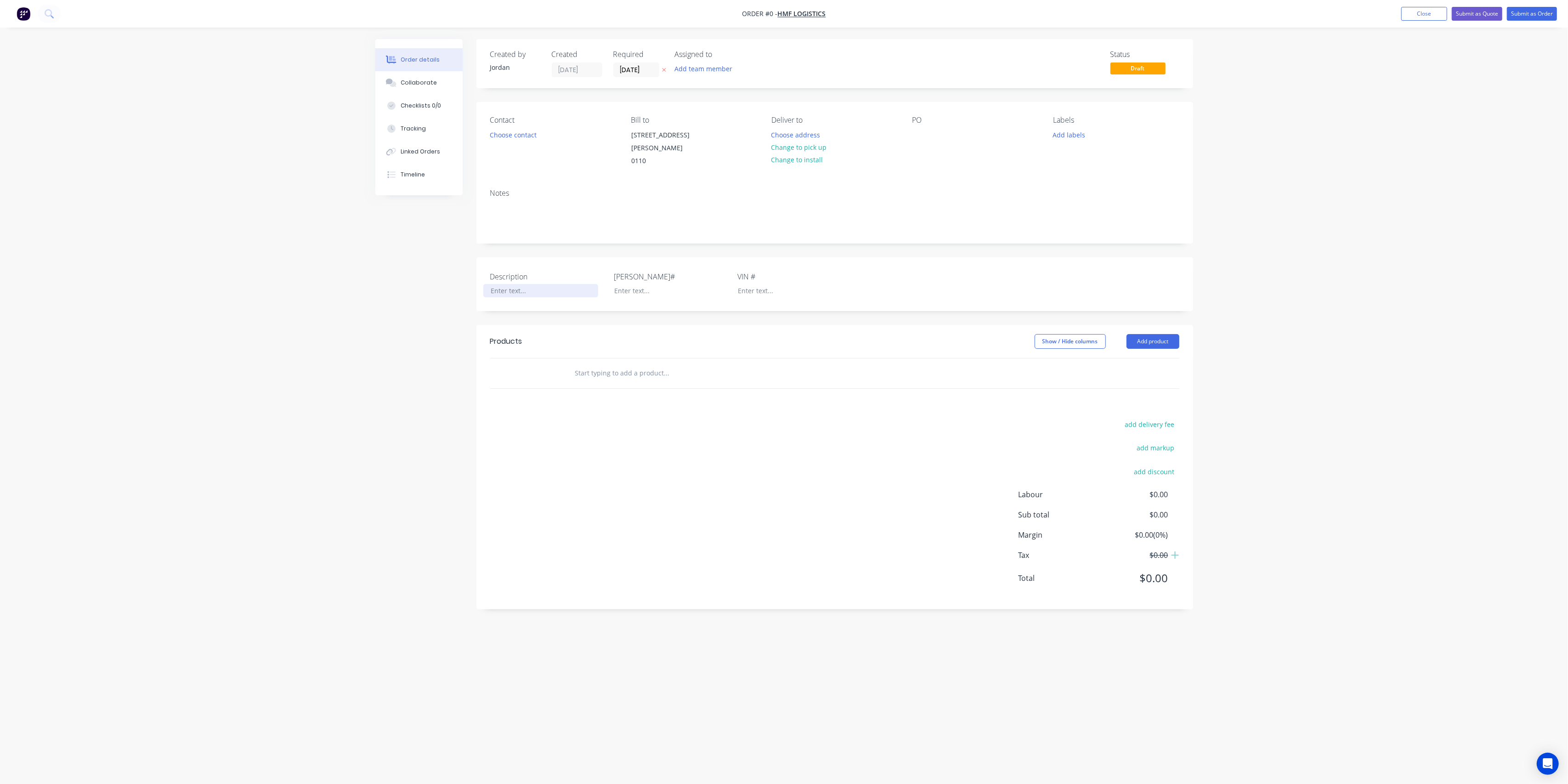
click at [526, 281] on div "Order details Collaborate Checklists 0/0 Tracking Linked Orders Timeline Order …" at bounding box center [784, 374] width 836 height 671
click at [1147, 334] on button "Add product" at bounding box center [1153, 341] width 53 height 14
click at [643, 284] on div at bounding box center [664, 290] width 115 height 13
click at [504, 134] on button "Choose contact" at bounding box center [513, 134] width 56 height 12
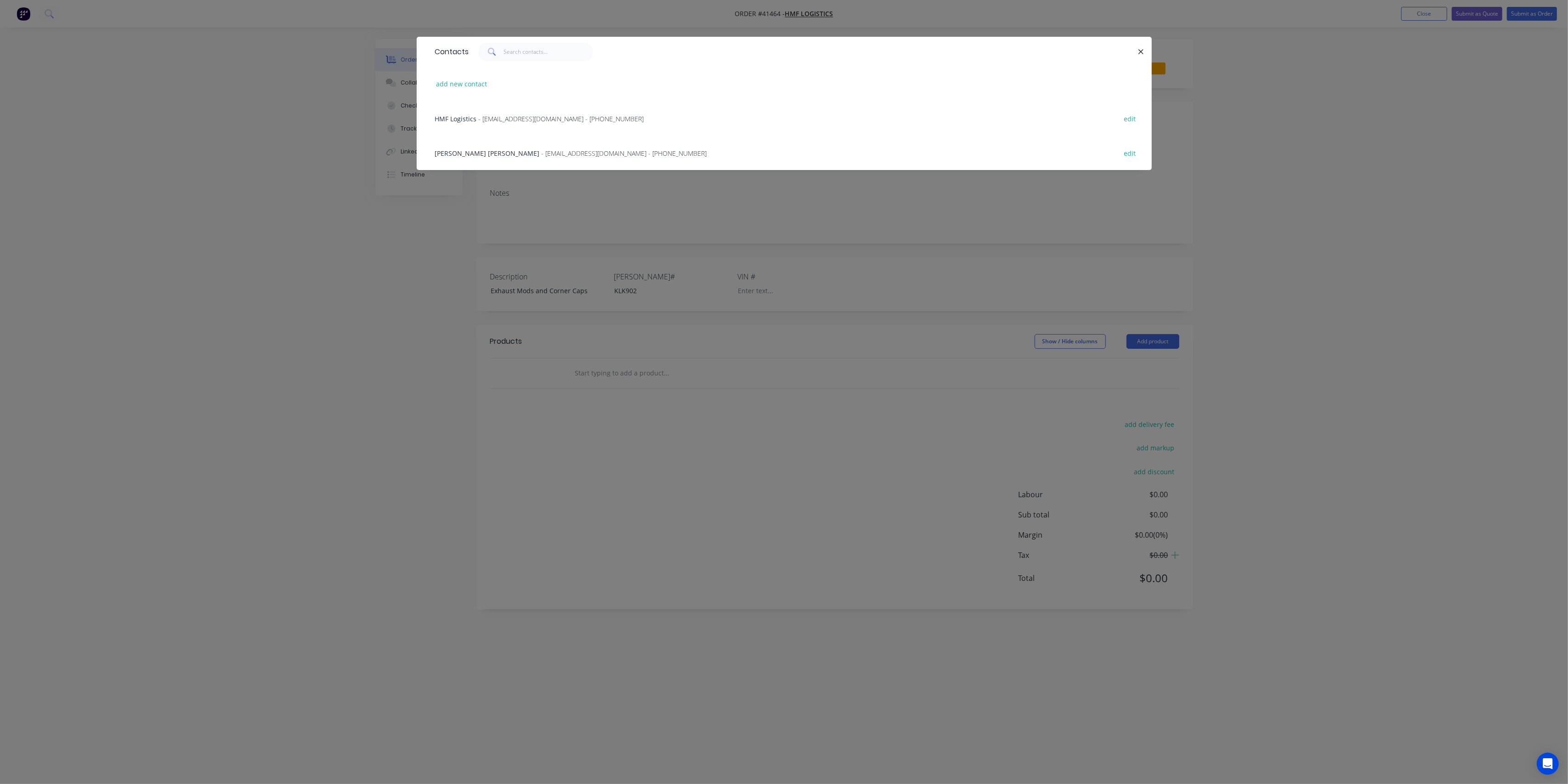
click at [541, 157] on span "- hmflogisticsltd@yahoo.com - (02) 7780 0003" at bounding box center [624, 153] width 165 height 9
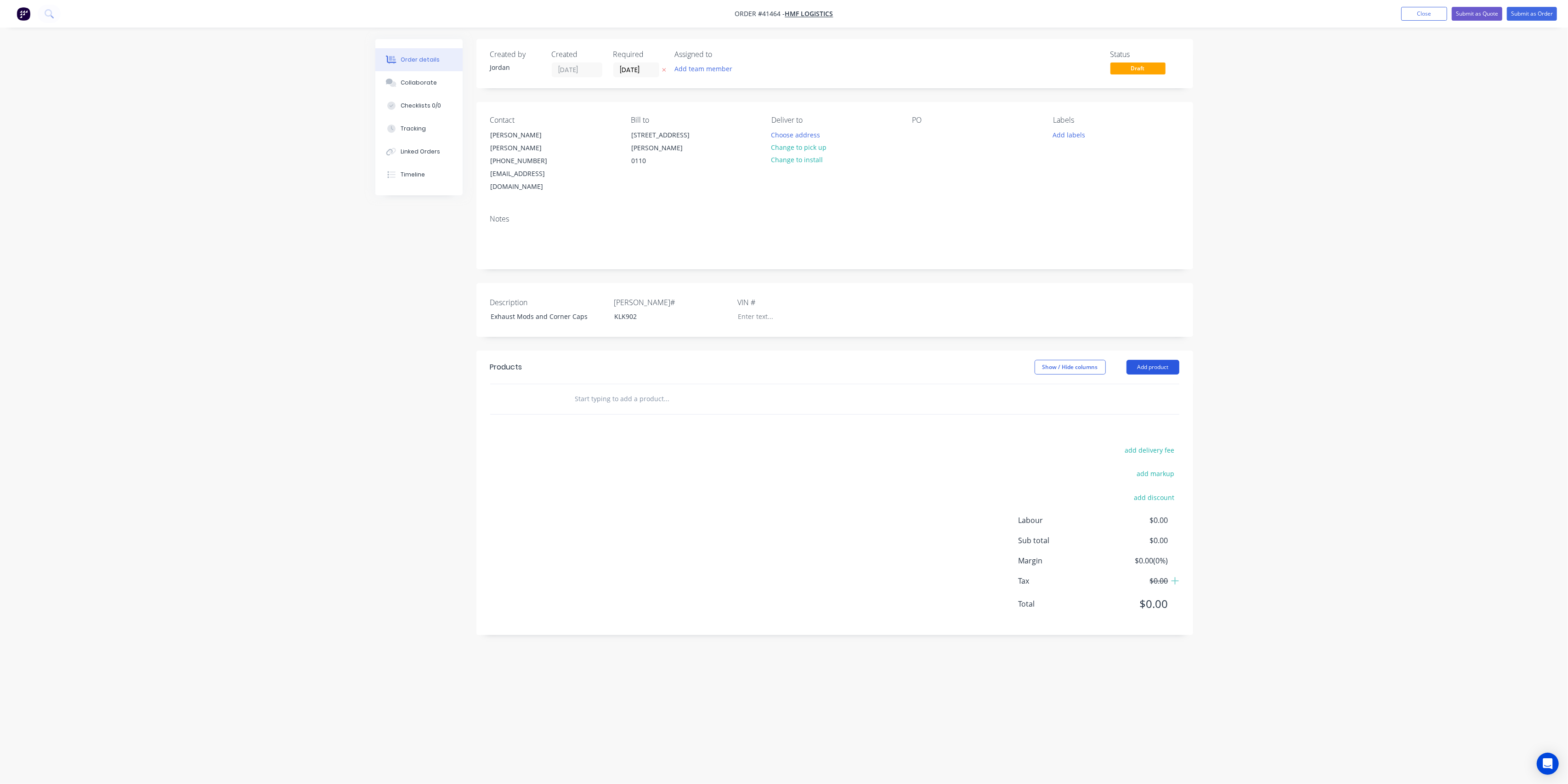
click at [1157, 360] on button "Add product" at bounding box center [1153, 367] width 53 height 14
click at [575, 390] on input "text" at bounding box center [666, 398] width 184 height 18
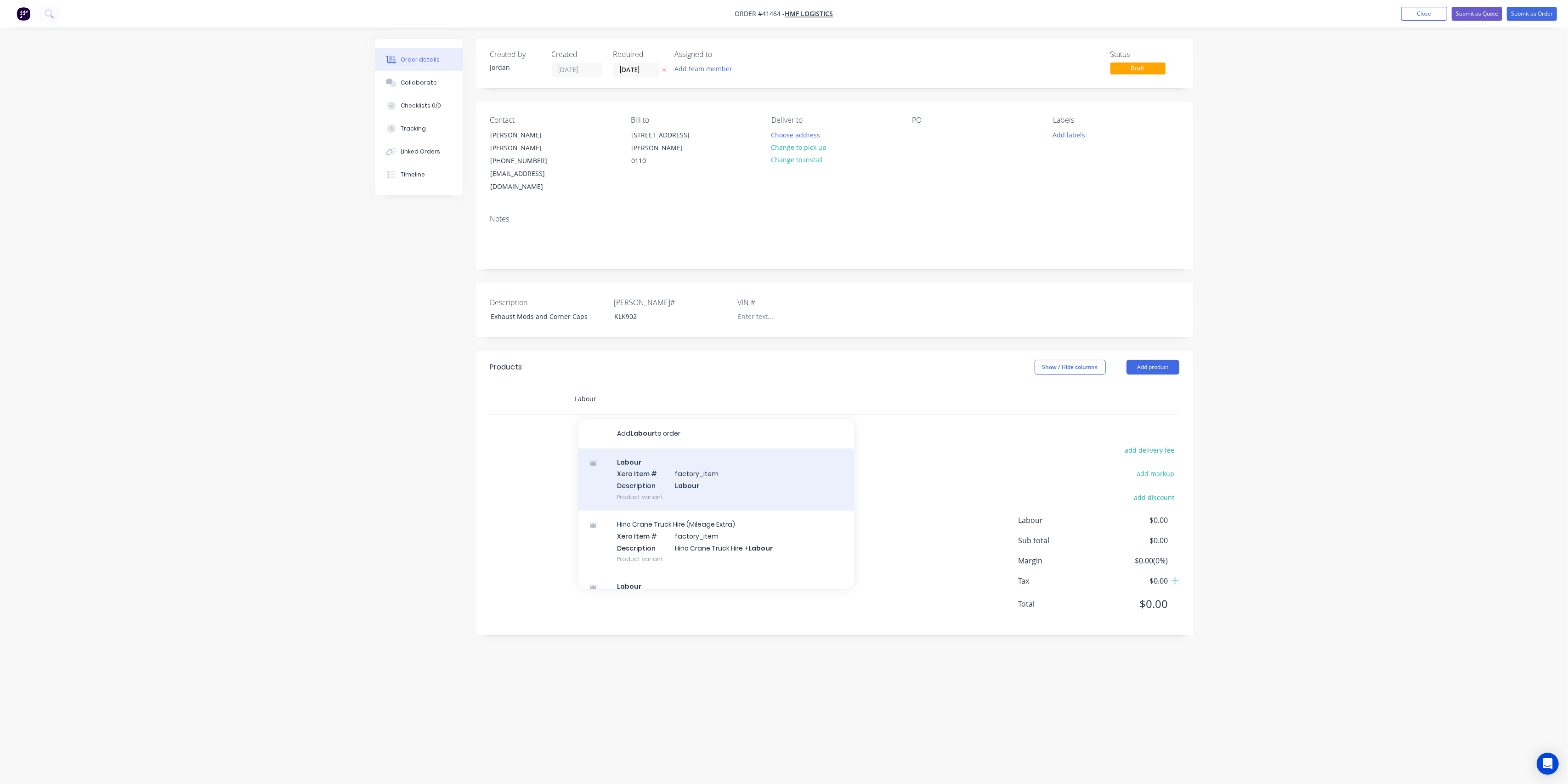
type input "Labour"
click at [728, 458] on div "Labour Xero Item # factory_item Description Labour Product variant" at bounding box center [716, 479] width 276 height 62
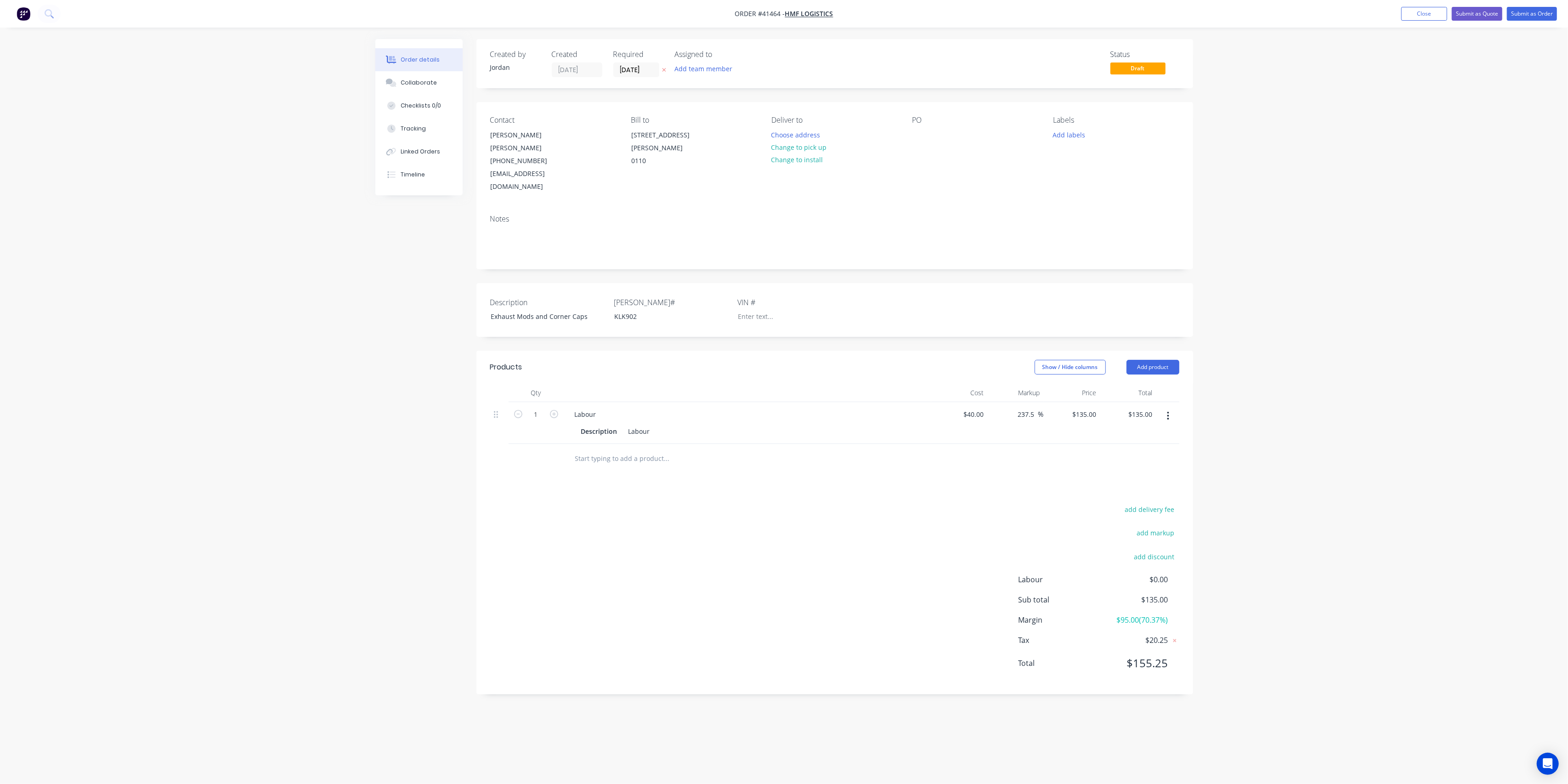
click at [1170, 408] on button "button" at bounding box center [1168, 416] width 22 height 17
click at [1151, 452] on div "Duplicate" at bounding box center [1136, 458] width 71 height 13
click at [629, 491] on input "text" at bounding box center [666, 500] width 184 height 18
type input "3"
type input "A"
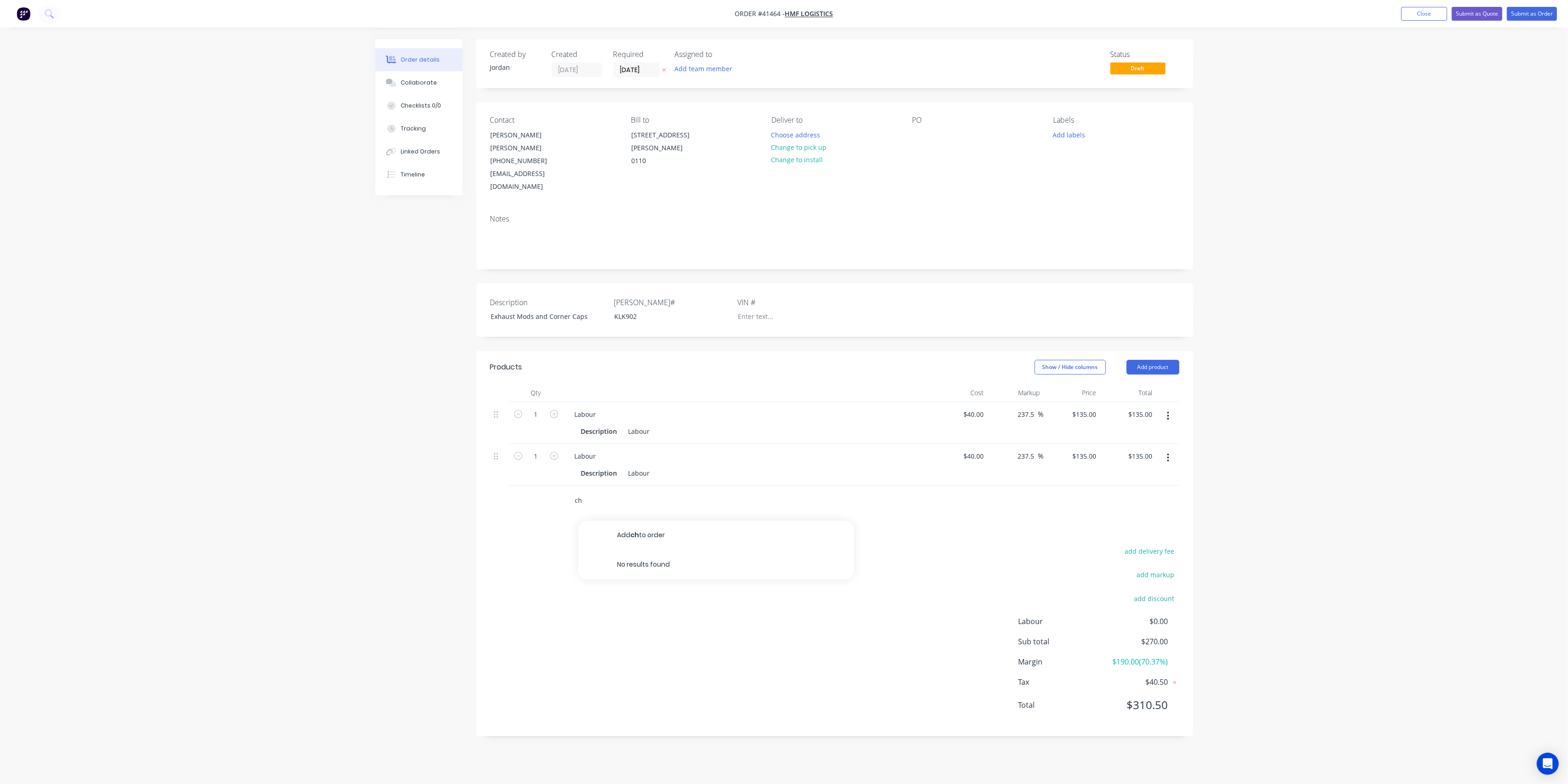
type input "c"
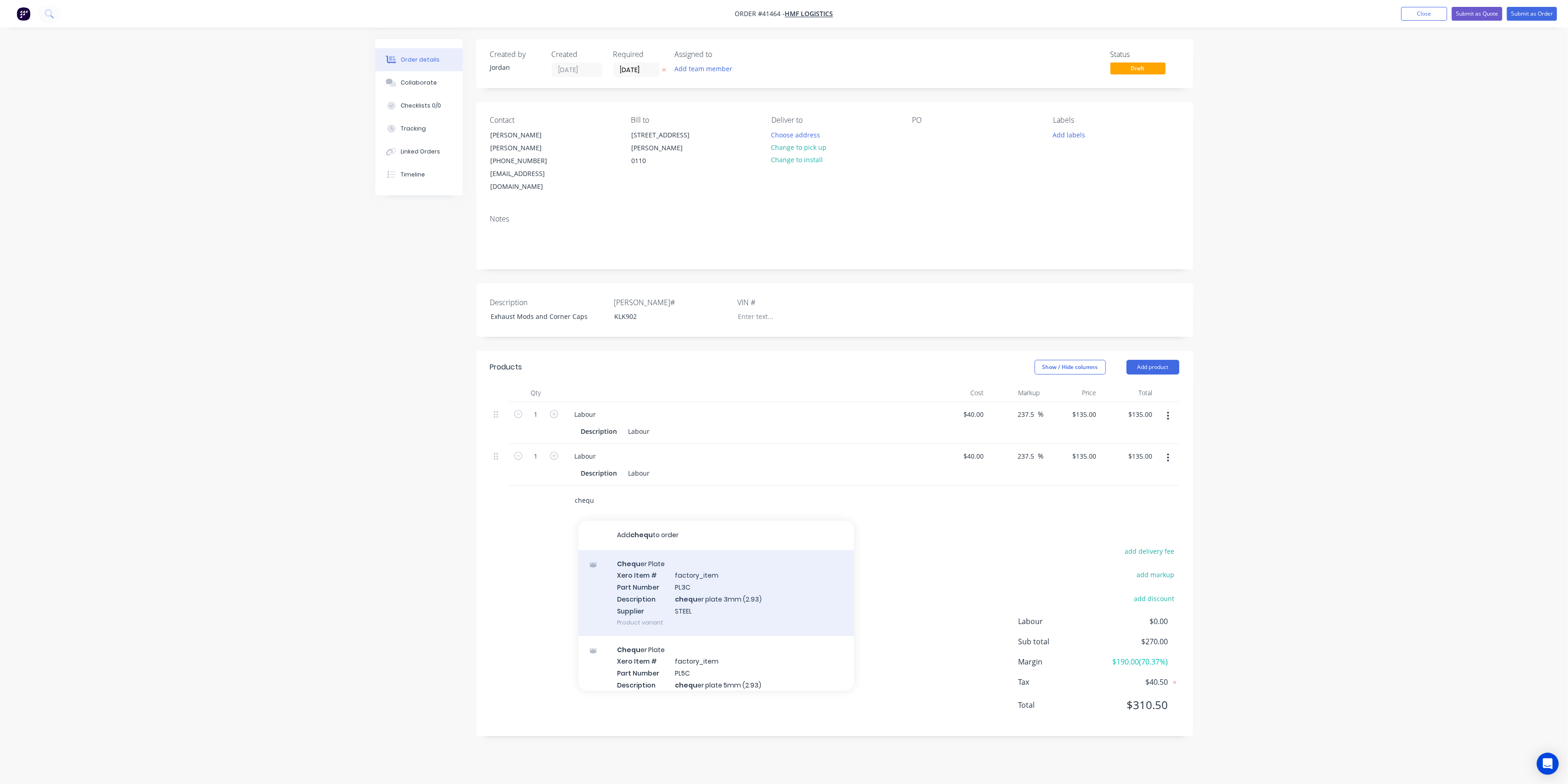
type input "chequ"
click at [721, 559] on div "Chequ er Plate Xero Item # factory_item Part Number PL3C Description chequ er p…" at bounding box center [716, 593] width 276 height 86
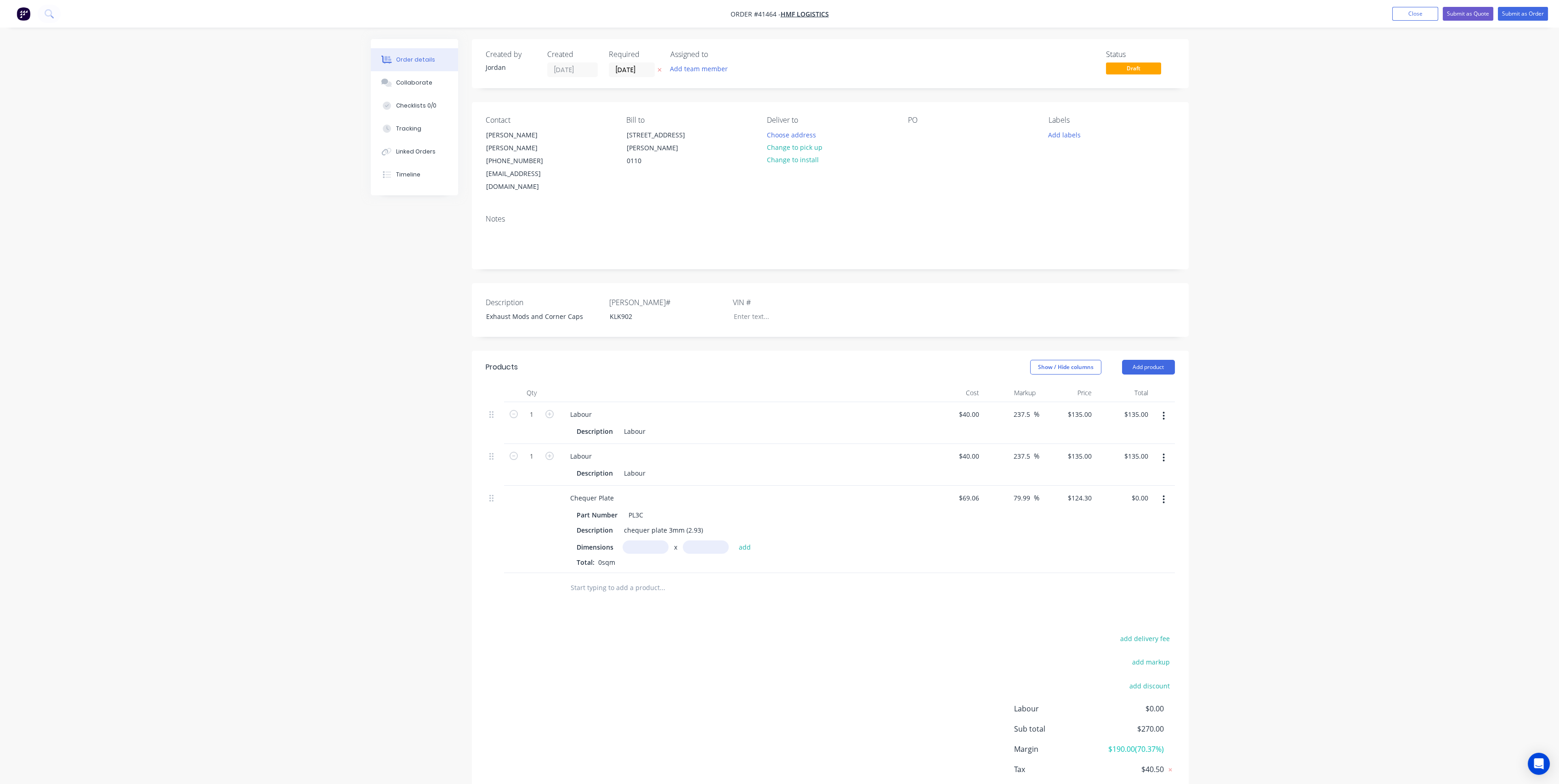
drag, startPoint x: 621, startPoint y: 563, endPoint x: 628, endPoint y: 558, distance: 8.6
click at [621, 578] on input "text" at bounding box center [662, 587] width 184 height 18
type input "a"
type input "P"
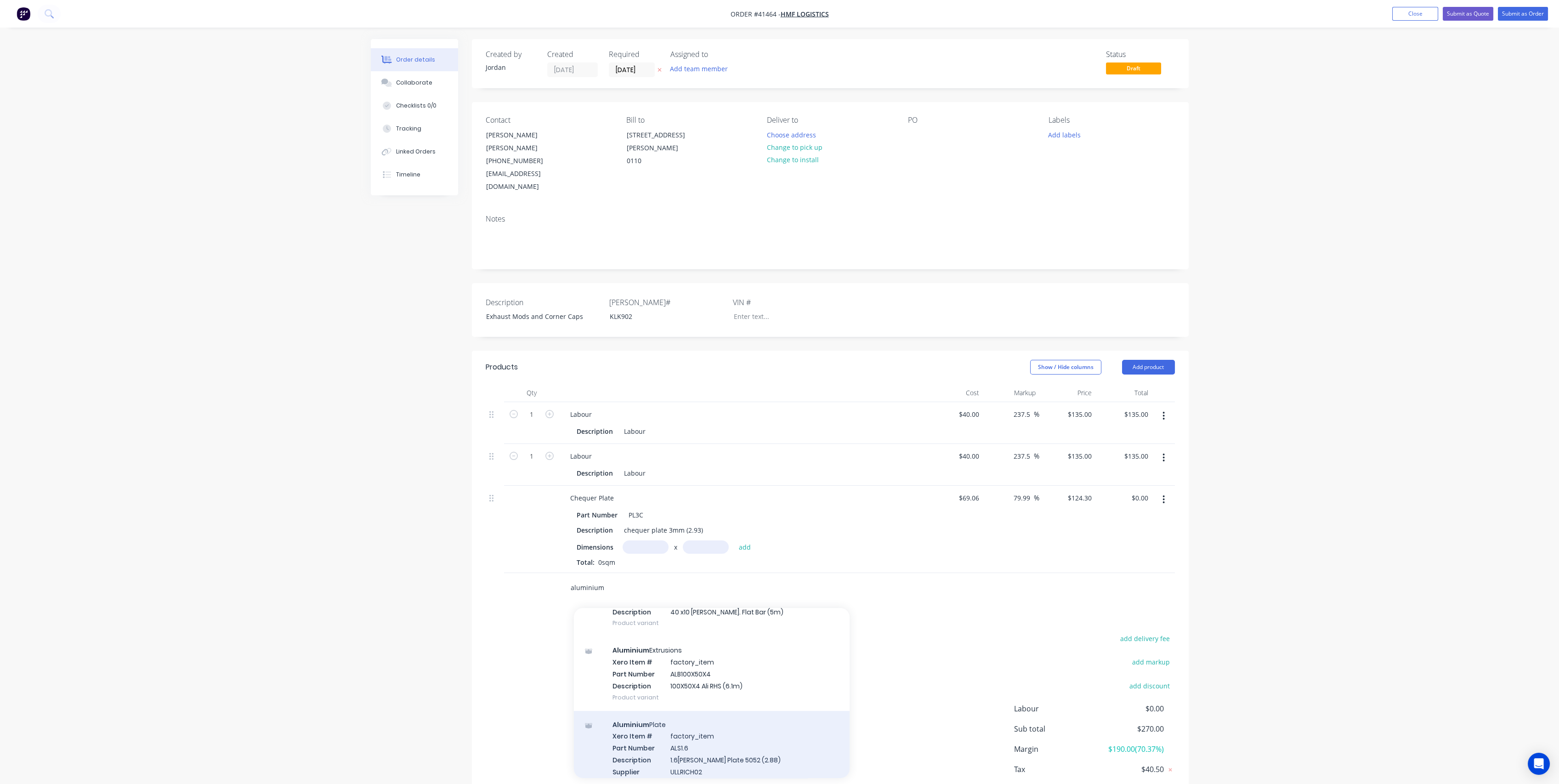
scroll to position [816, 0]
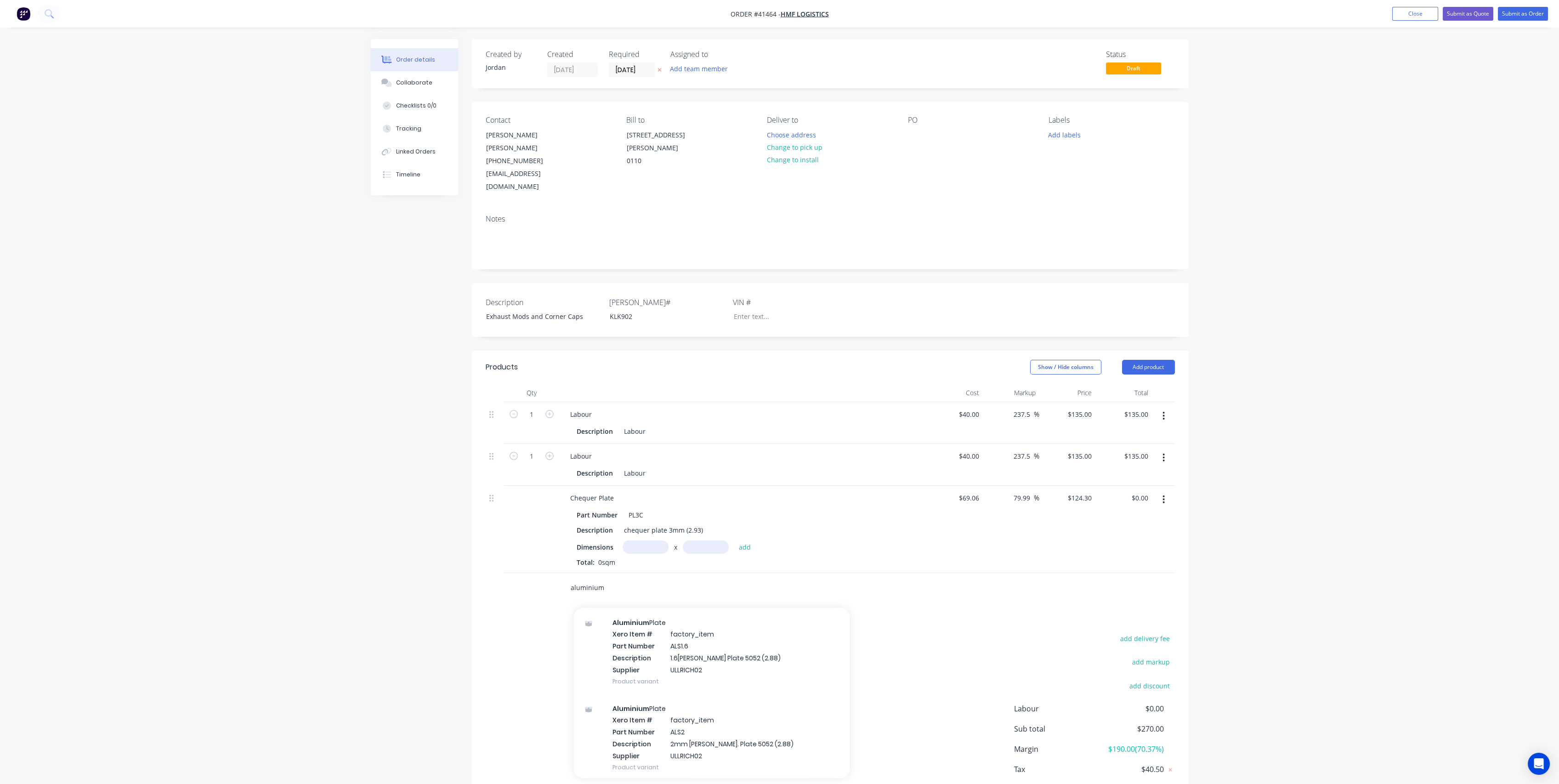
drag, startPoint x: 617, startPoint y: 563, endPoint x: 552, endPoint y: 562, distance: 65.0
click at [552, 573] on div "aluminium Add aluminium to order Gas & Welding Xero Item # factory_item Part Nu…" at bounding box center [830, 588] width 690 height 30
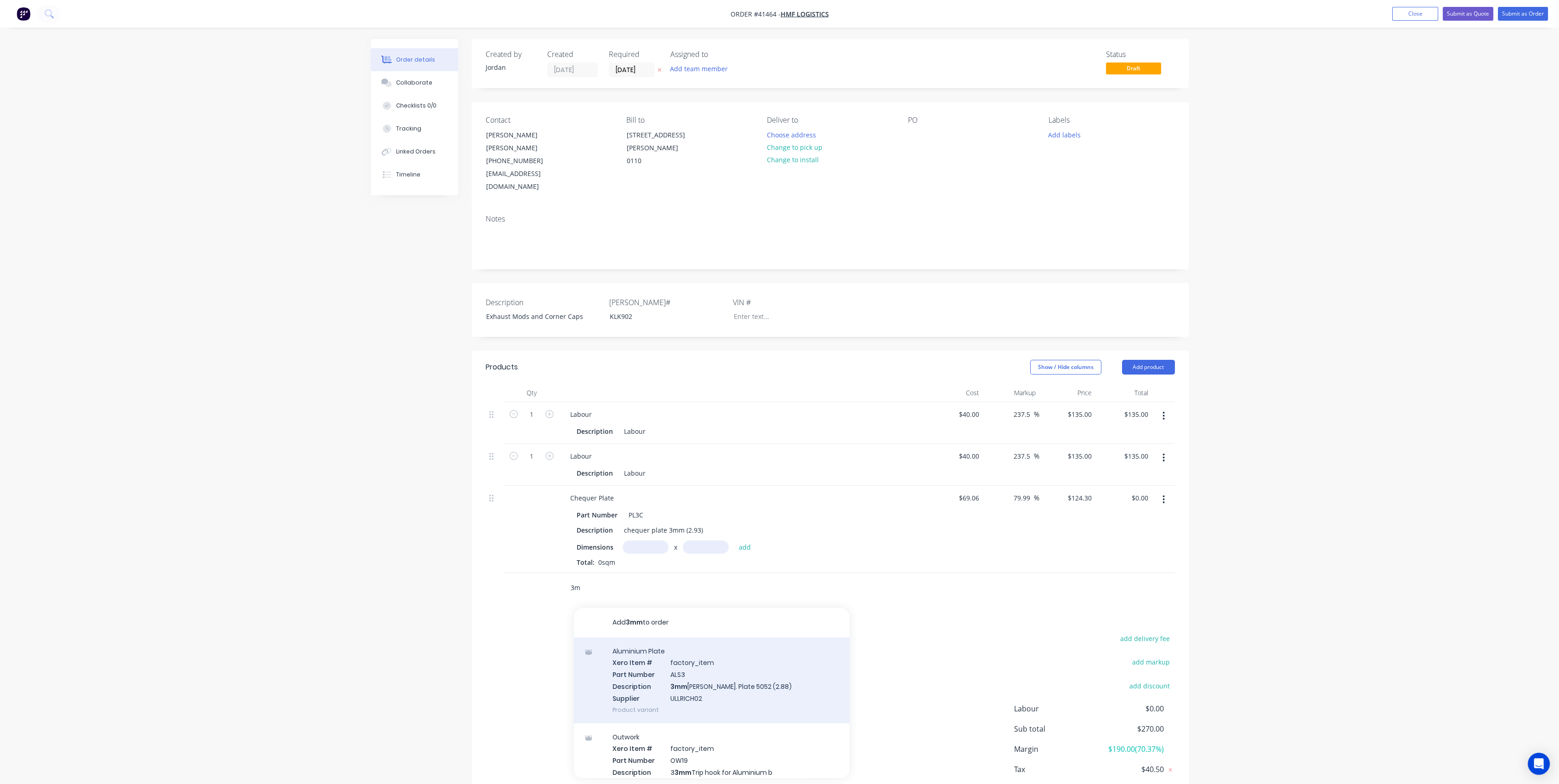
type input "3"
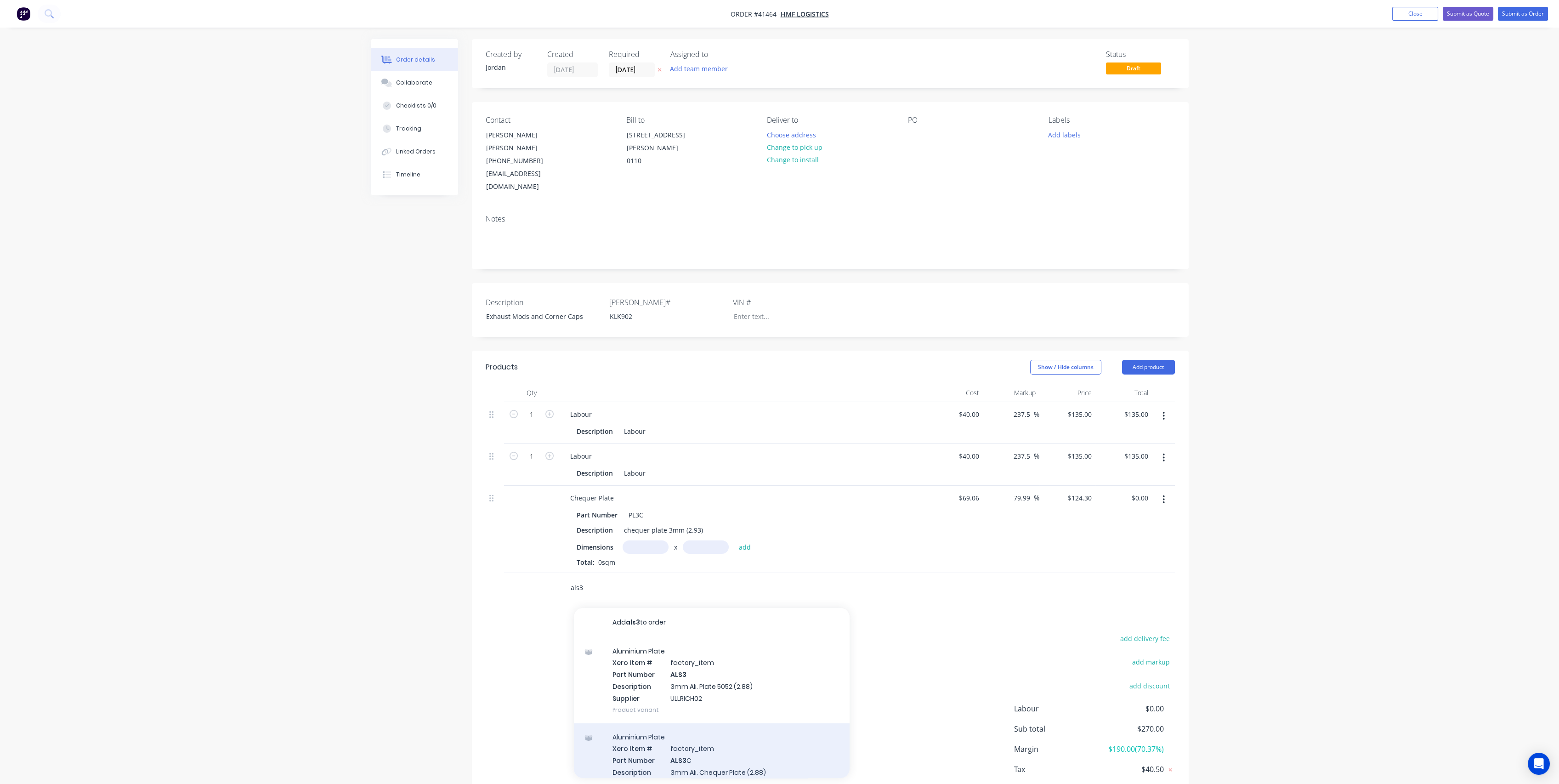
type input "als3"
click at [724, 730] on div "Aluminium Plate Xero Item # factory_item Part Number ALS3 C Description 3mm Ali…" at bounding box center [712, 766] width 276 height 86
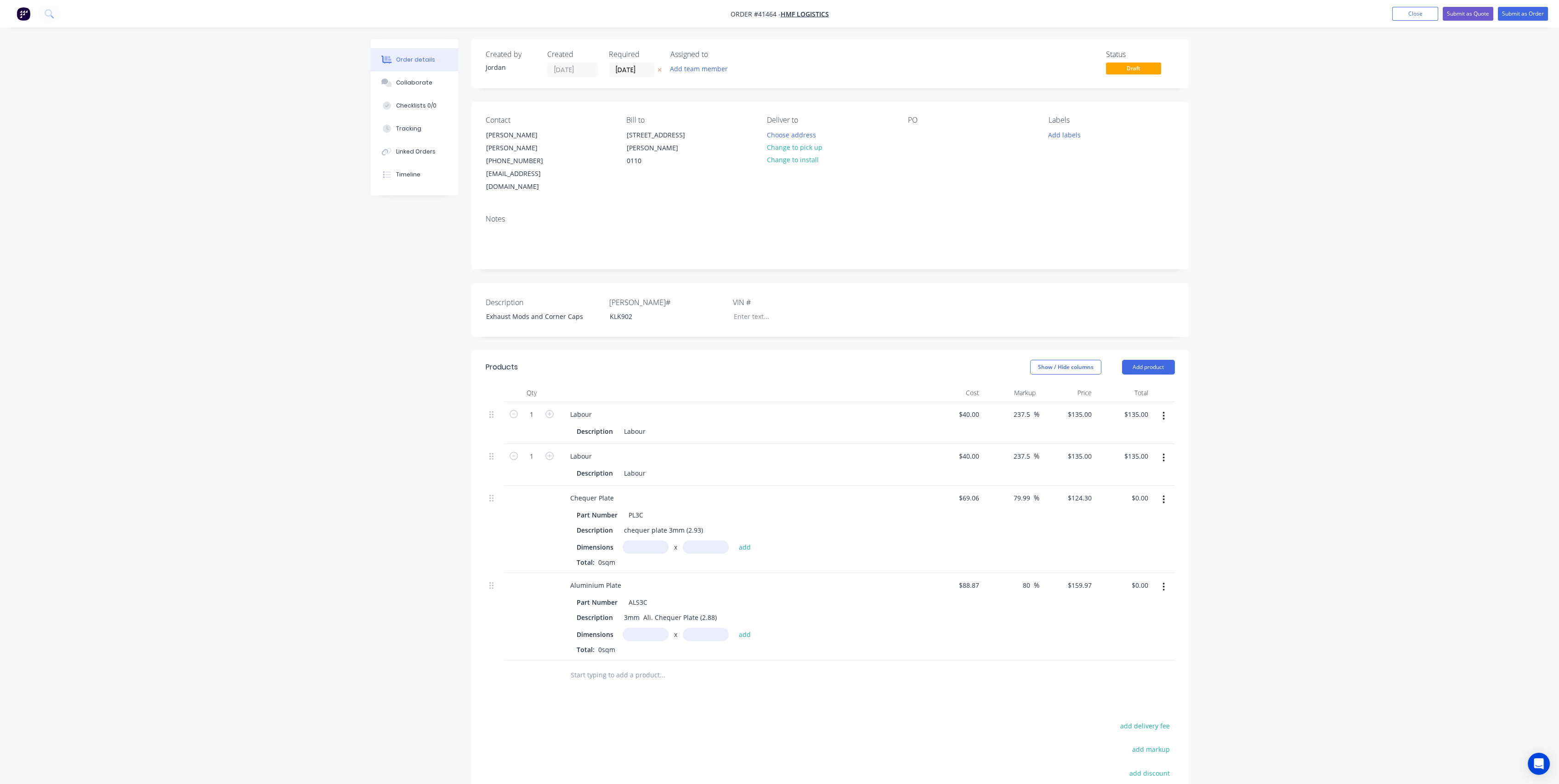
click at [1165, 491] on button "button" at bounding box center [1164, 499] width 22 height 17
click at [1121, 572] on div "Delete" at bounding box center [1132, 578] width 71 height 13
click at [641, 540] on input "text" at bounding box center [646, 546] width 46 height 13
type input "250m"
type input "4"
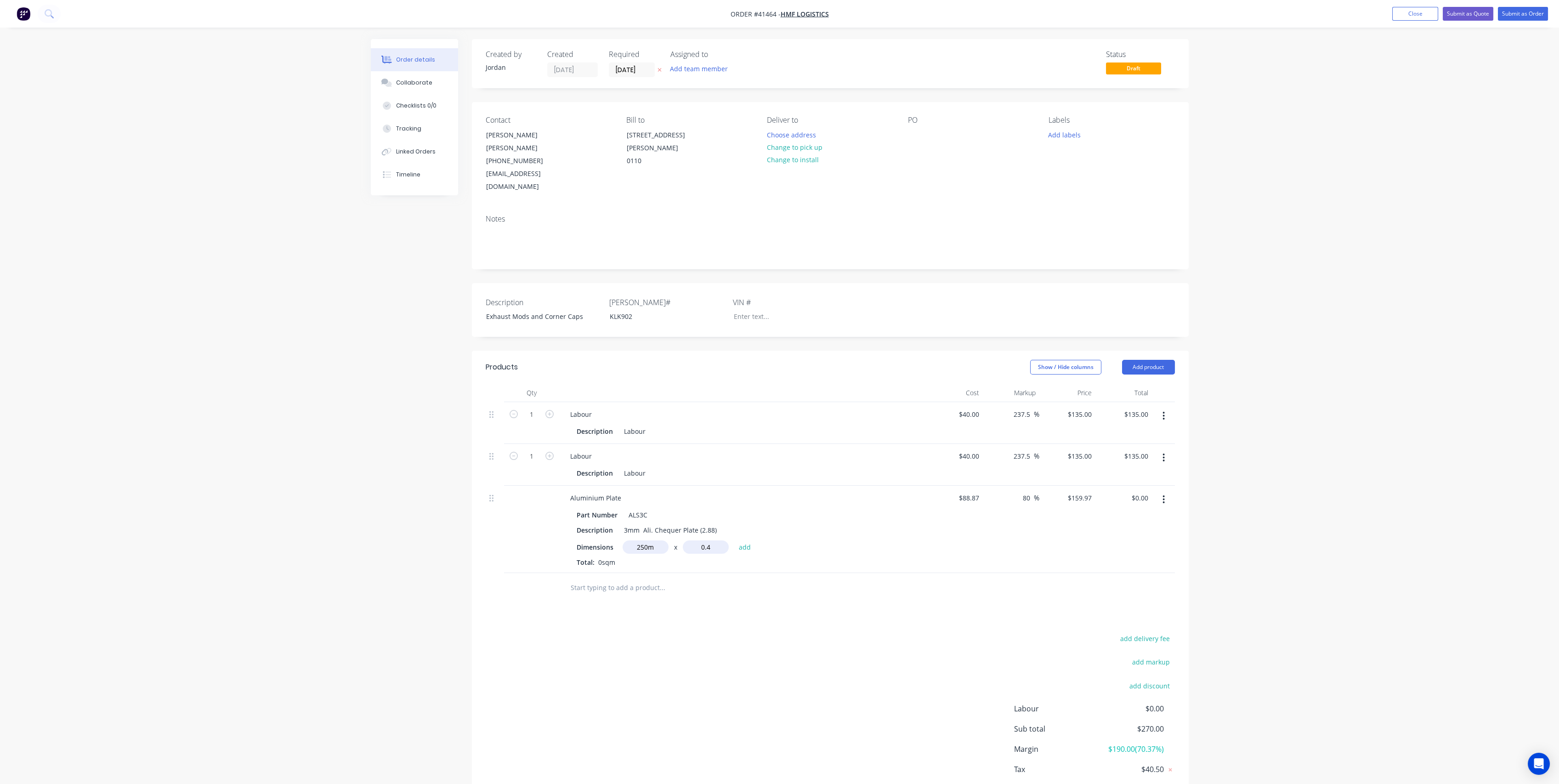
type input "0.4m"
click at [655, 540] on input "250m" at bounding box center [646, 546] width 46 height 13
type input "2"
type input "0.3"
click at [734, 540] on button "add" at bounding box center [745, 546] width 22 height 12
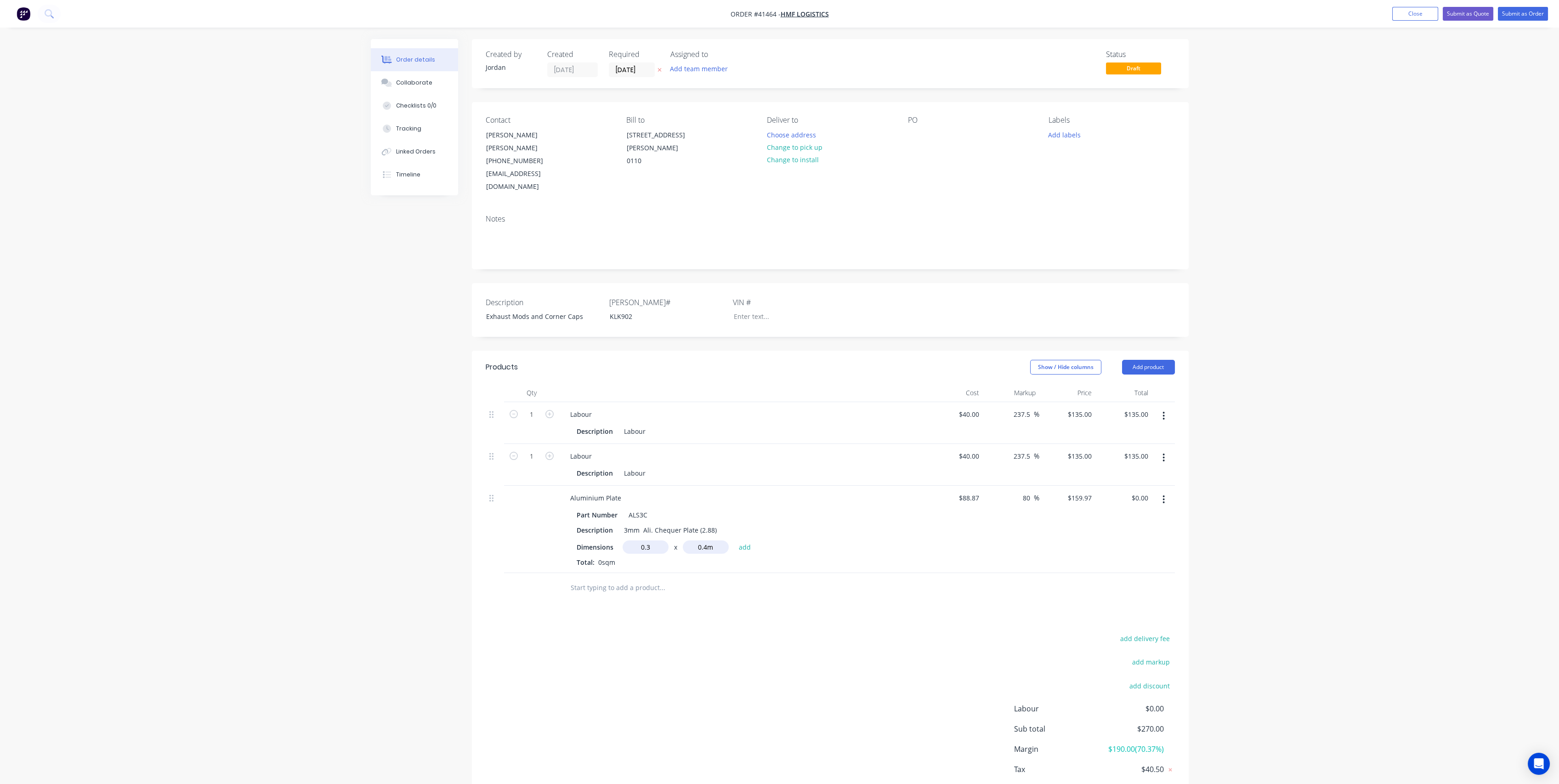
type input "$19.20"
click at [810, 588] on div at bounding box center [725, 603] width 331 height 30
drag, startPoint x: 646, startPoint y: 403, endPoint x: 609, endPoint y: 396, distance: 37.7
click at [609, 423] on div "Description Labour" at bounding box center [743, 430] width 360 height 15
click at [654, 424] on div "Cut Exhaust" at bounding box center [642, 431] width 44 height 13
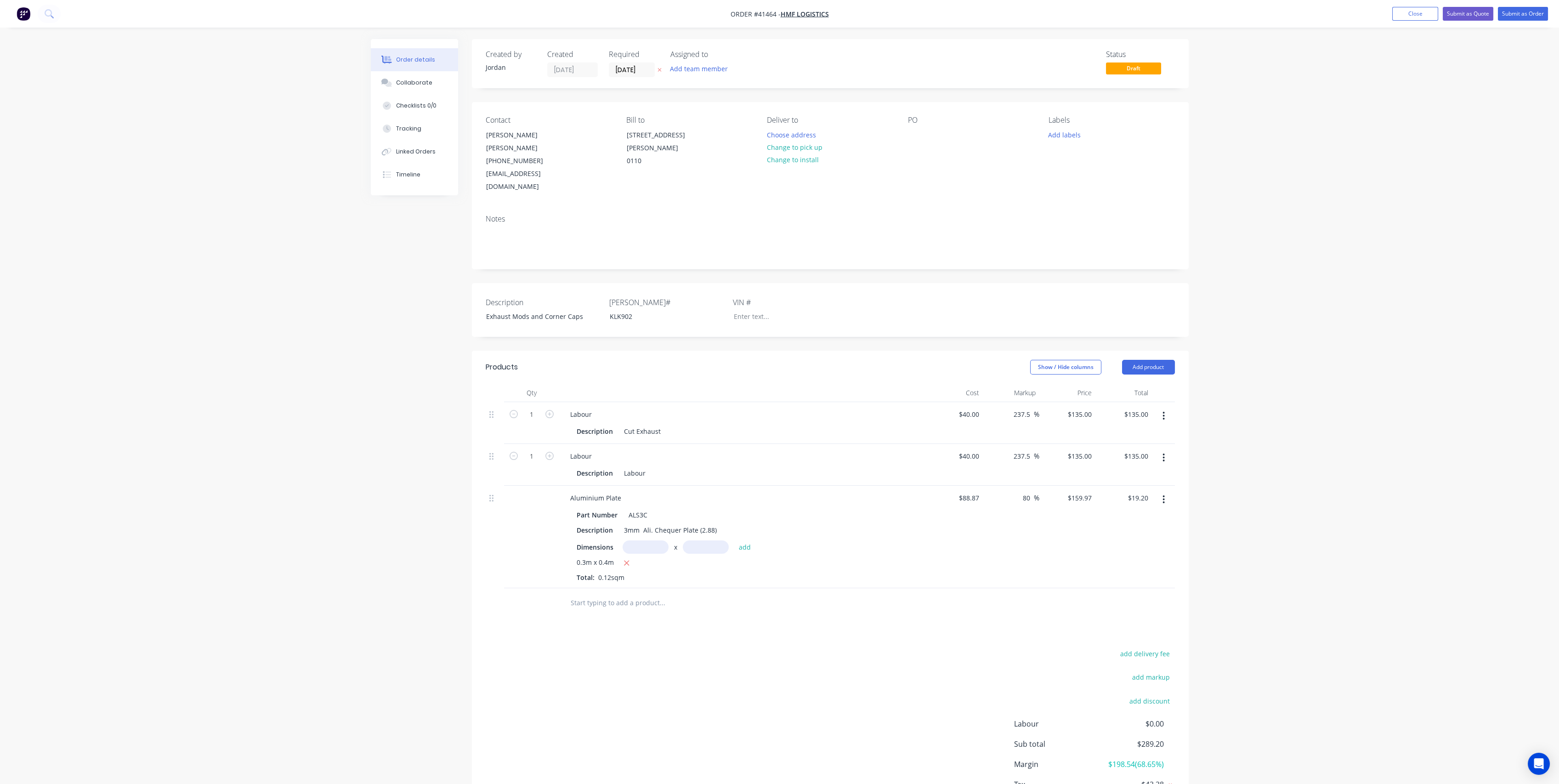
click at [646, 449] on div "Labour" at bounding box center [743, 456] width 360 height 13
drag, startPoint x: 645, startPoint y: 444, endPoint x: 619, endPoint y: 443, distance: 26.0
click at [619, 466] on div "Description Labour" at bounding box center [742, 473] width 336 height 13
click at [916, 533] on div "Part Number ALS3C Description 3mm Ali. Chequer Plate (2.88) Dimensions x add 0.…" at bounding box center [743, 544] width 360 height 76
click at [552, 452] on icon "button" at bounding box center [549, 456] width 8 height 8
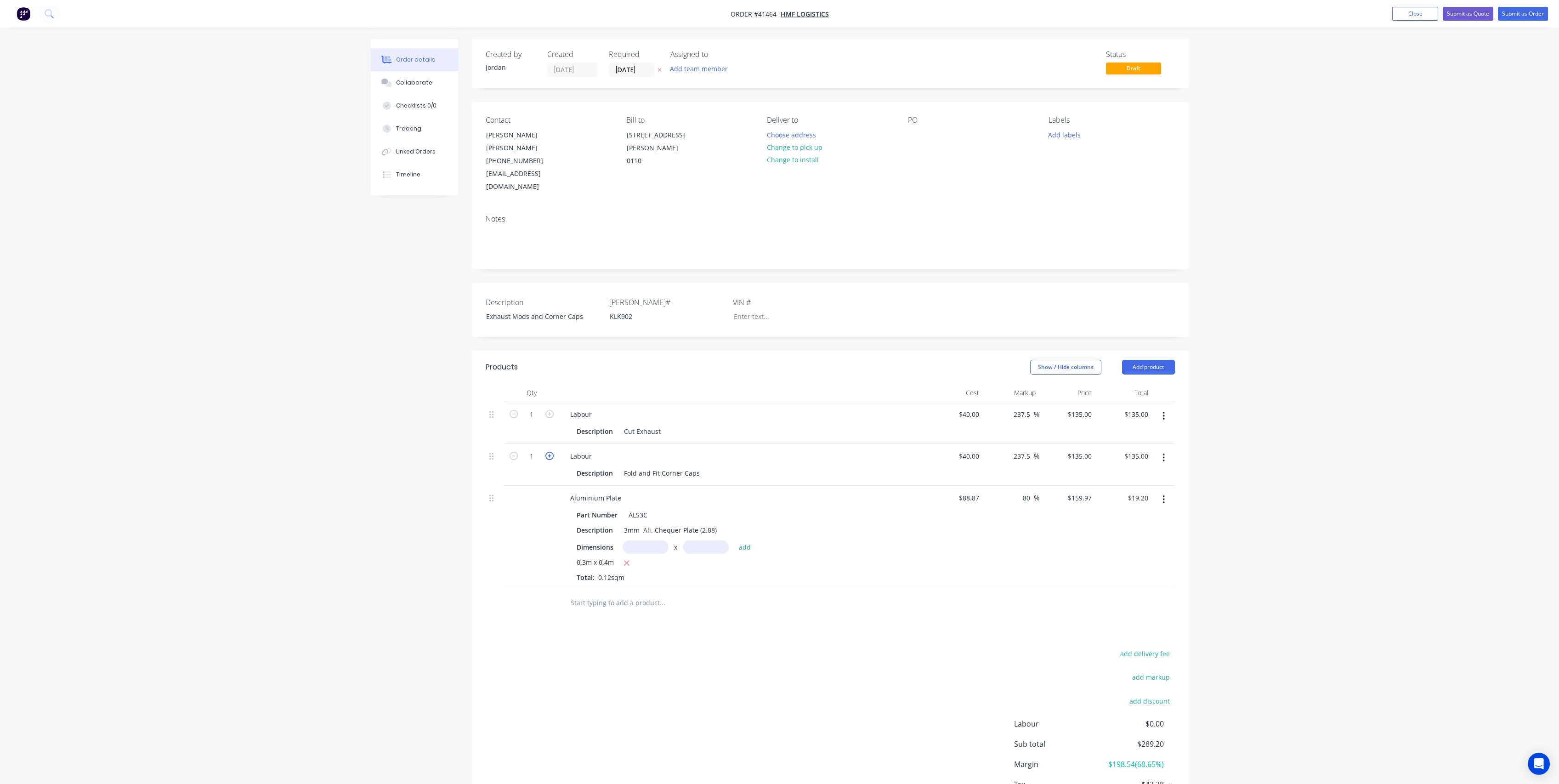
type input "2"
type input "$270.00"
click at [552, 452] on icon "button" at bounding box center [549, 456] width 8 height 8
type input "3"
type input "$405.00"
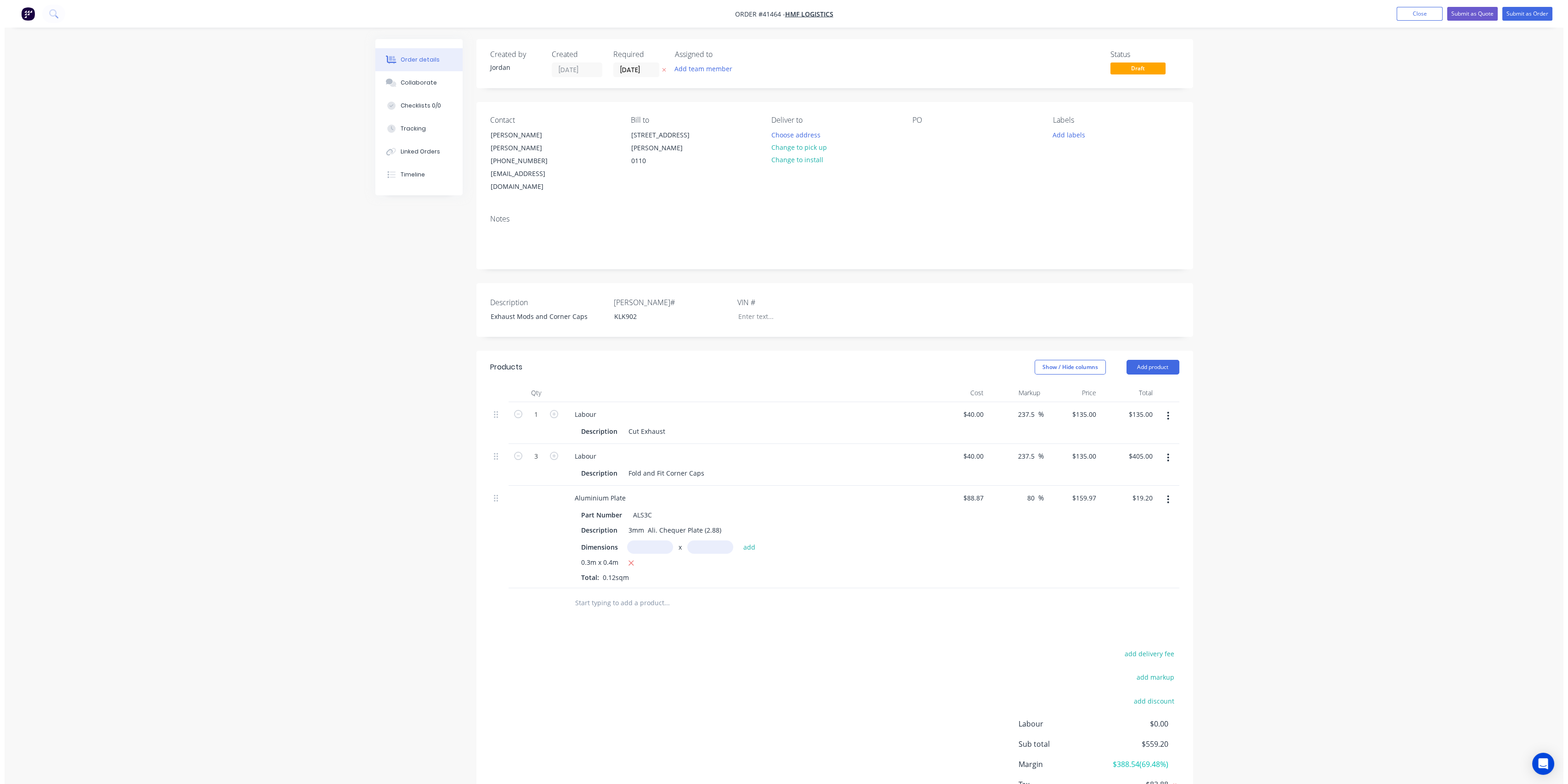
scroll to position [0, 0]
click at [1520, 13] on button "Submit as Order" at bounding box center [1523, 14] width 50 height 14
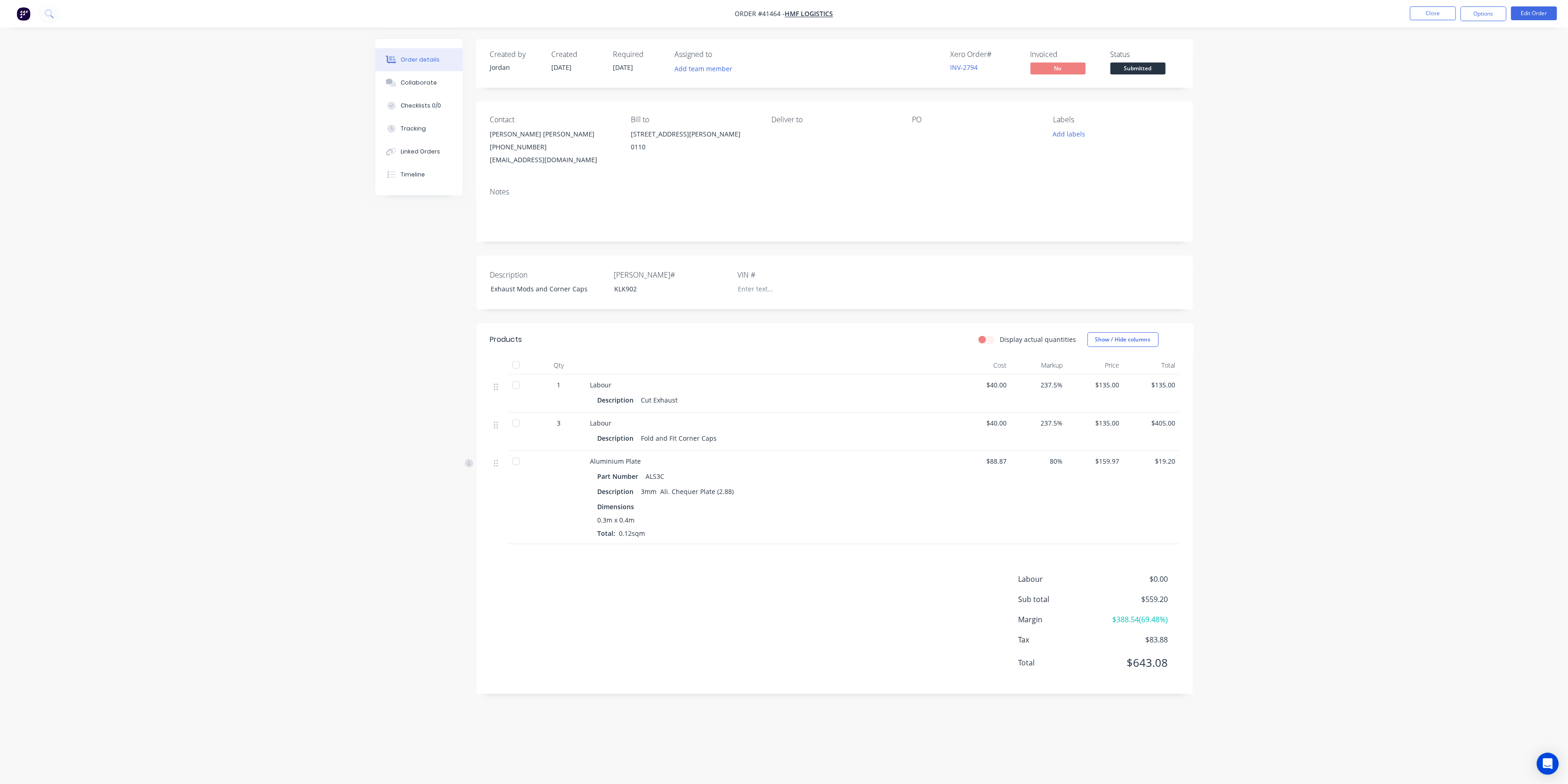
click at [1154, 68] on span "Submitted" at bounding box center [1138, 69] width 55 height 12
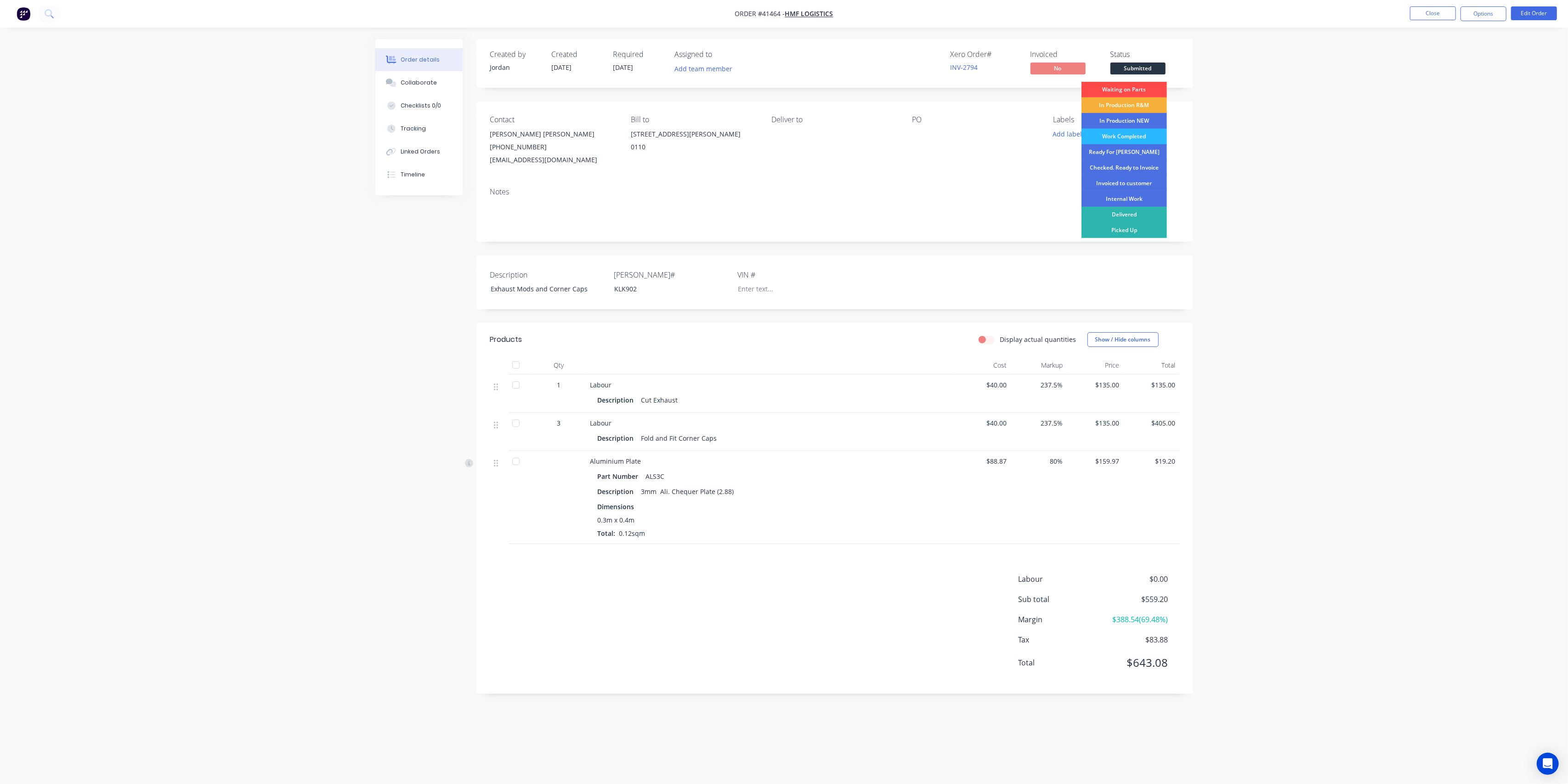
click at [1138, 90] on div "Waiting on Parts" at bounding box center [1124, 90] width 85 height 16
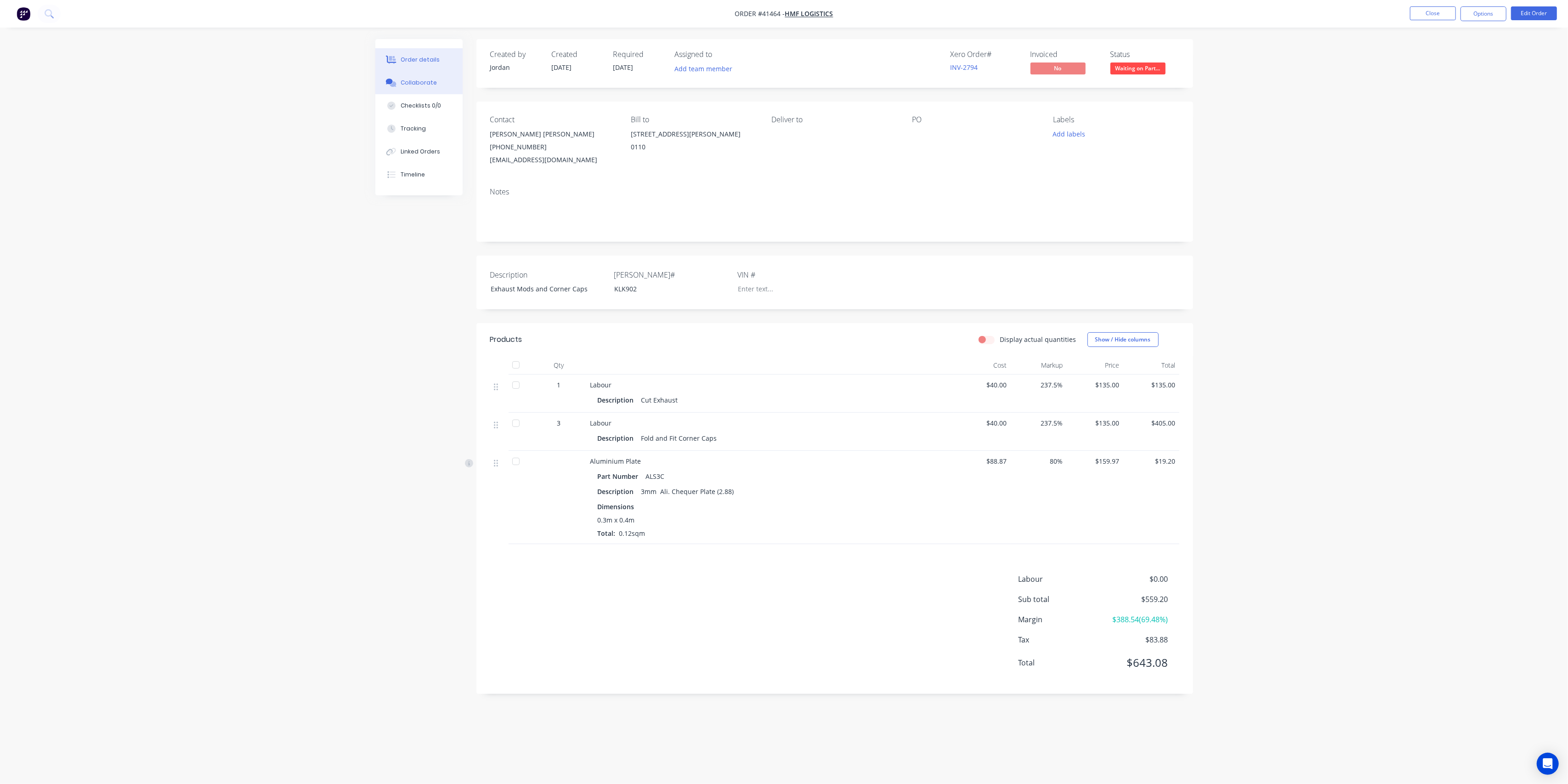
click at [423, 84] on div "Collaborate" at bounding box center [419, 82] width 36 height 8
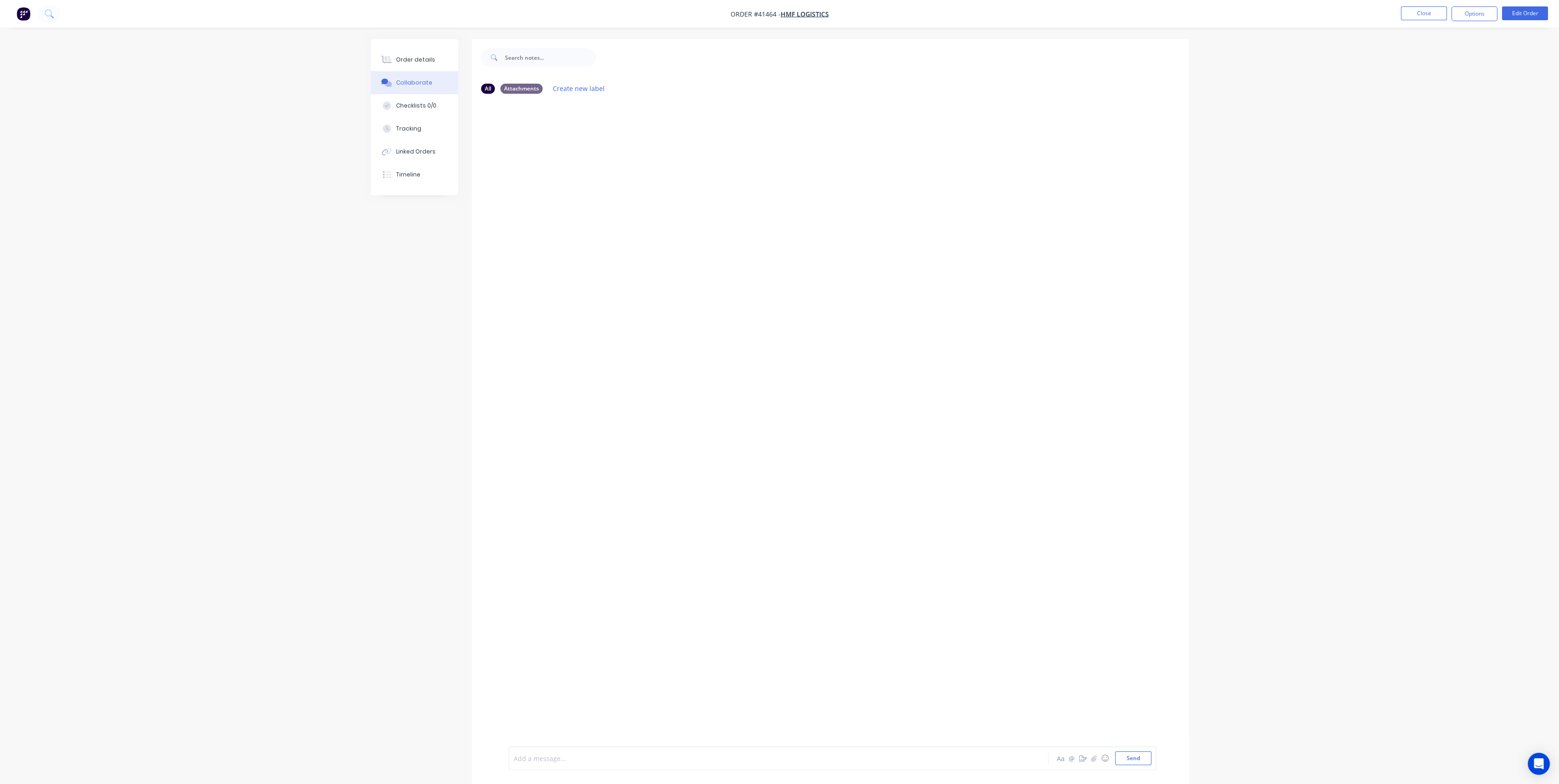
click at [624, 762] on div at bounding box center [753, 758] width 478 height 9
click at [1138, 757] on button "Send" at bounding box center [1134, 758] width 36 height 14
click at [1431, 9] on button "Close" at bounding box center [1424, 13] width 46 height 14
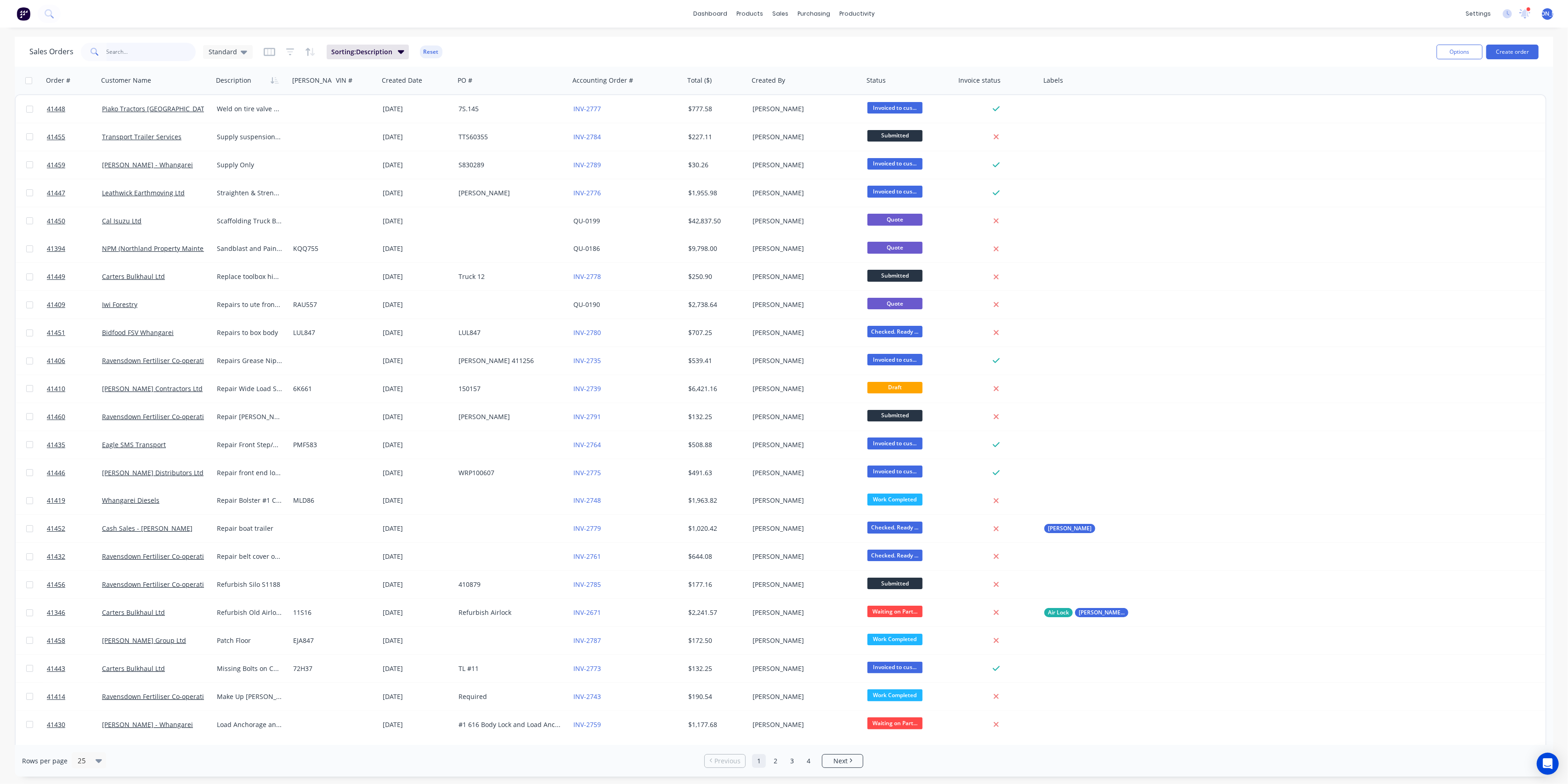
click at [150, 44] on input "text" at bounding box center [152, 51] width 90 height 18
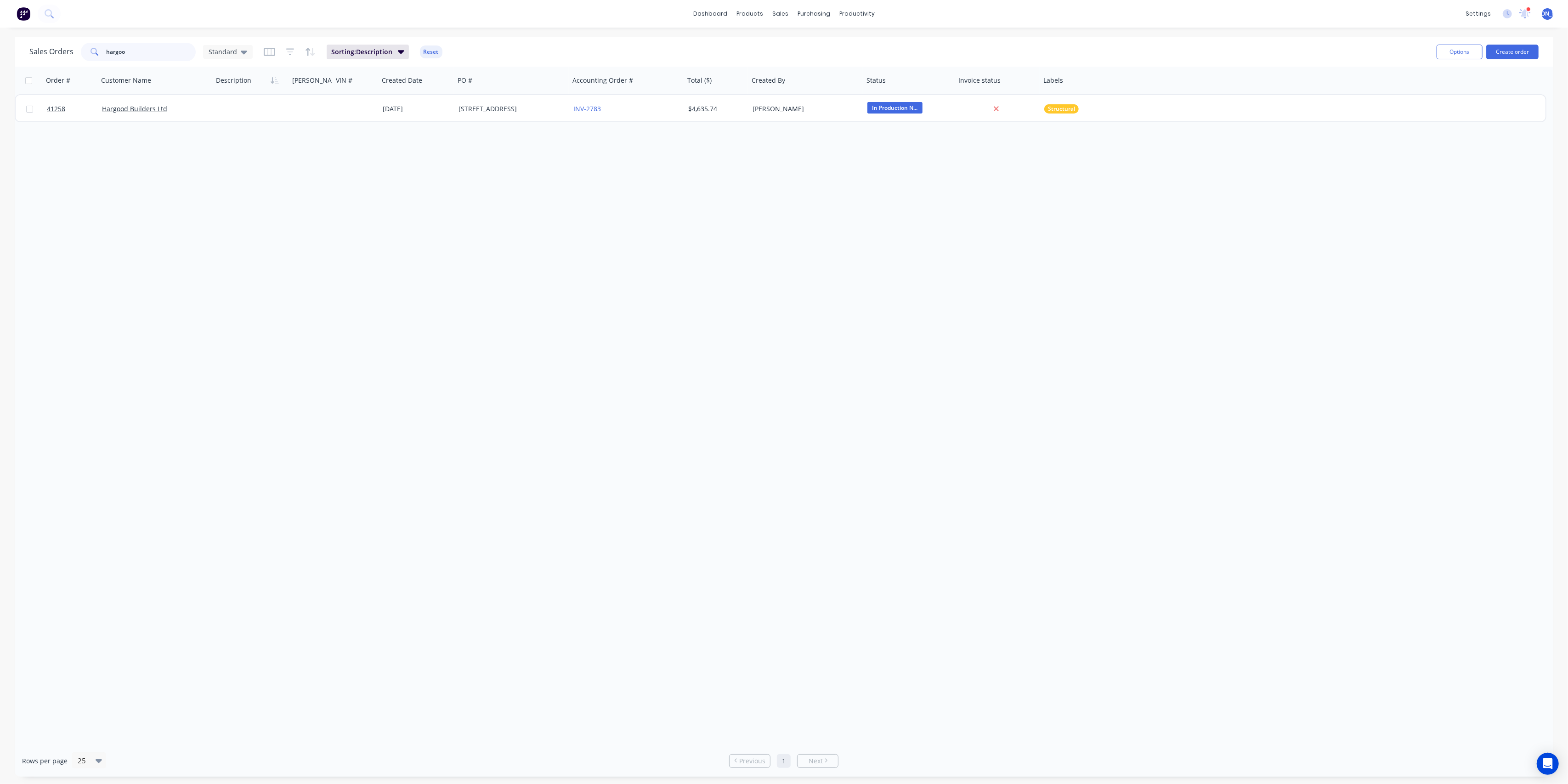
type input "hargoo"
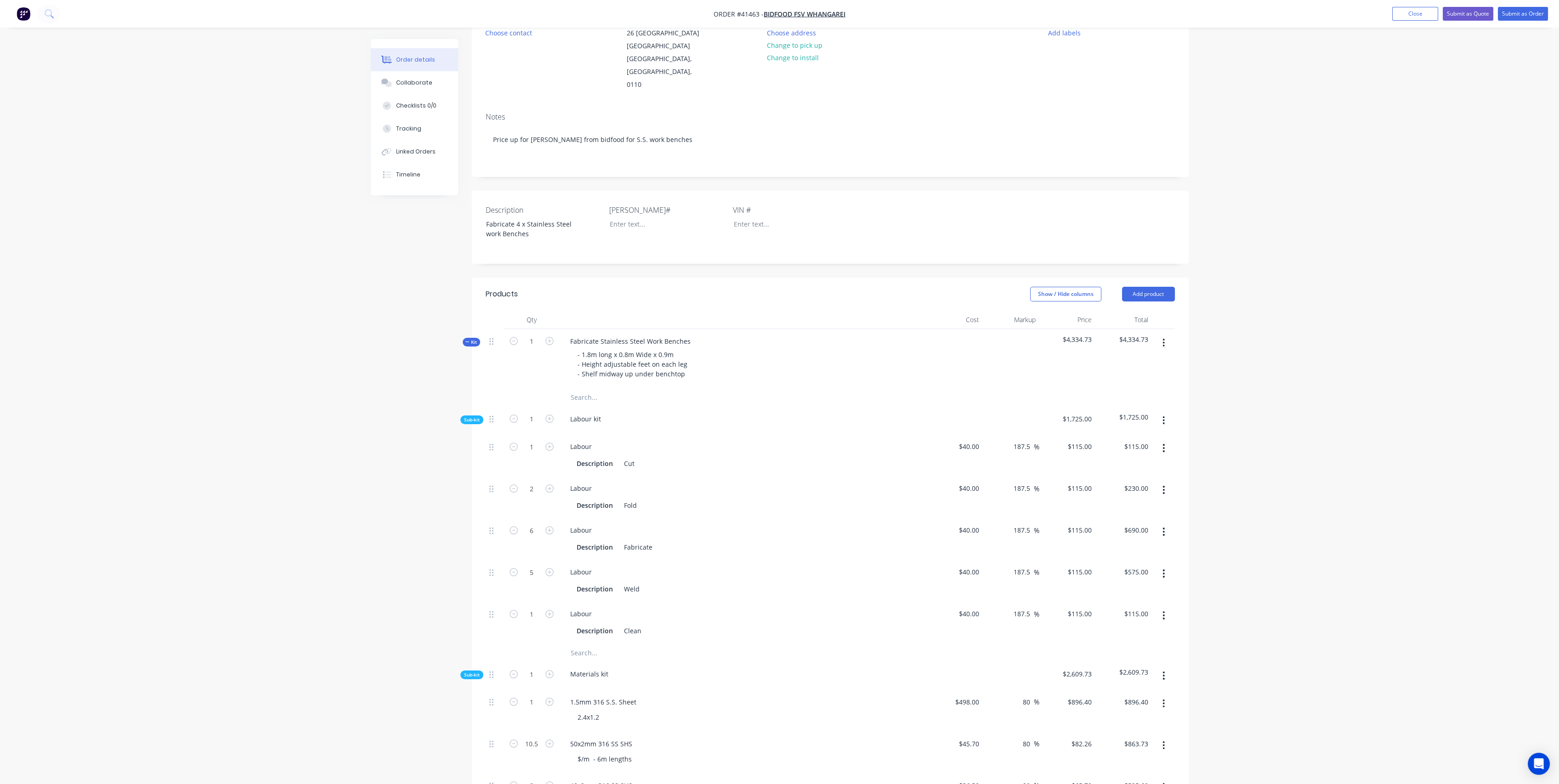
scroll to position [306, 0]
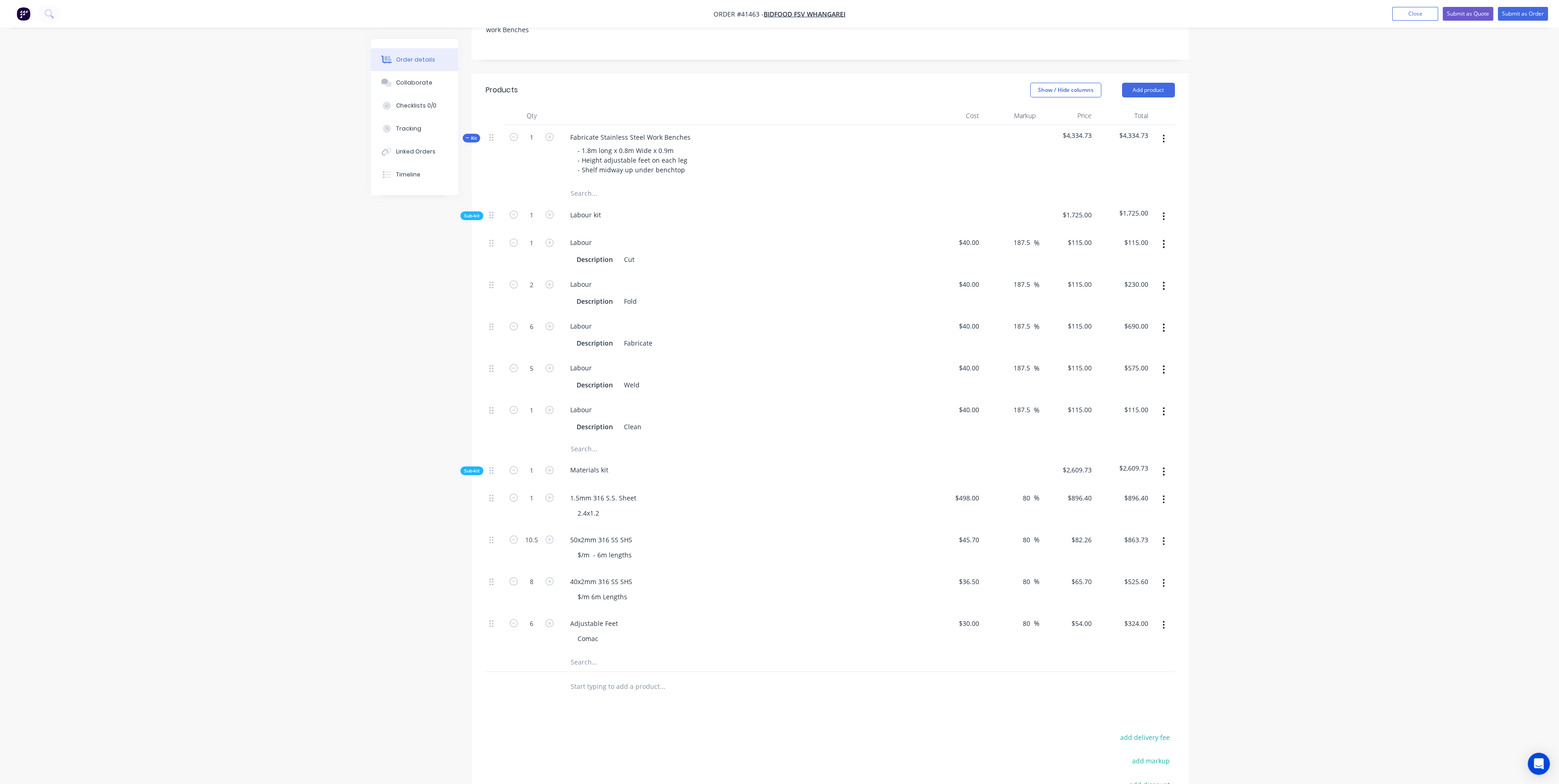
click at [591, 653] on input "text" at bounding box center [662, 661] width 184 height 18
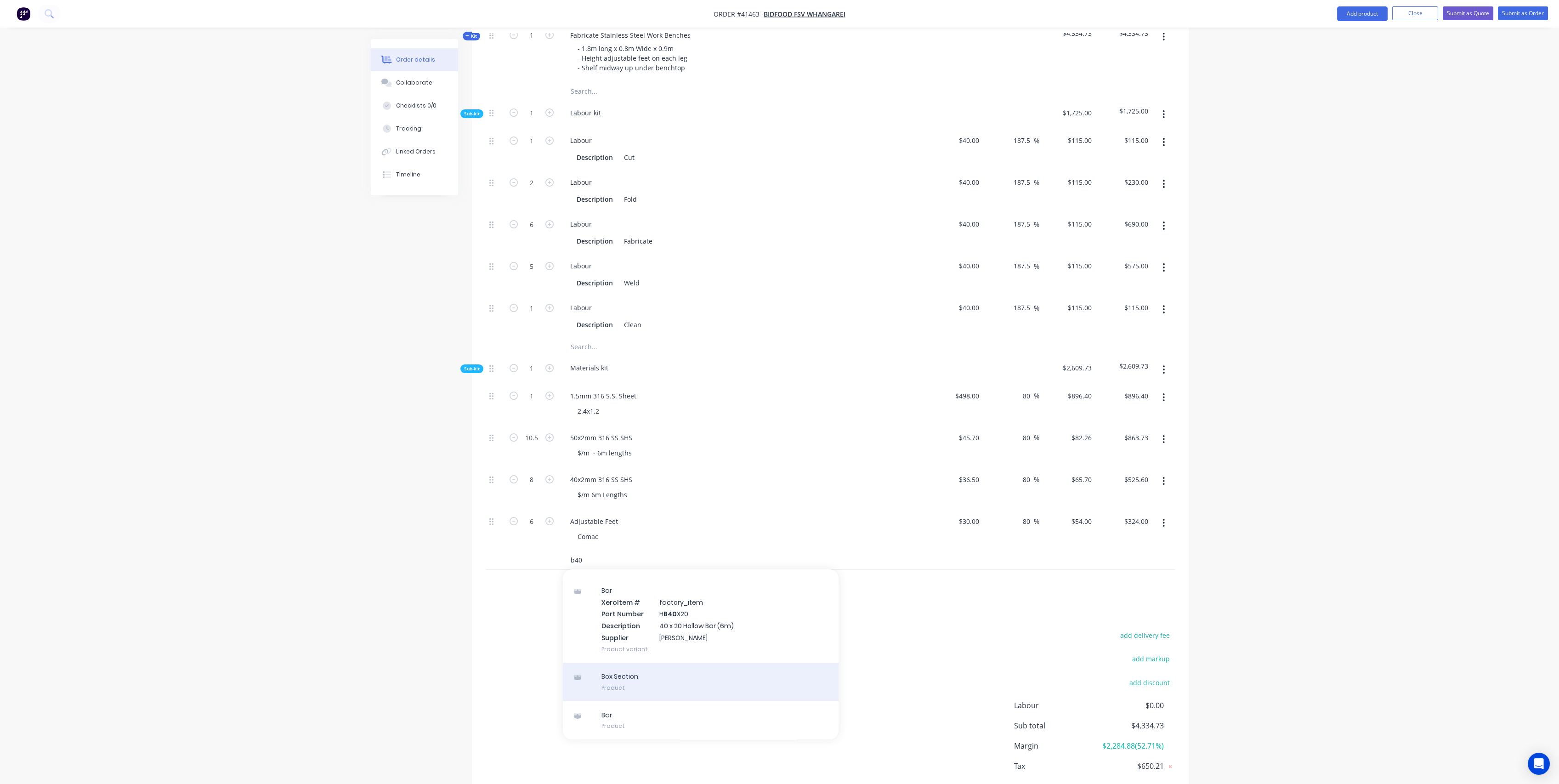
scroll to position [6, 0]
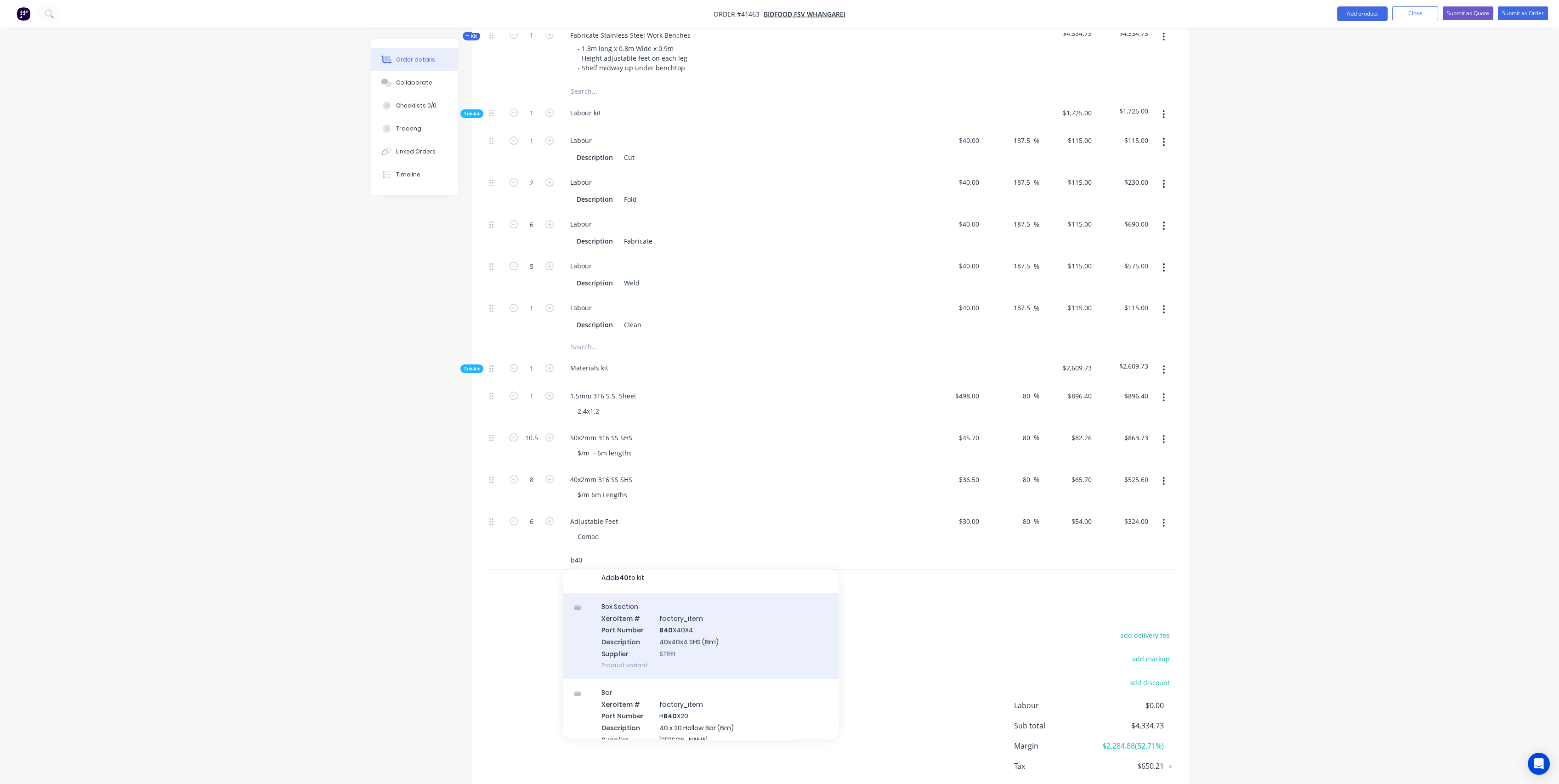
type input "b40"
click at [691, 627] on div "Box Section Xero Item # factory_item Part Number B40 X40X4 Description 40x40x4 …" at bounding box center [701, 635] width 276 height 86
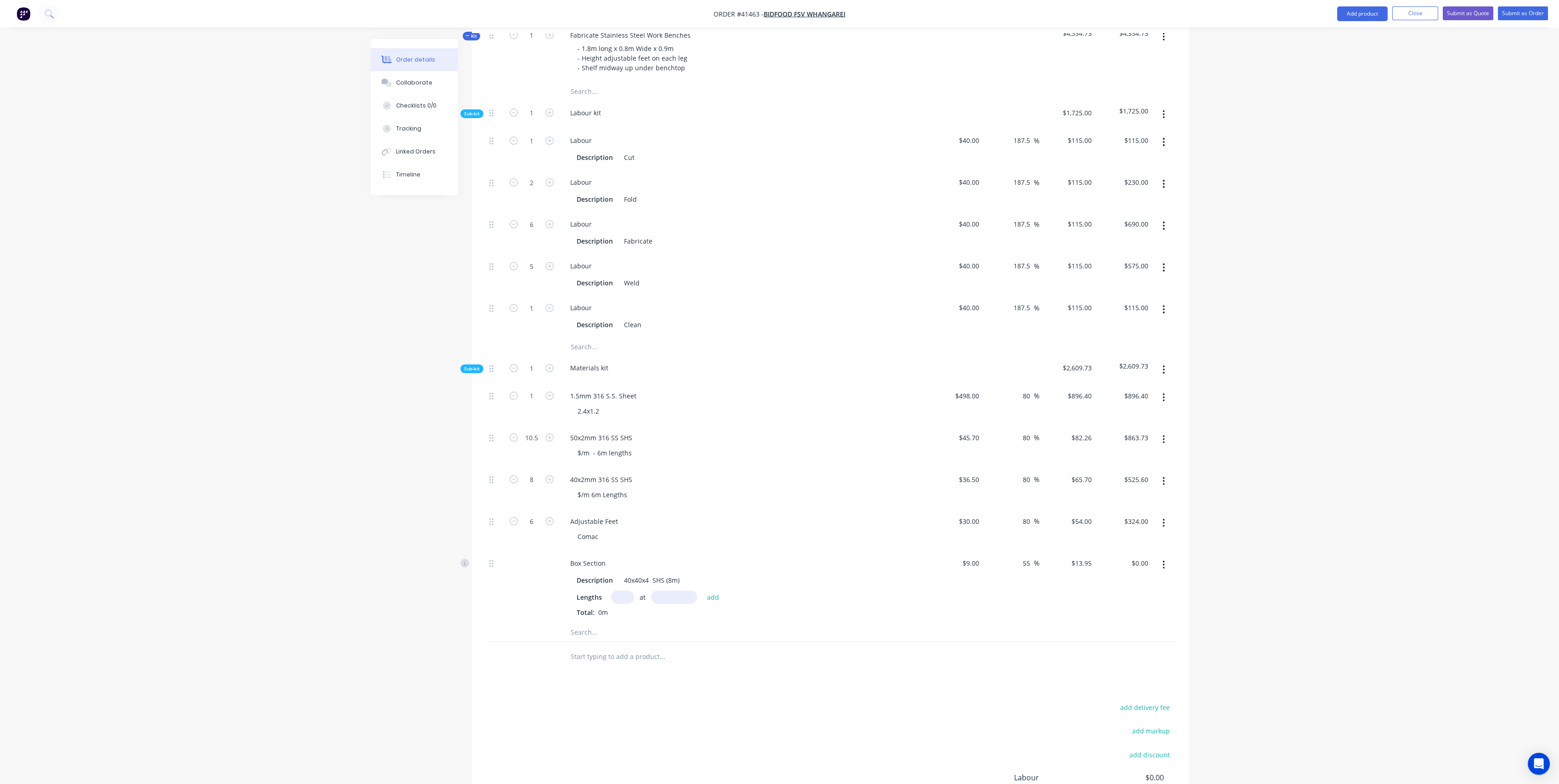
click at [621, 591] on input "text" at bounding box center [622, 597] width 23 height 13
type input "3"
type input "8000"
click at [703, 591] on button "add" at bounding box center [713, 596] width 22 height 12
type input "$334.80"
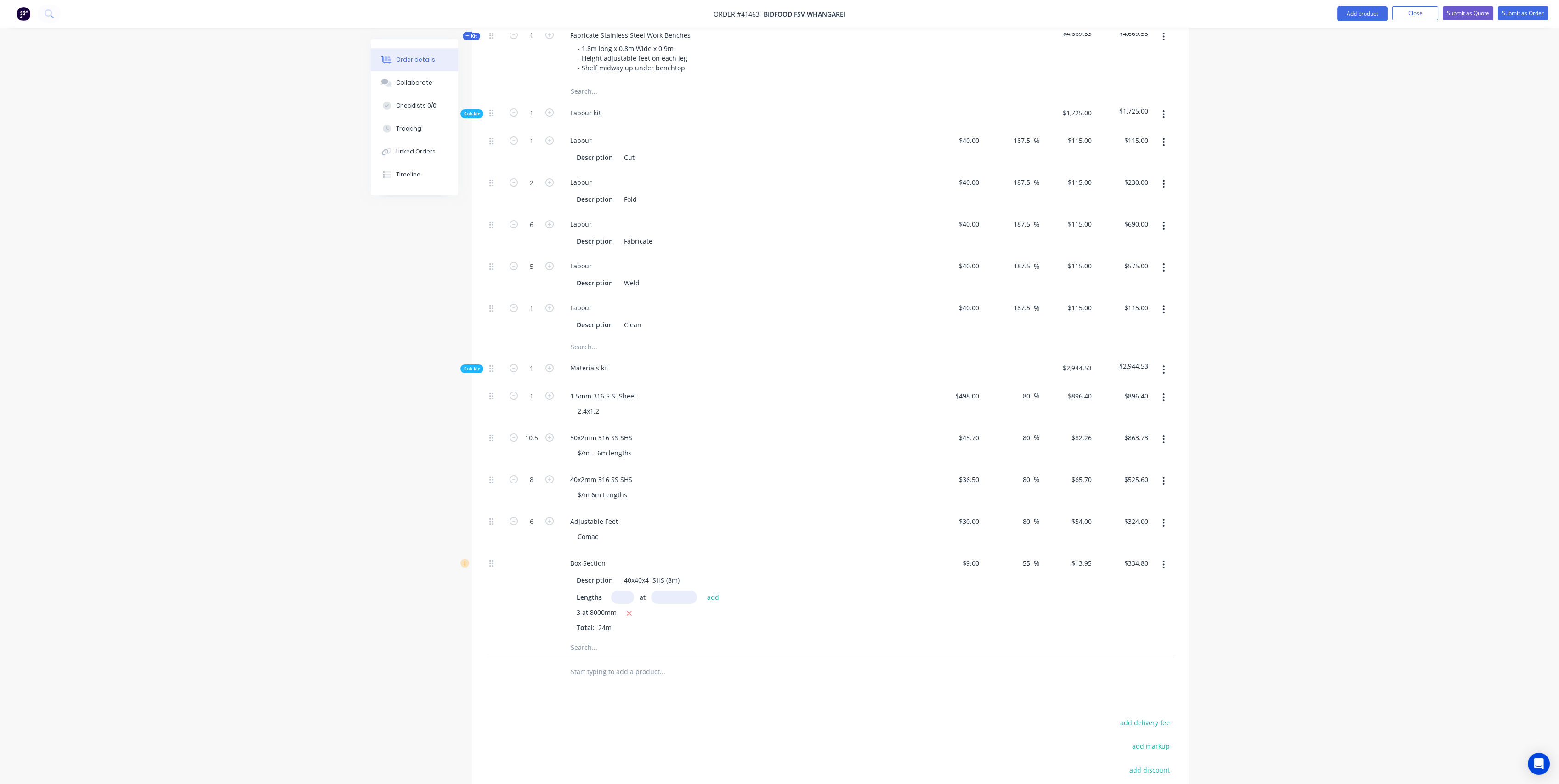
click at [745, 607] on div "3 at 8000mm" at bounding box center [743, 613] width 333 height 12
click at [1165, 431] on button "button" at bounding box center [1164, 439] width 22 height 17
click at [1122, 512] on div "Delete" at bounding box center [1132, 518] width 71 height 13
click at [1160, 431] on button "button" at bounding box center [1164, 439] width 22 height 17
click at [1122, 512] on div "Delete" at bounding box center [1132, 518] width 71 height 13
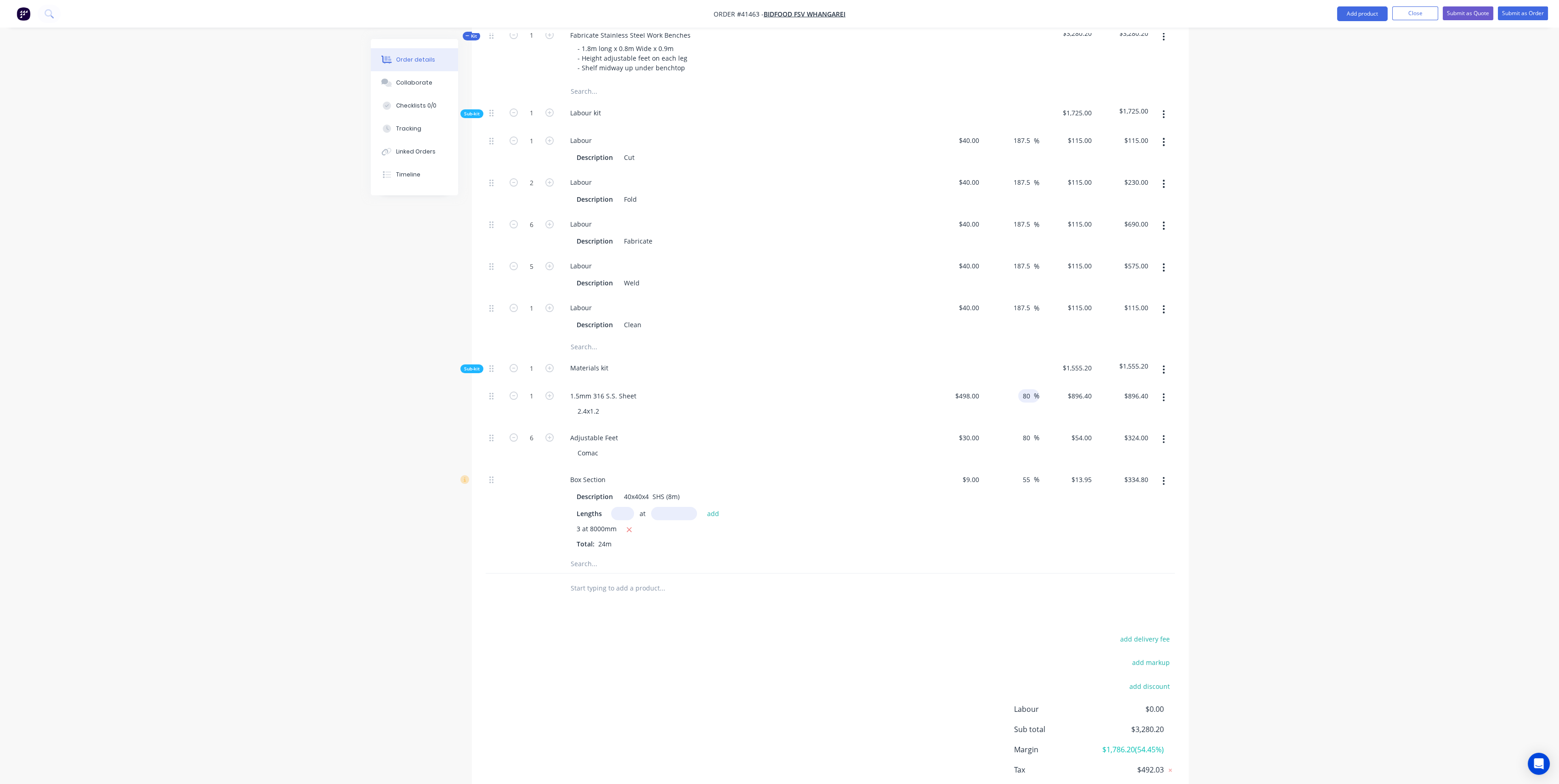
click at [1029, 389] on input "80" at bounding box center [1028, 396] width 12 height 13
type input "8"
type input "50"
type input "$747.00"
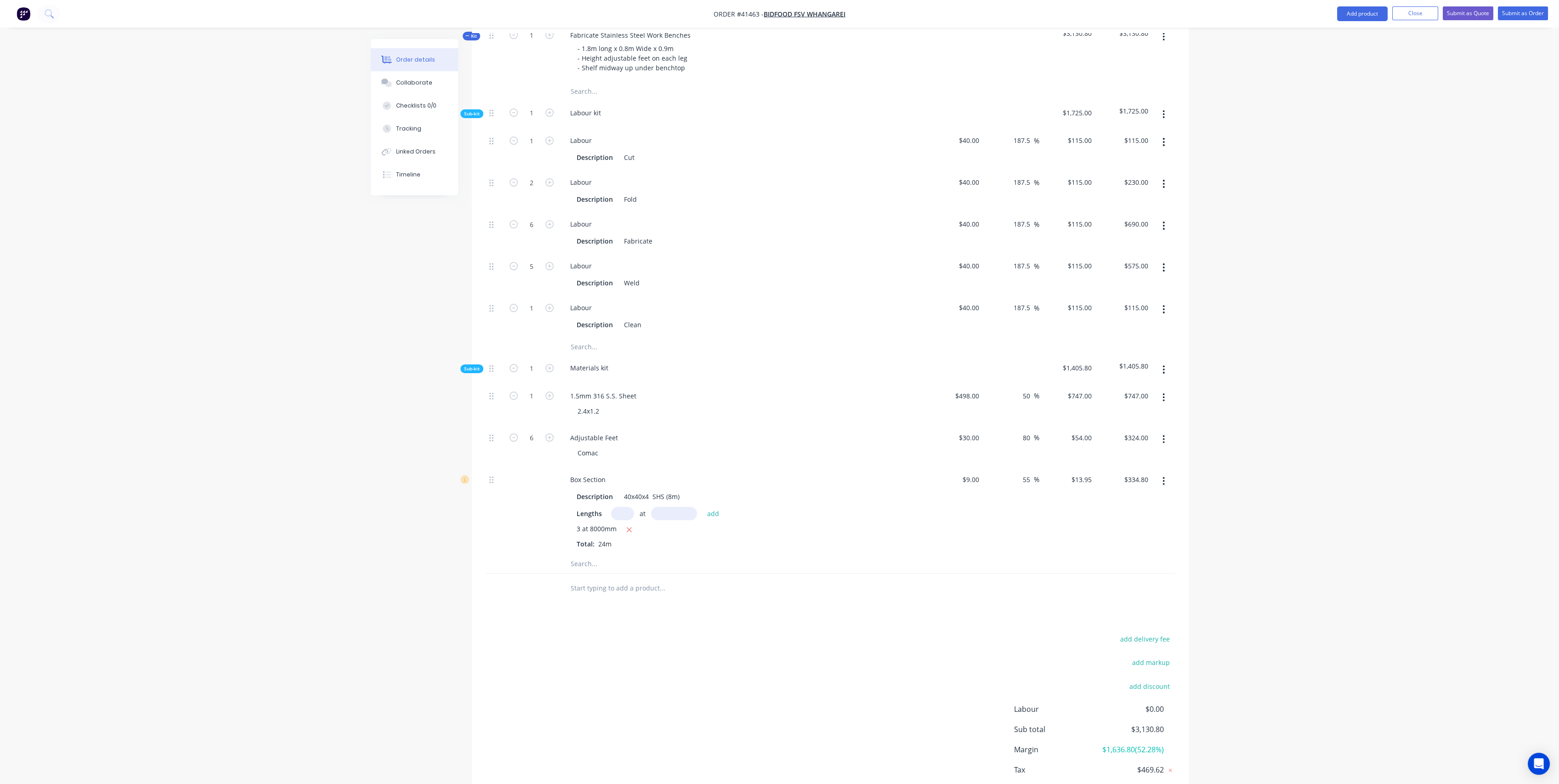
click at [820, 425] on div "Adjustable Feet Comac" at bounding box center [743, 446] width 368 height 42
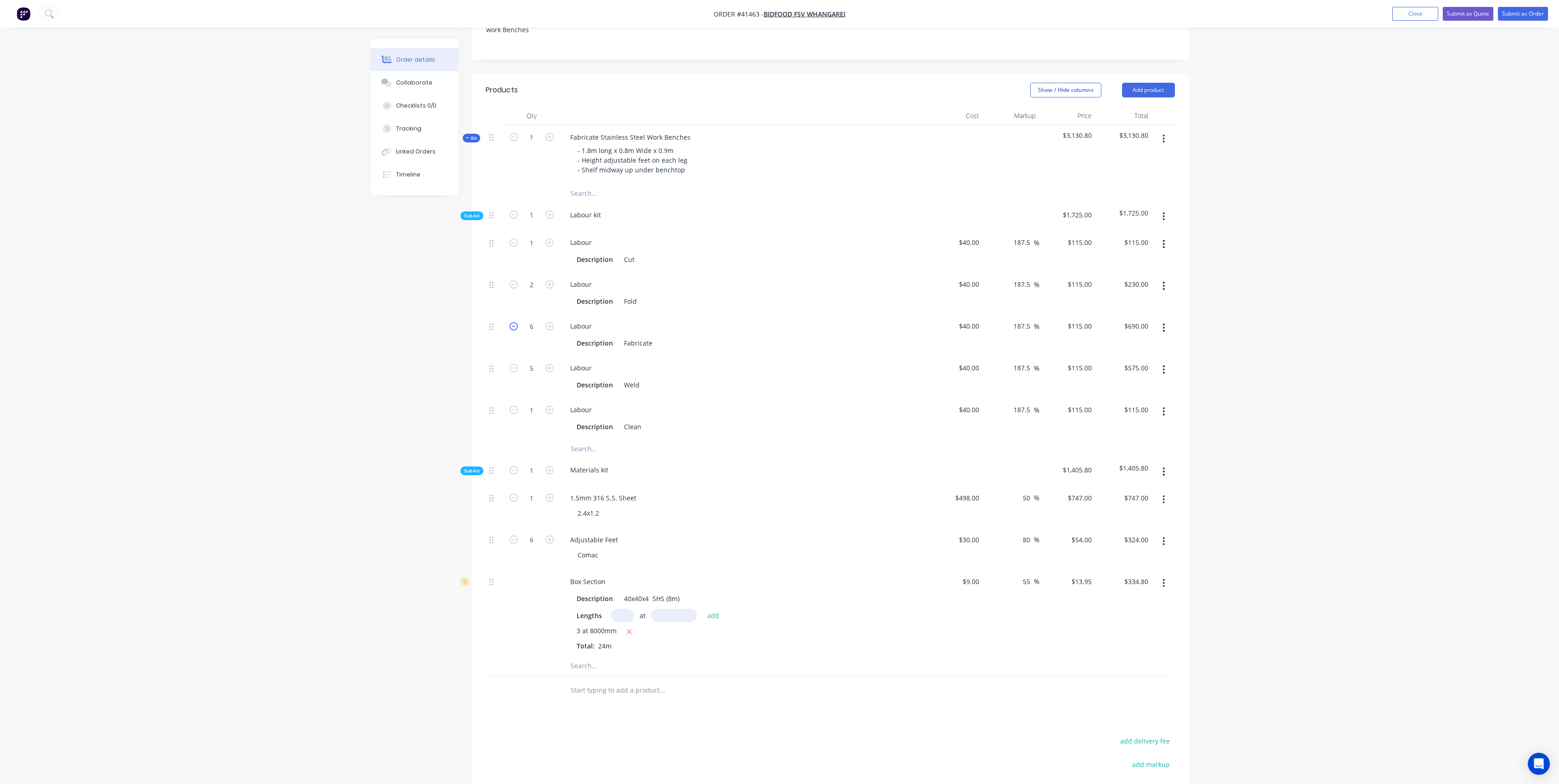
click at [515, 322] on icon "button" at bounding box center [513, 326] width 8 height 8
type input "5"
type input "$575.00"
click at [515, 322] on icon "button" at bounding box center [513, 326] width 8 height 8
type input "4"
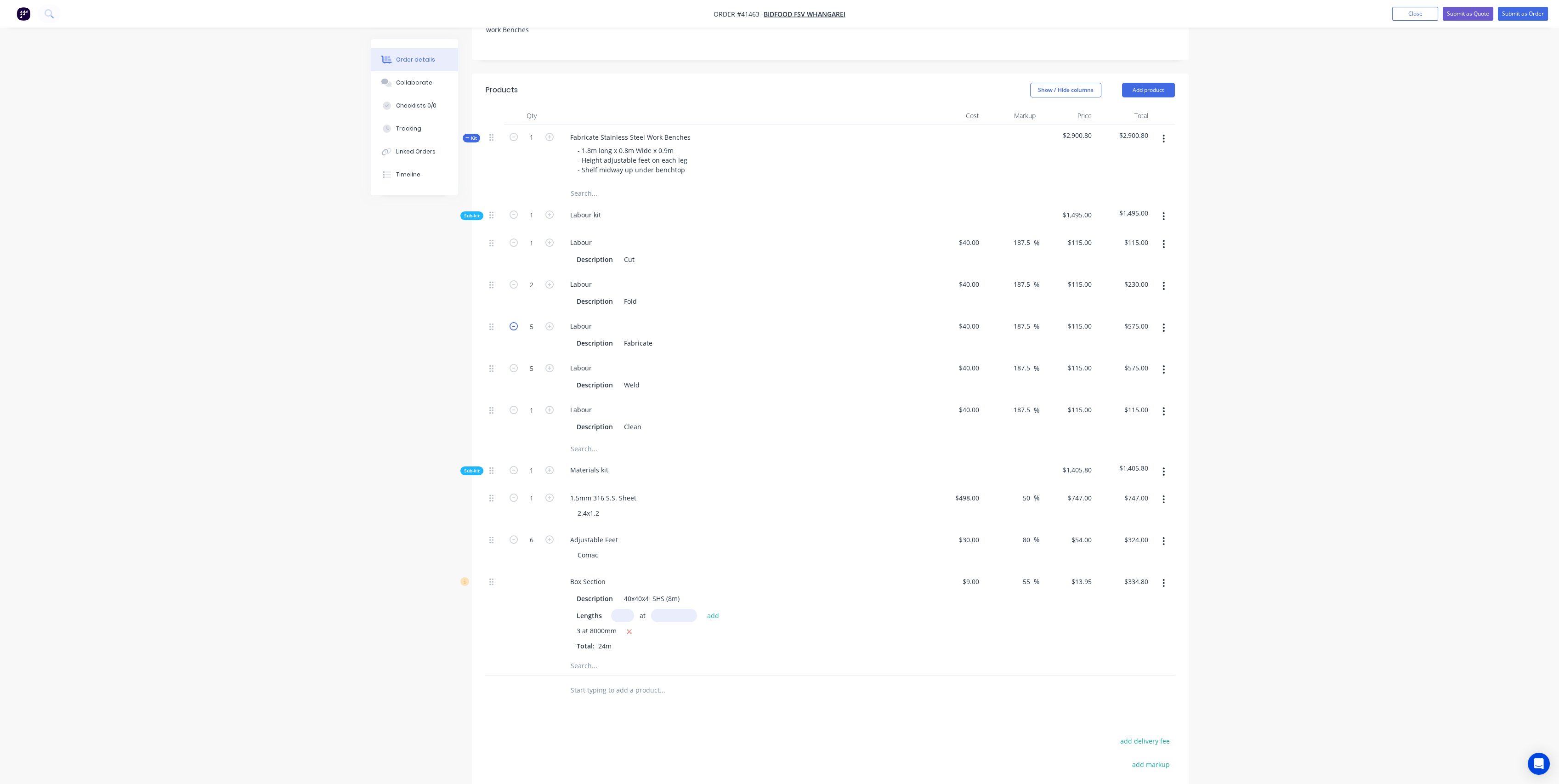
type input "$460.00"
click at [513, 364] on icon "button" at bounding box center [513, 367] width 8 height 8
type input "4"
type input "$460.00"
click at [513, 364] on icon "button" at bounding box center [513, 367] width 8 height 8
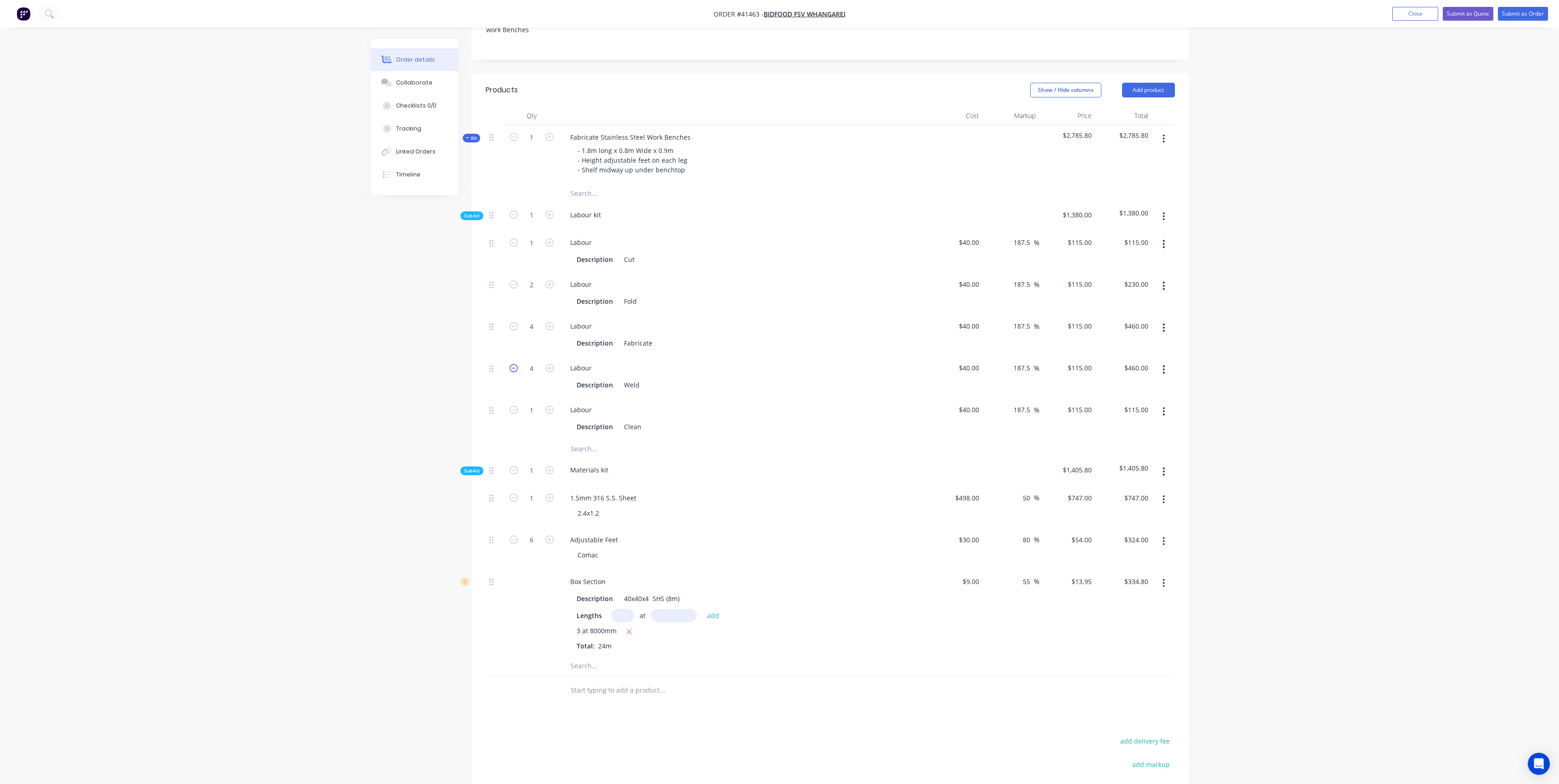
type input "3"
type input "$345.00"
click at [513, 364] on icon "button" at bounding box center [513, 367] width 8 height 8
type input "2"
type input "$230.00"
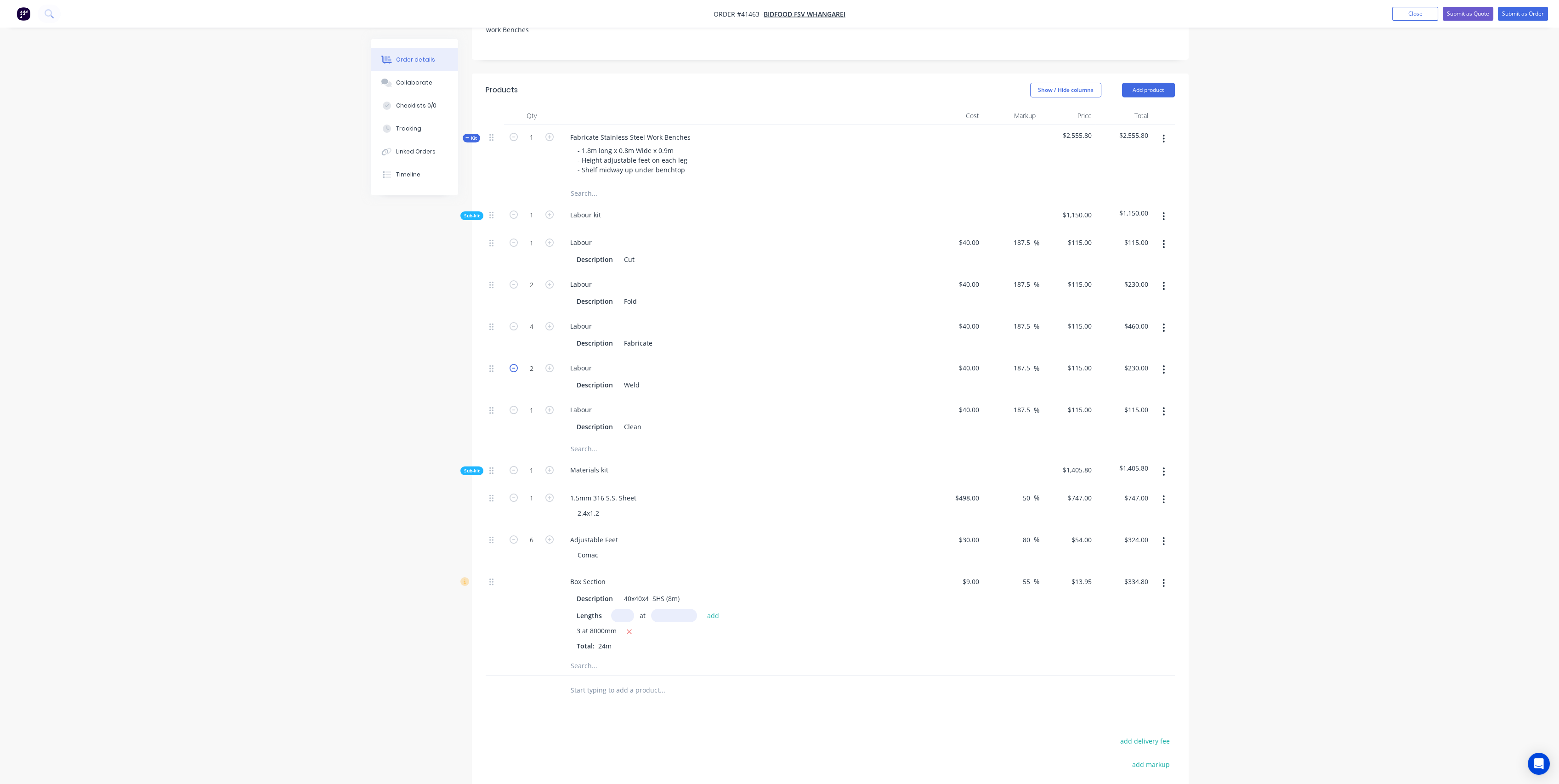
click at [513, 364] on icon "button" at bounding box center [513, 367] width 8 height 8
type input "1"
type input "$115.00"
click at [642, 131] on div "Fabricate Stainless Steel Work Benches" at bounding box center [630, 137] width 135 height 13
drag, startPoint x: 786, startPoint y: 132, endPoint x: 776, endPoint y: 133, distance: 10.0
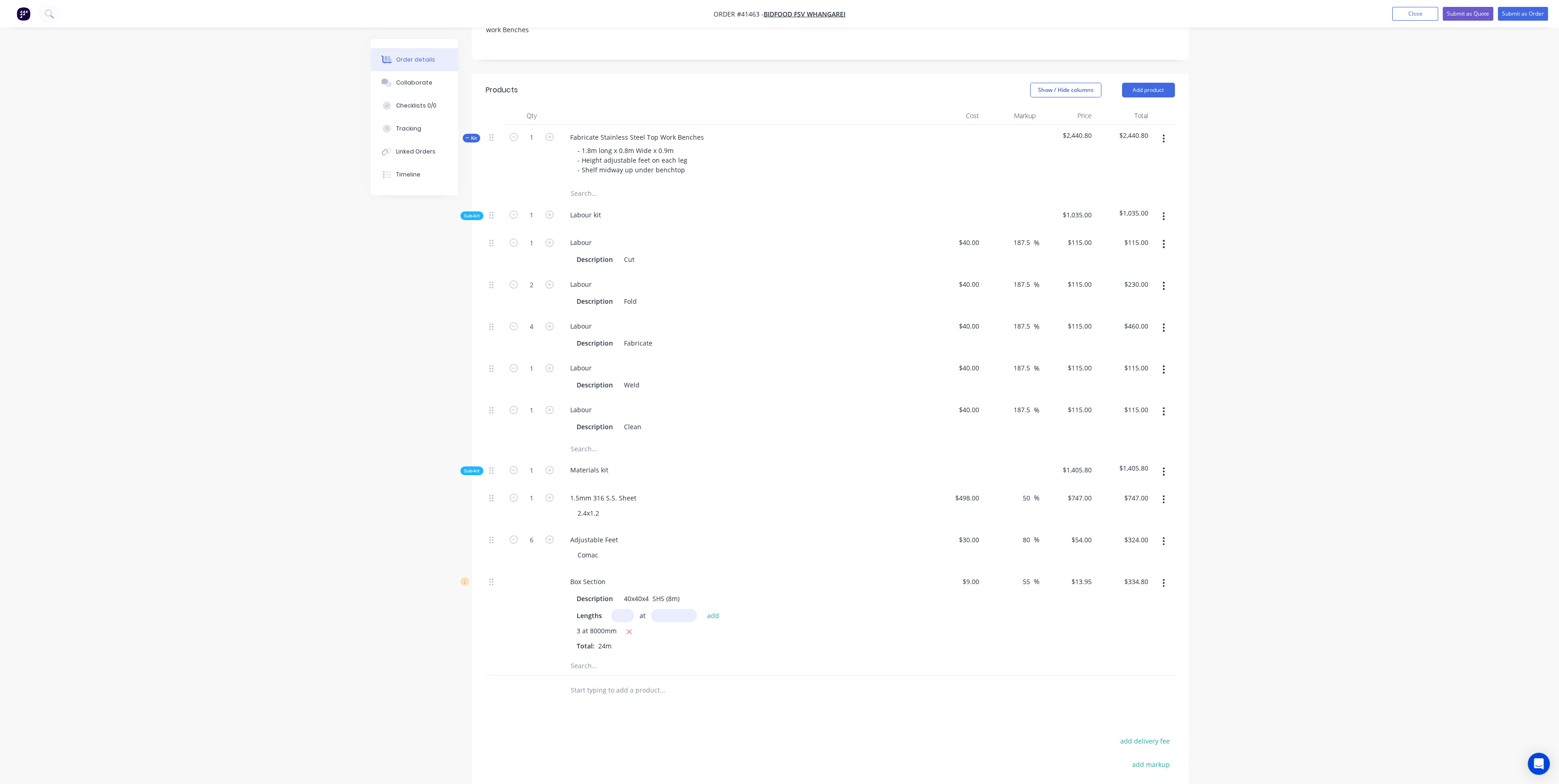
click at [785, 144] on div "- 1.8m long x 0.8m Wide x 0.9m - Height adjustable feet on each leg - Shelf mid…" at bounding box center [743, 160] width 360 height 32
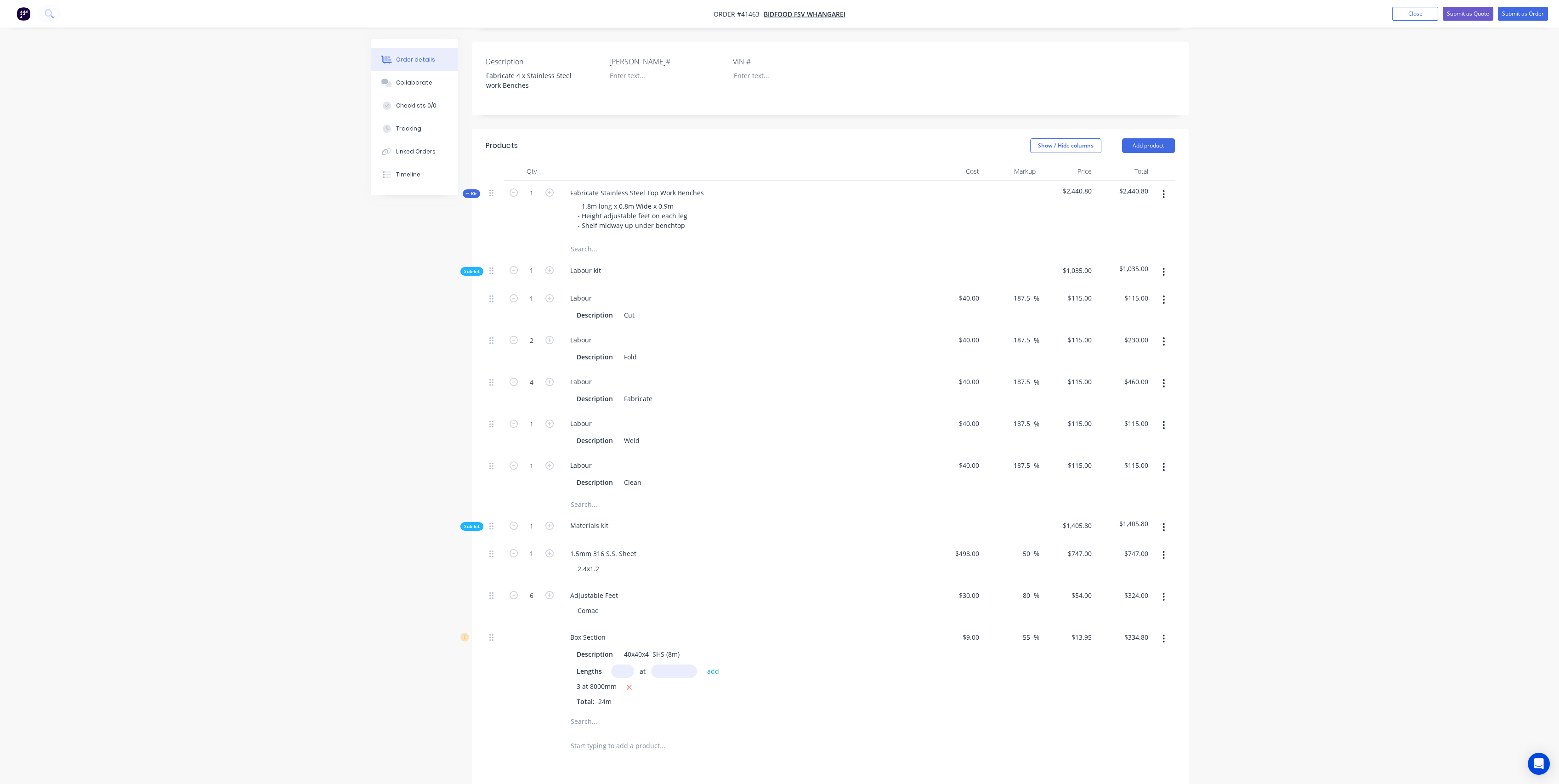
scroll to position [243, 0]
click at [474, 197] on span "Kit" at bounding box center [472, 201] width 12 height 7
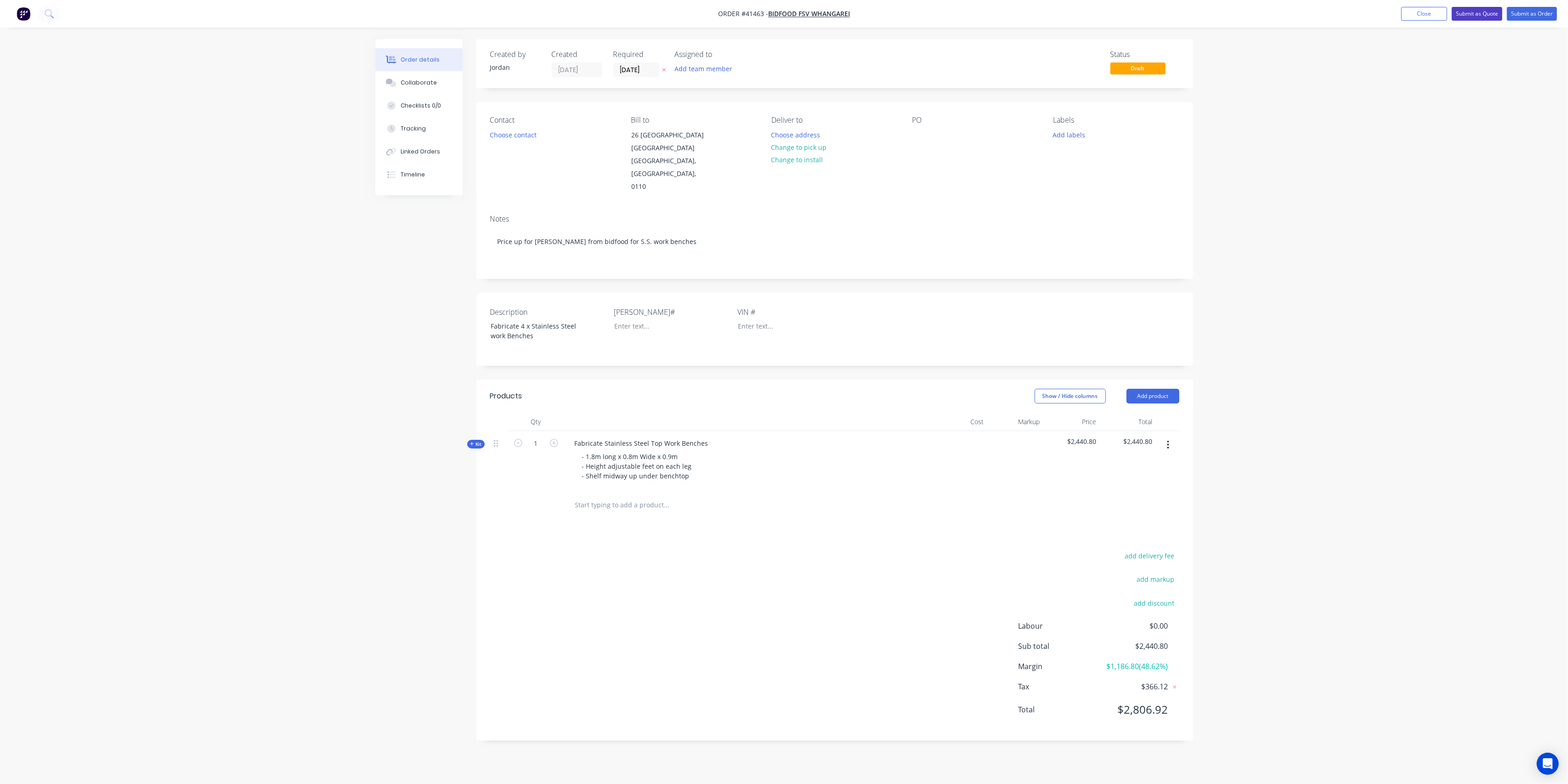
click at [1483, 11] on button "Submit as Quote" at bounding box center [1477, 14] width 51 height 14
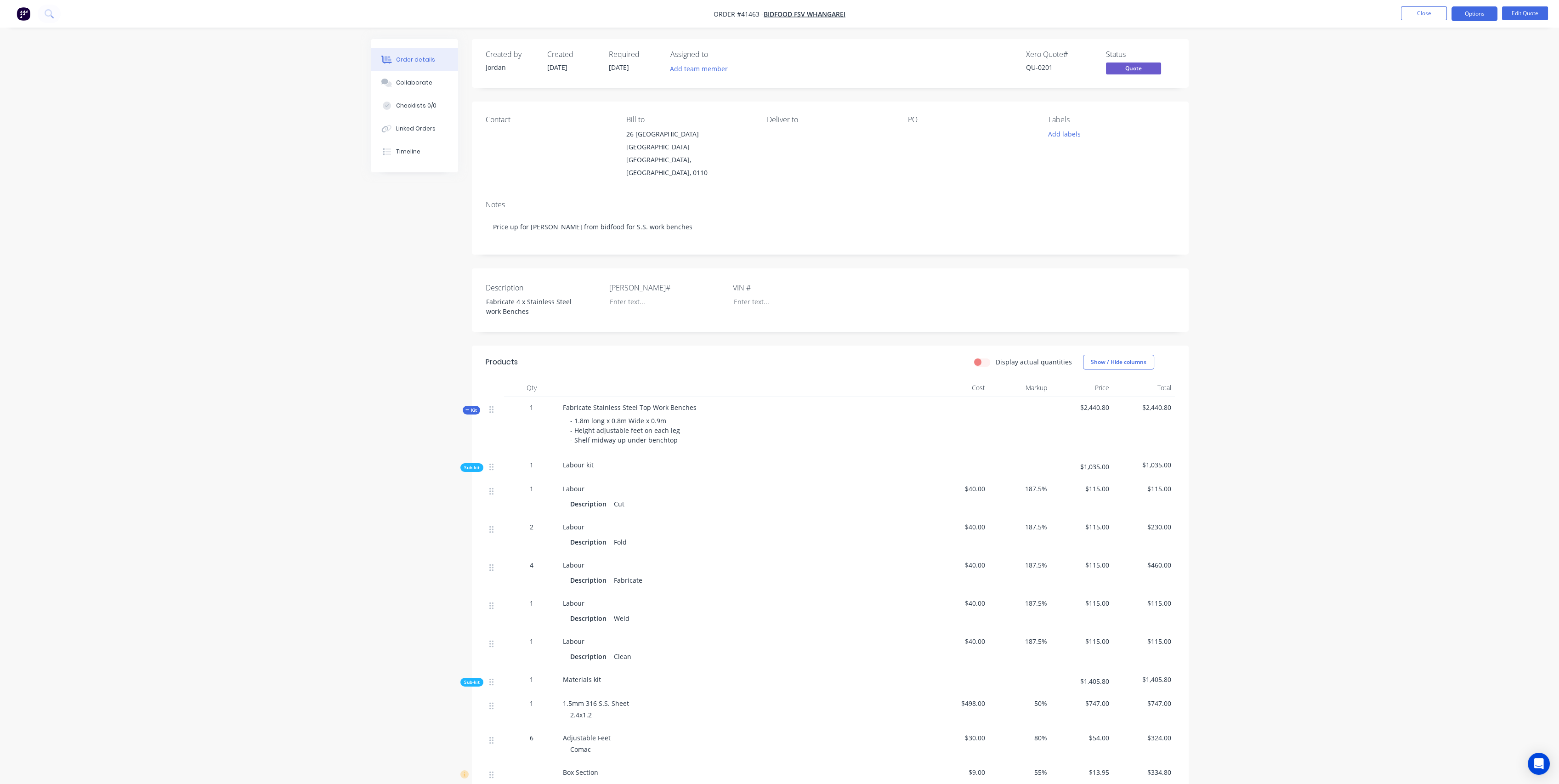
click at [473, 408] on span "Kit" at bounding box center [472, 410] width 12 height 7
drag, startPoint x: 313, startPoint y: 304, endPoint x: 378, endPoint y: 256, distance: 80.8
click at [316, 299] on div "Order details Collaborate Checklists 0/0 Linked Orders Timeline Order details C…" at bounding box center [784, 392] width 1568 height 784
click at [1438, 9] on button "Close" at bounding box center [1433, 13] width 46 height 14
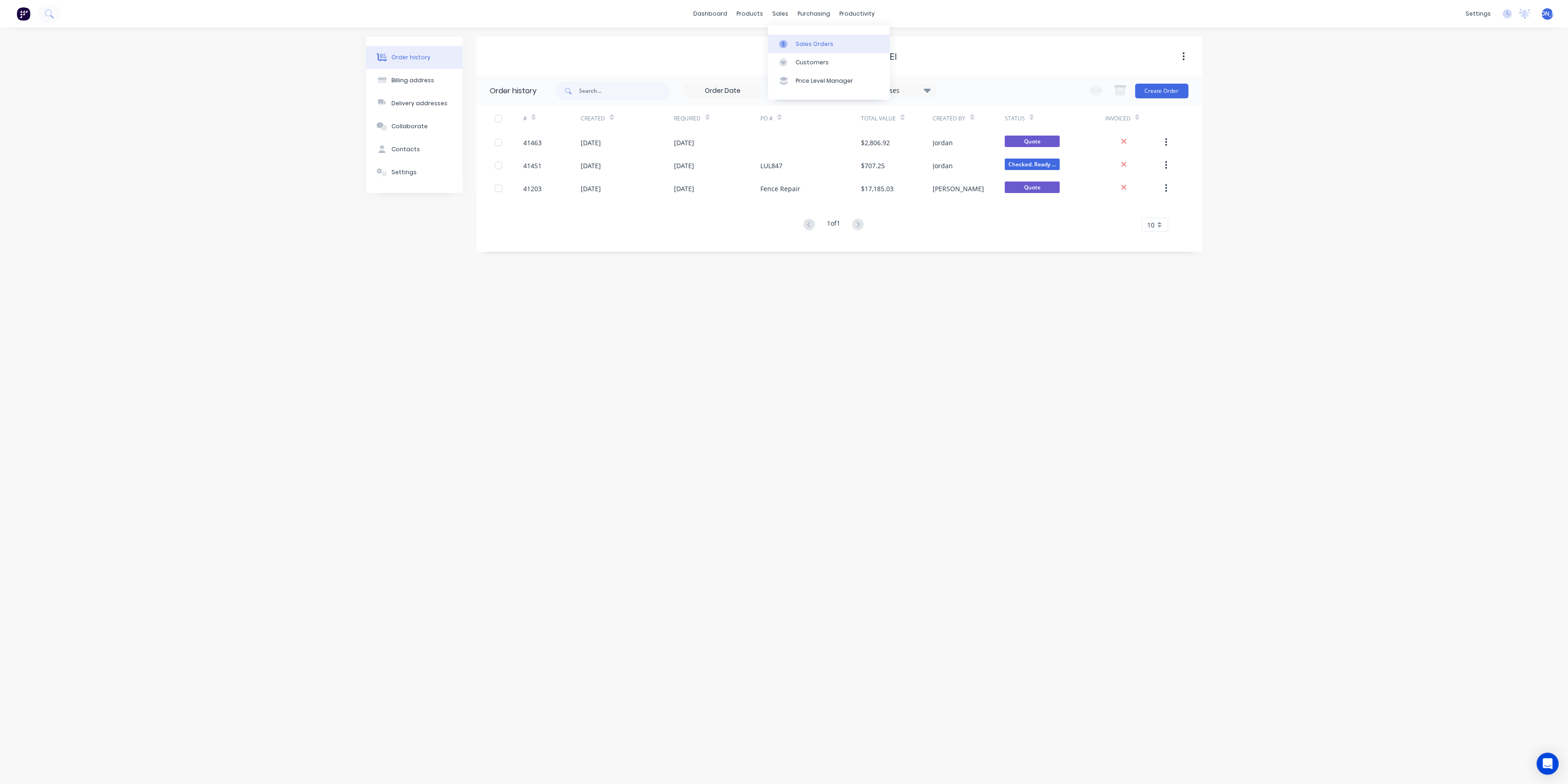
click at [806, 45] on div "Sales Orders" at bounding box center [814, 43] width 38 height 8
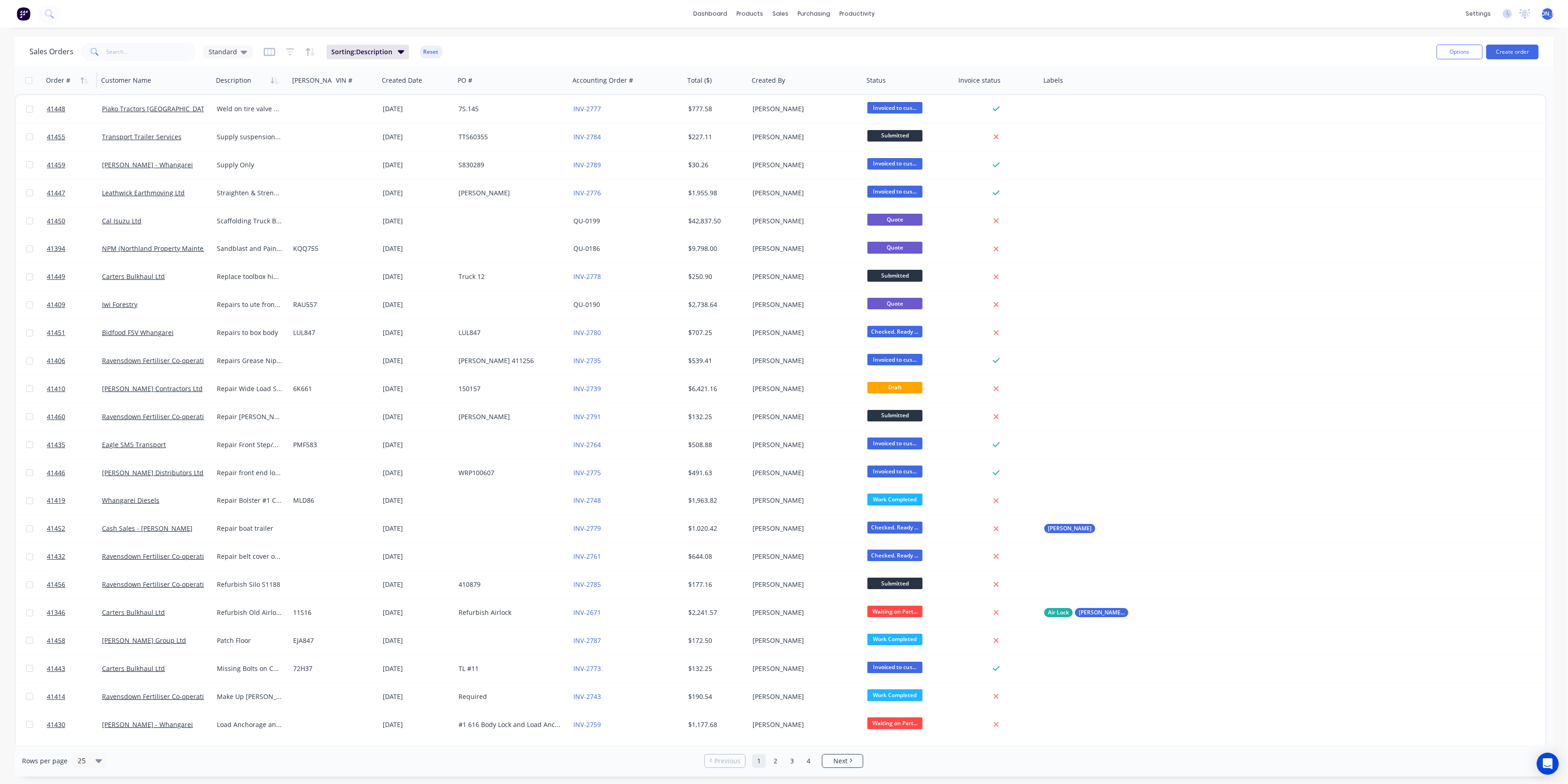
click at [53, 78] on div "Order #" at bounding box center [58, 80] width 25 height 9
click at [87, 82] on icon "button" at bounding box center [84, 80] width 8 height 7
click at [87, 82] on icon "button" at bounding box center [84, 80] width 8 height 7
click at [87, 81] on icon "button" at bounding box center [87, 80] width 4 height 6
click at [87, 80] on icon "button" at bounding box center [84, 80] width 8 height 7
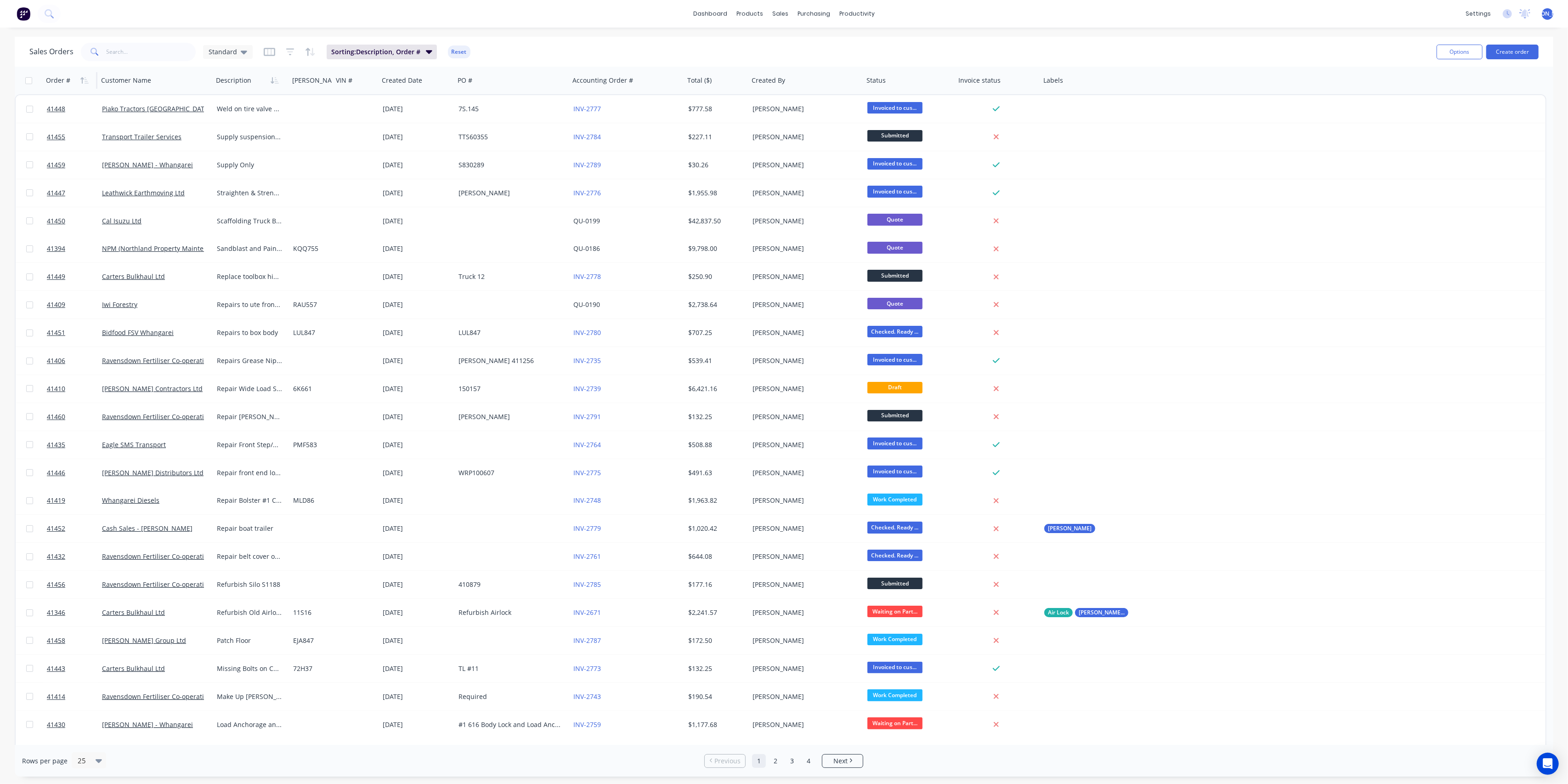
click at [54, 85] on div "Order #" at bounding box center [69, 80] width 45 height 18
click at [53, 78] on div "Order #" at bounding box center [58, 80] width 25 height 9
click at [80, 77] on icon "button" at bounding box center [84, 80] width 8 height 7
click at [276, 79] on icon "button" at bounding box center [277, 80] width 4 height 6
